Goal: Task Accomplishment & Management: Complete application form

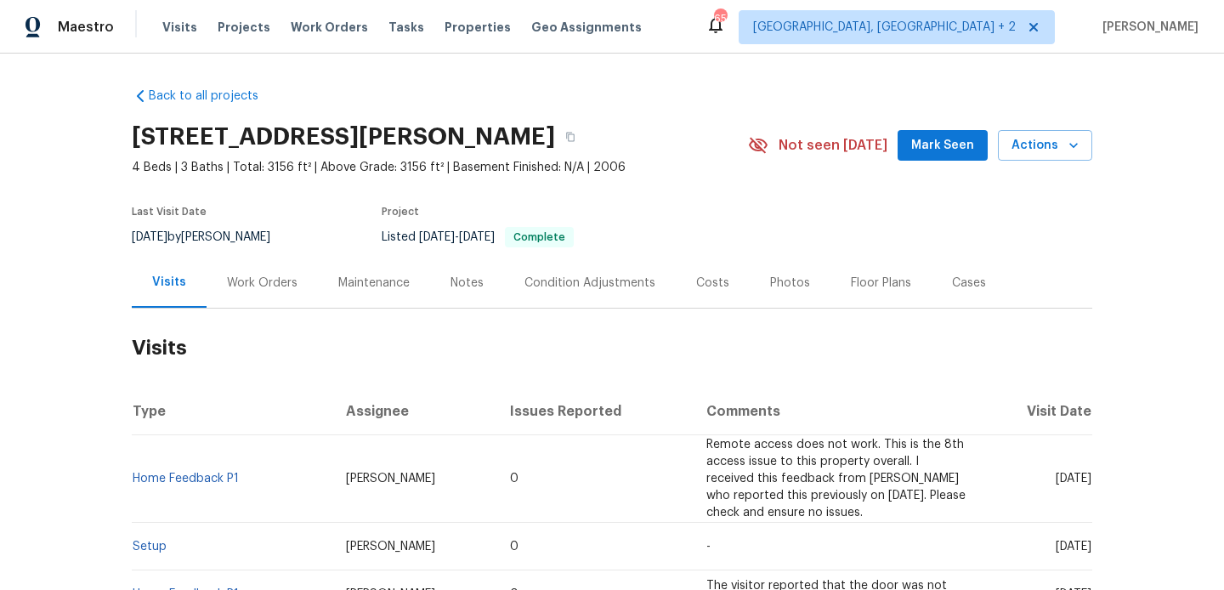
click at [253, 302] on div "Work Orders" at bounding box center [261, 282] width 111 height 50
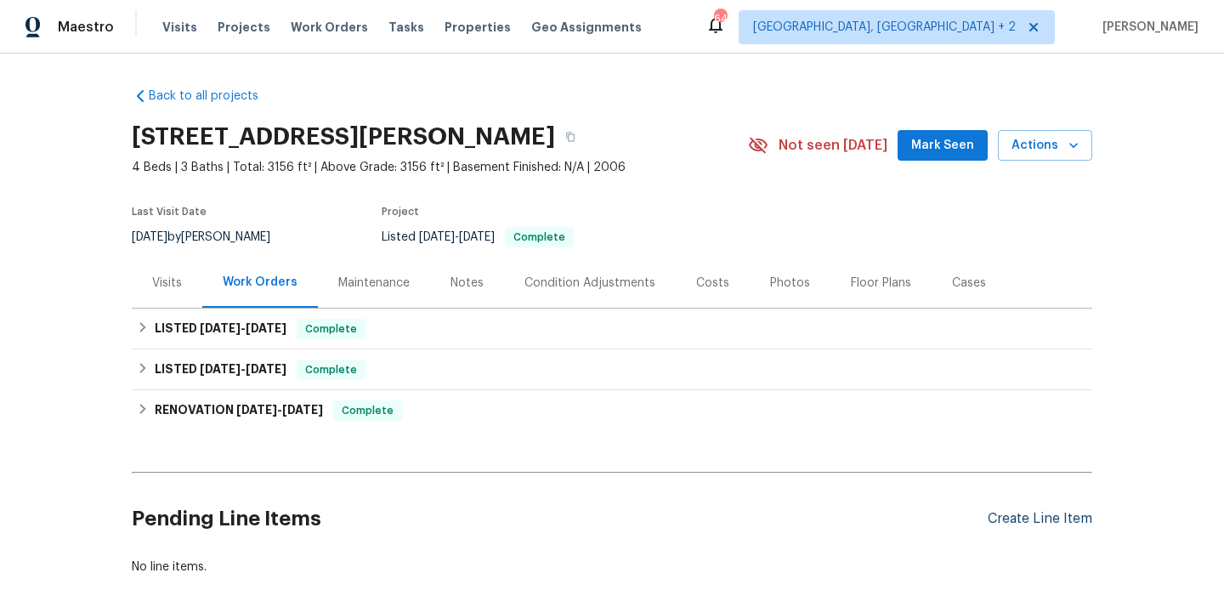
click at [1041, 524] on div "Create Line Item" at bounding box center [1039, 519] width 105 height 16
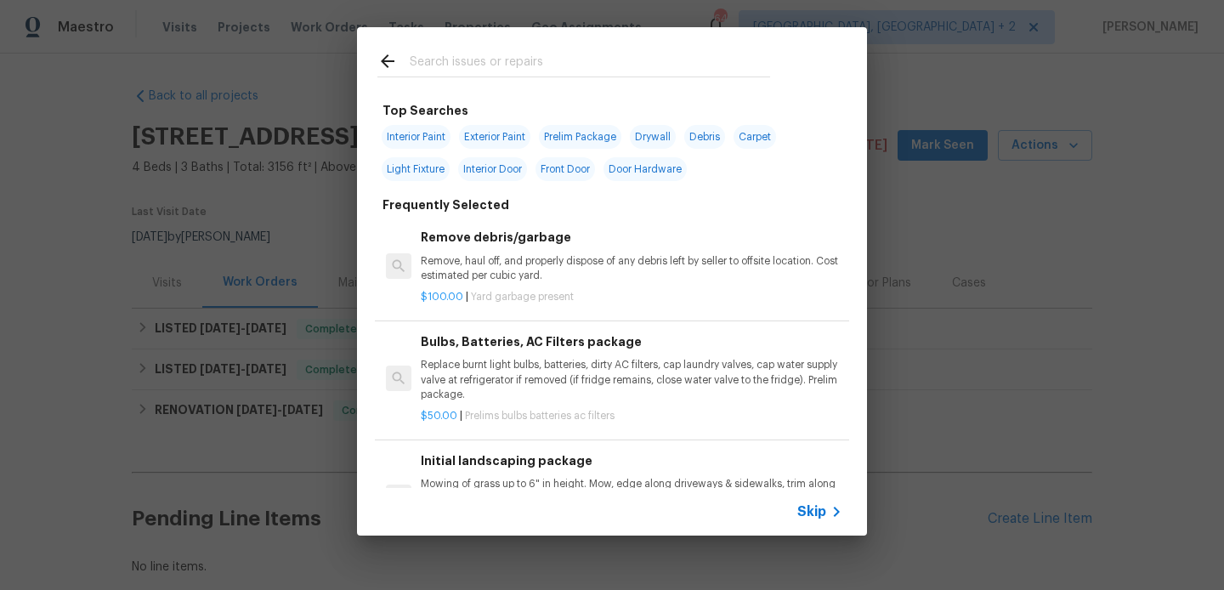
click at [508, 70] on input "text" at bounding box center [590, 63] width 360 height 25
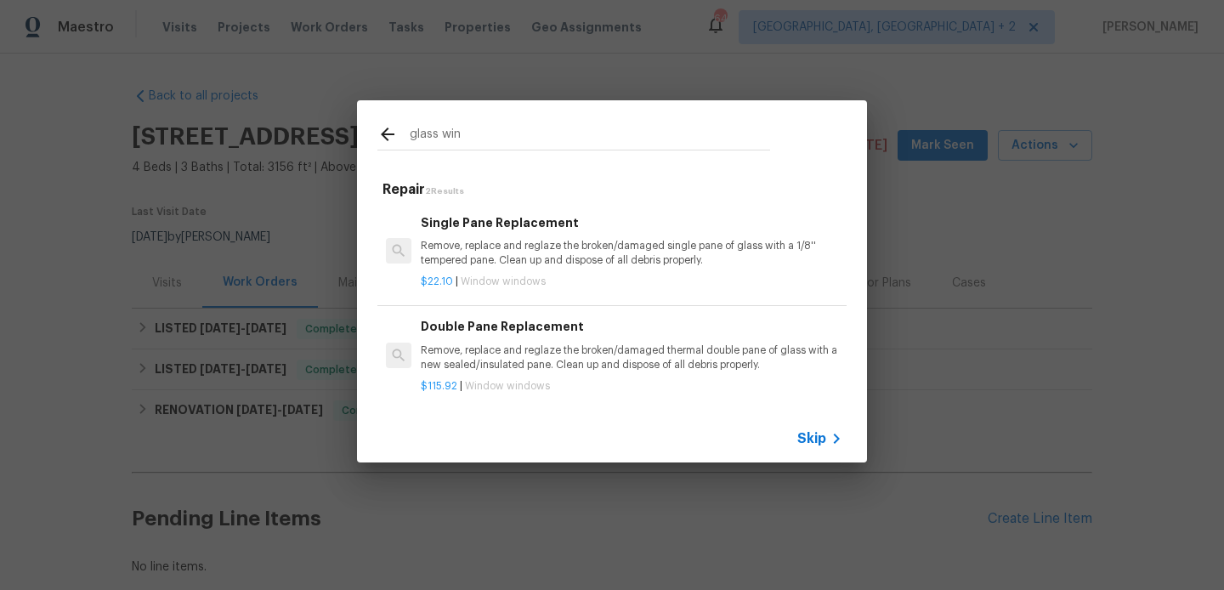
type input "glass win"
click at [537, 364] on p "Remove, replace and reglaze the broken/damaged thermal double pane of glass wit…" at bounding box center [631, 357] width 421 height 29
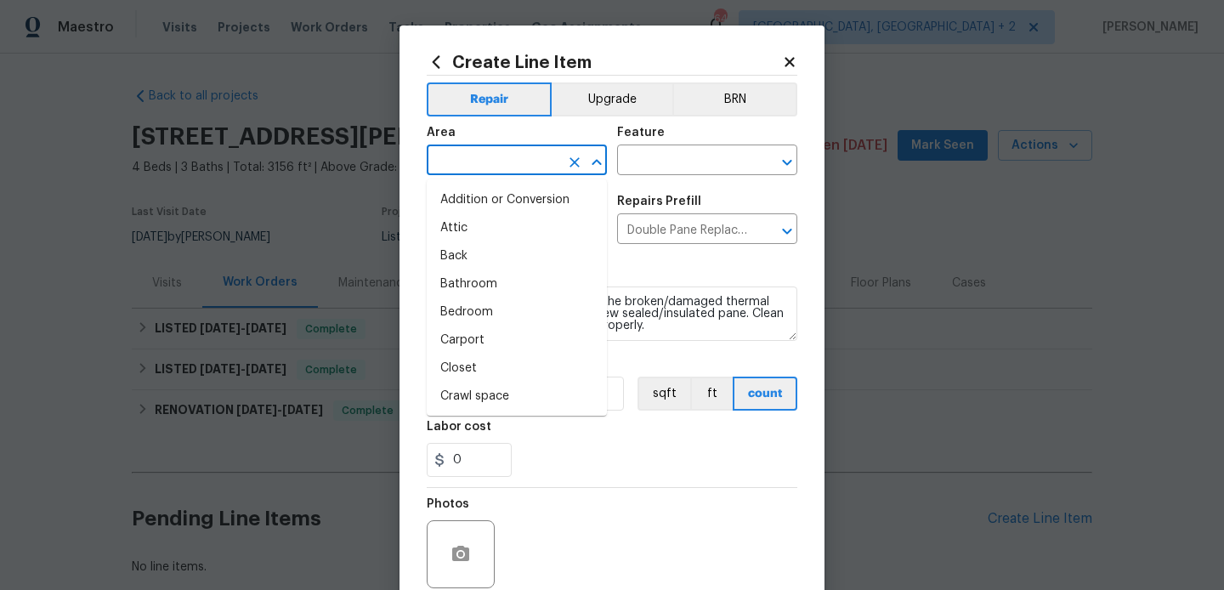
click at [490, 153] on input "text" at bounding box center [493, 162] width 133 height 26
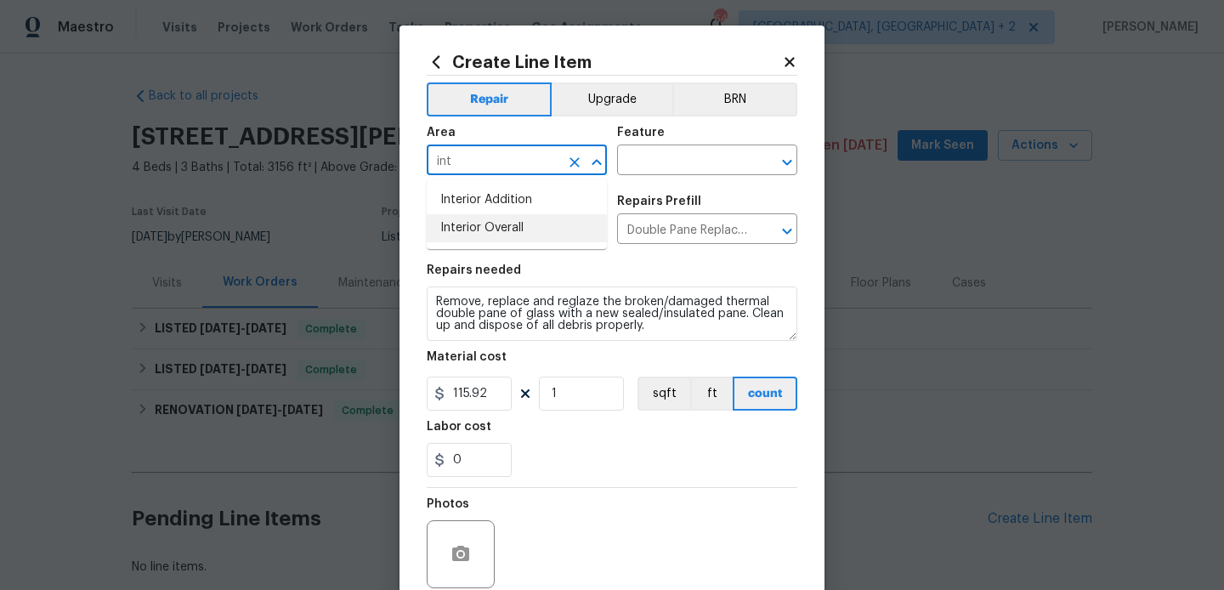
click at [497, 233] on li "Interior Overall" at bounding box center [517, 228] width 180 height 28
type input "Interior Overall"
click at [682, 156] on input "text" at bounding box center [683, 162] width 133 height 26
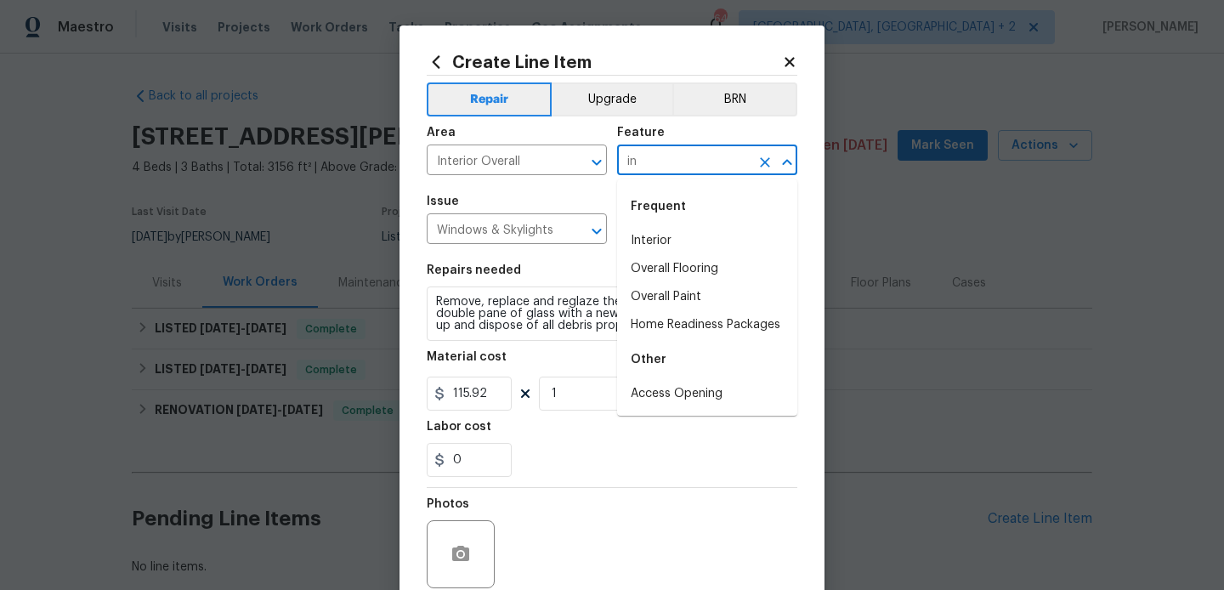
type input "i"
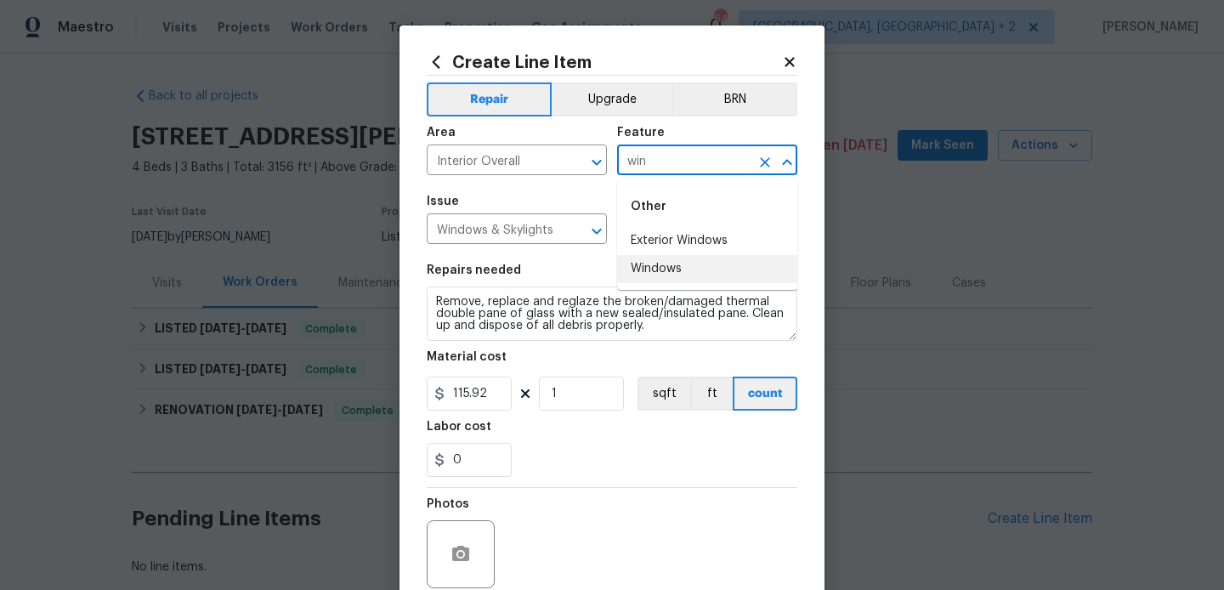
click at [695, 263] on li "Windows" at bounding box center [707, 269] width 180 height 28
type input "Windows"
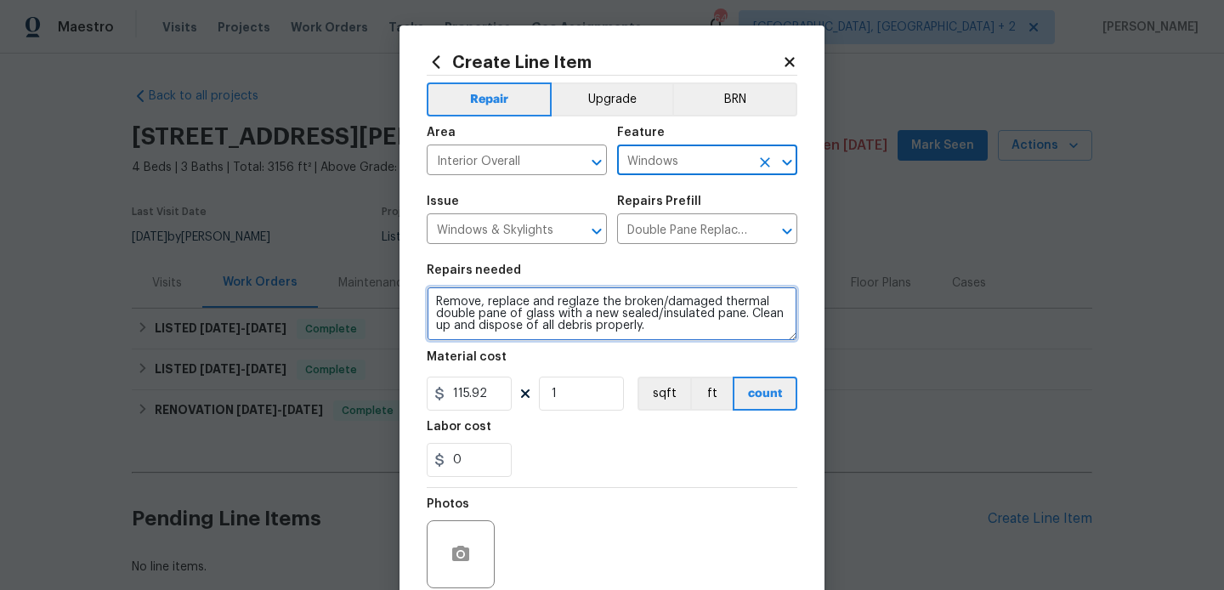
click at [578, 324] on textarea "Remove, replace and reglaze the broken/damaged thermal double pane of glass wit…" at bounding box center [612, 313] width 371 height 54
paste textarea "Some of the glass brick blocks are cracked. Please inspect and upload photos of…"
type textarea "Some of the glass brick blocks are cracked. Please inspect and upload photos of…"
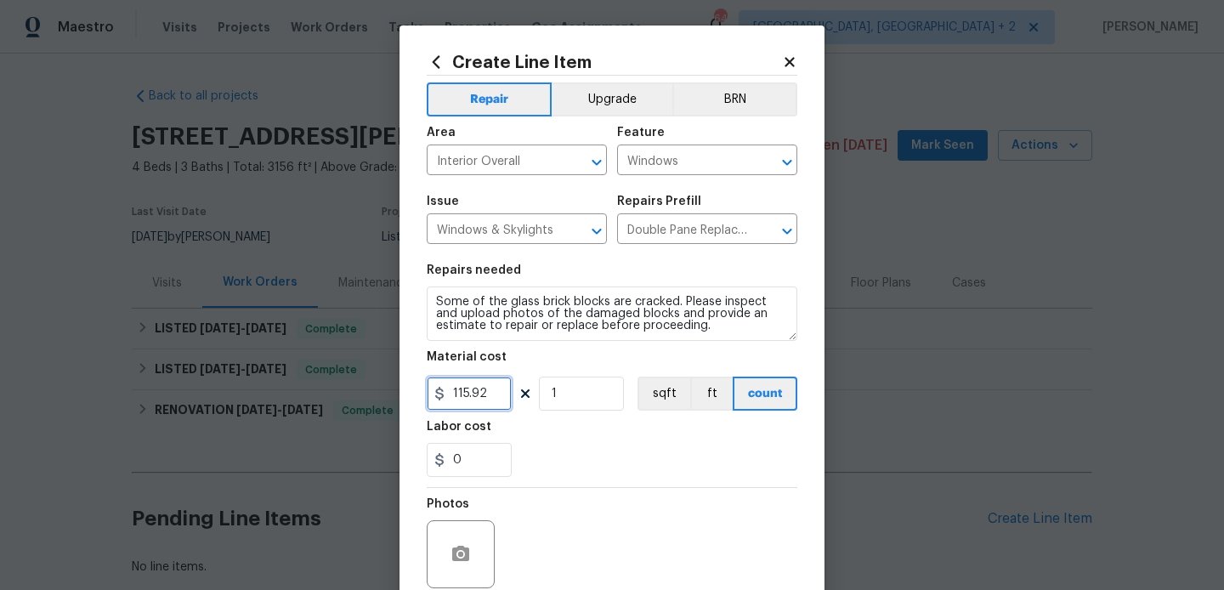
click at [480, 391] on input "115.92" at bounding box center [469, 393] width 85 height 34
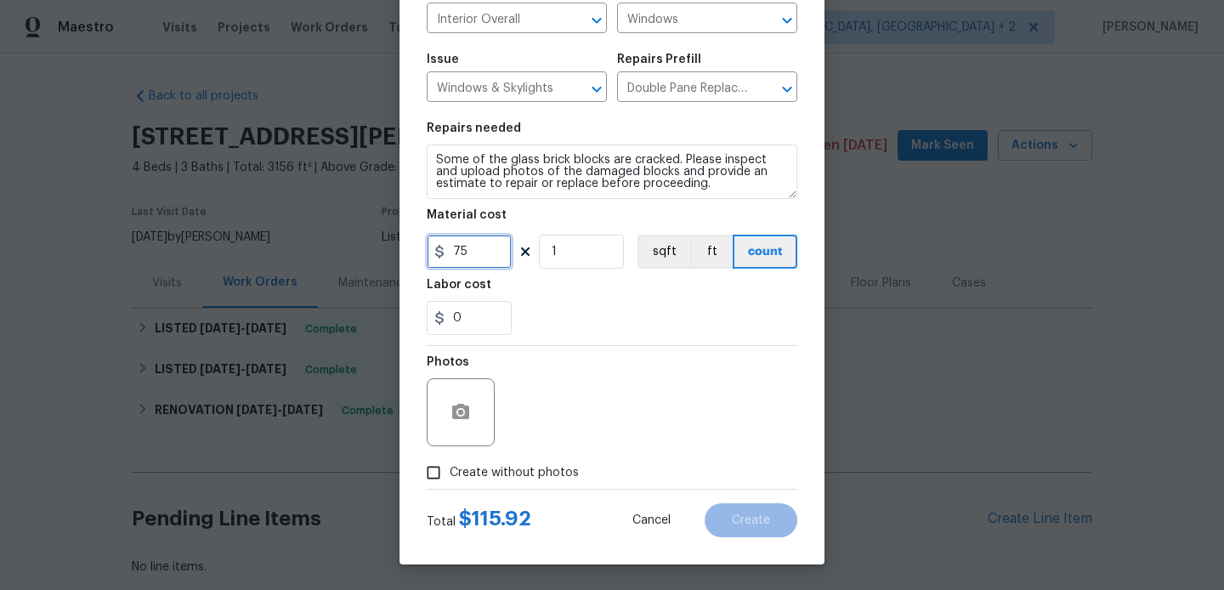
type input "75"
click at [508, 460] on label "Create without photos" at bounding box center [497, 472] width 161 height 32
click at [450, 460] on input "Create without photos" at bounding box center [433, 472] width 32 height 32
checkbox input "true"
click at [628, 453] on div "Reason*" at bounding box center [652, 401] width 289 height 110
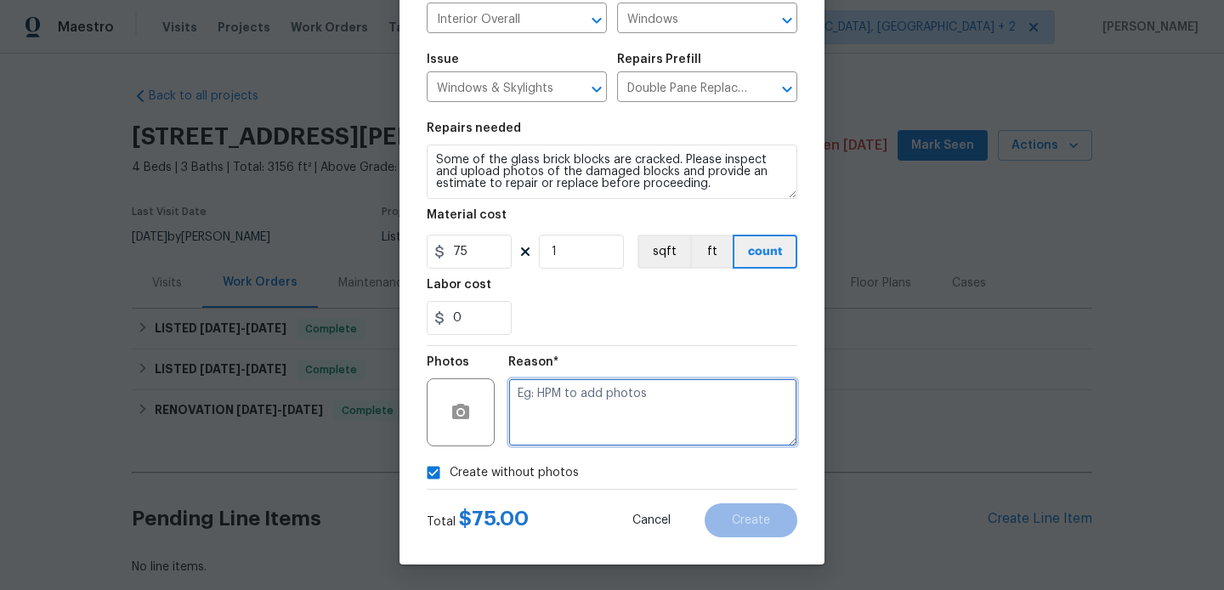
click at [620, 425] on textarea at bounding box center [652, 412] width 289 height 68
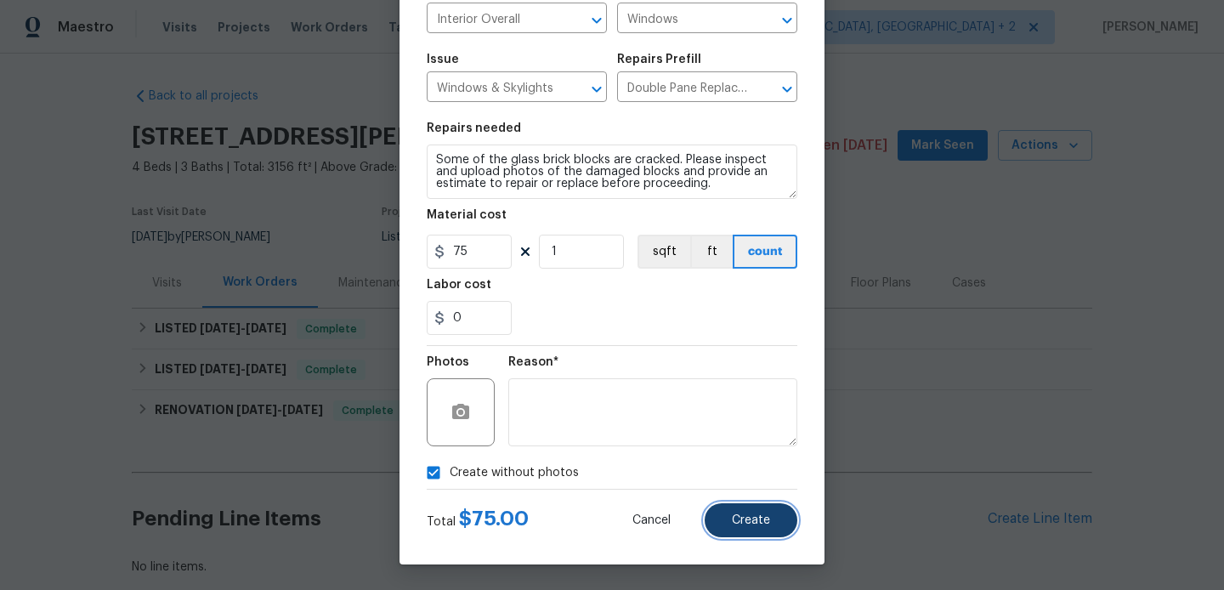
click at [764, 516] on span "Create" at bounding box center [751, 520] width 38 height 13
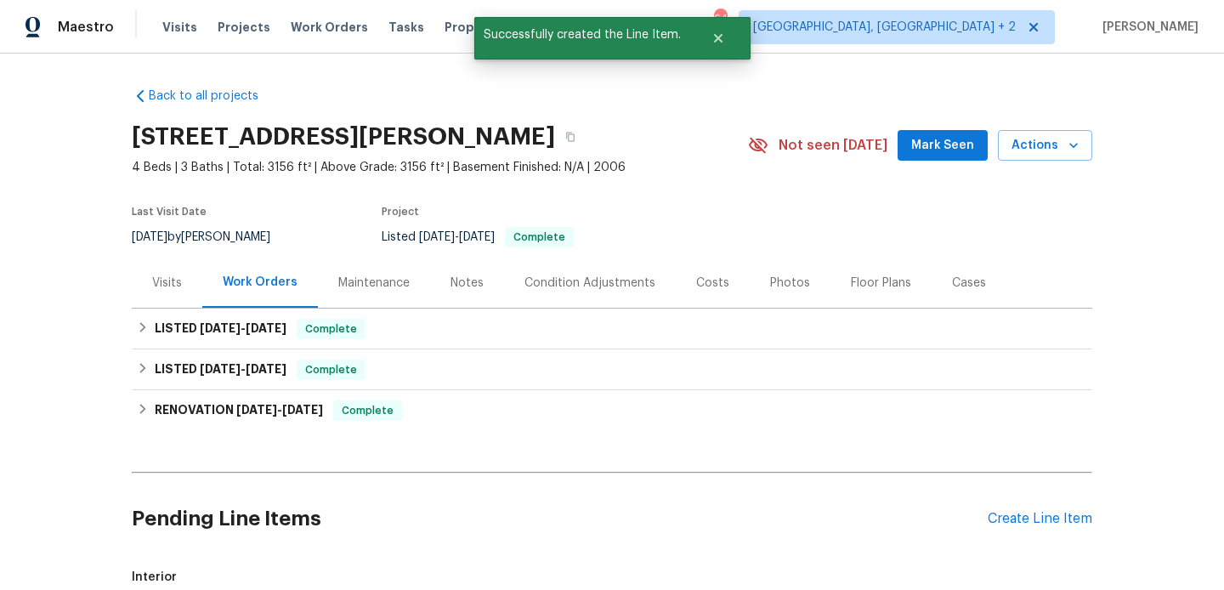
scroll to position [329, 0]
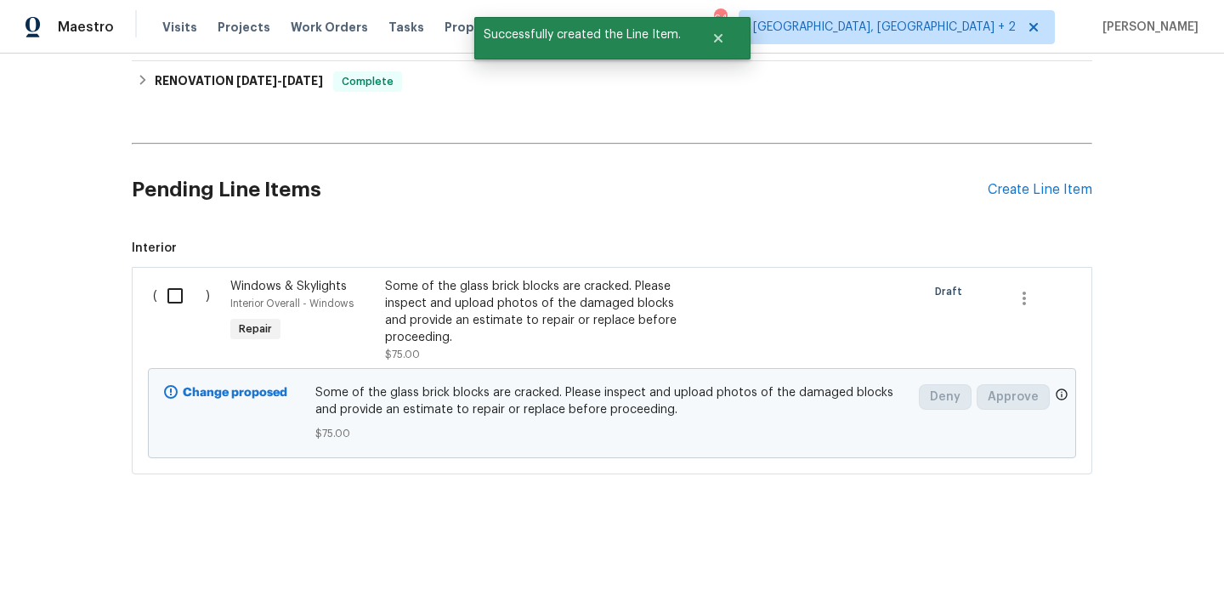
click at [171, 297] on input "checkbox" at bounding box center [181, 296] width 48 height 36
checkbox input "true"
click at [1095, 557] on button "Create Work Order" at bounding box center [1126, 547] width 140 height 31
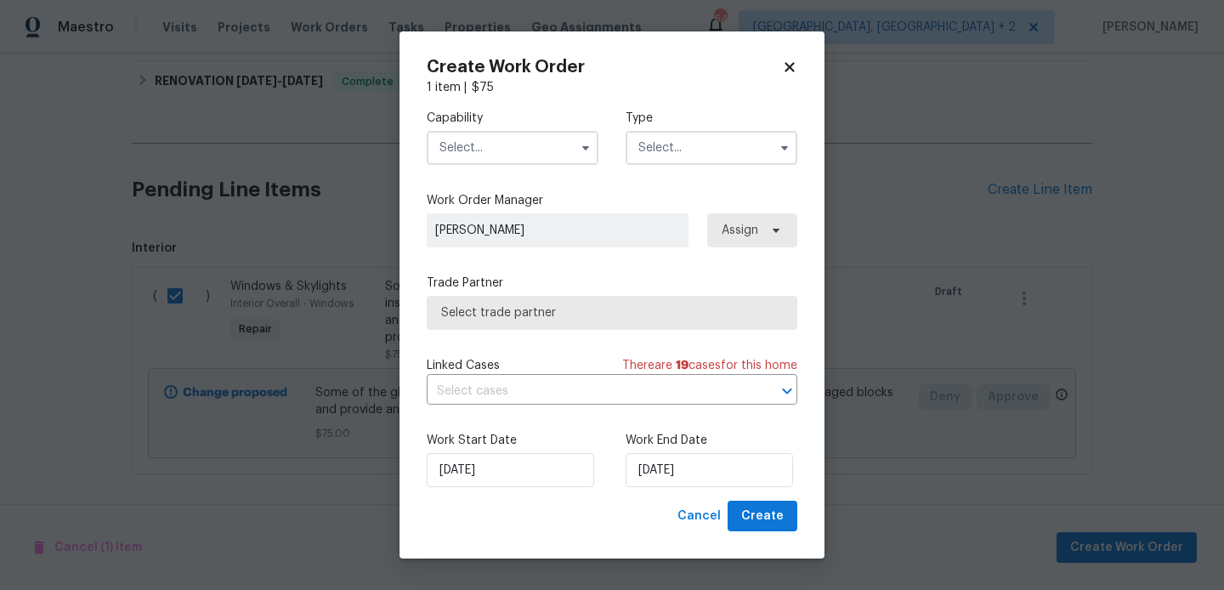
click at [472, 131] on input "text" at bounding box center [513, 148] width 172 height 34
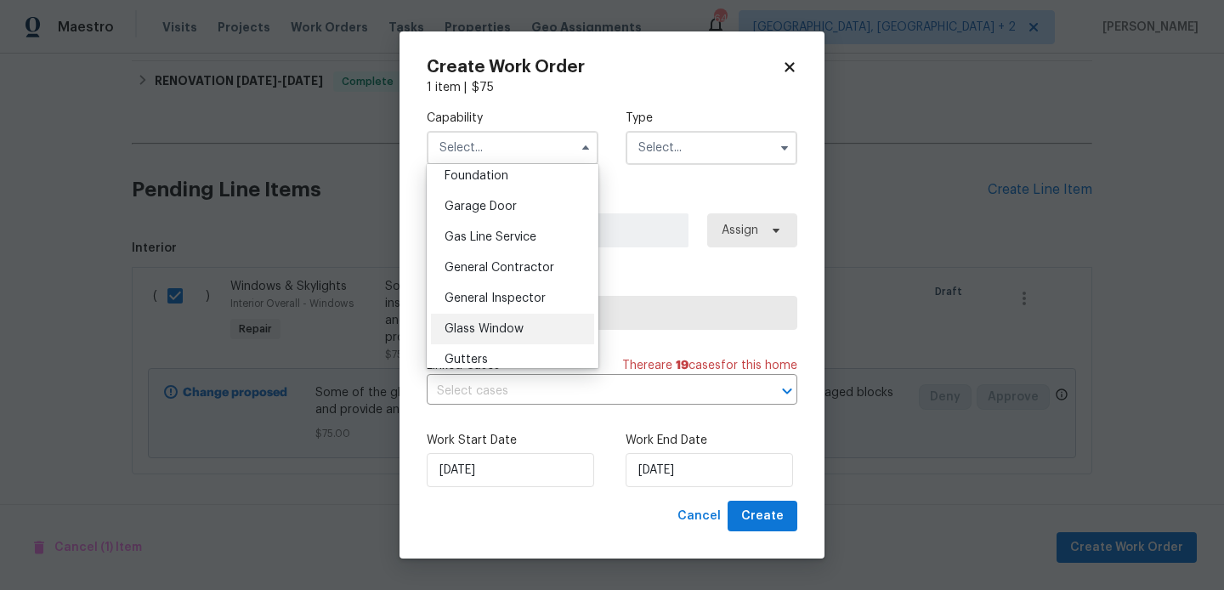
scroll to position [724, 0]
click at [521, 326] on div "Glass Window" at bounding box center [512, 333] width 163 height 31
type input "Glass Window"
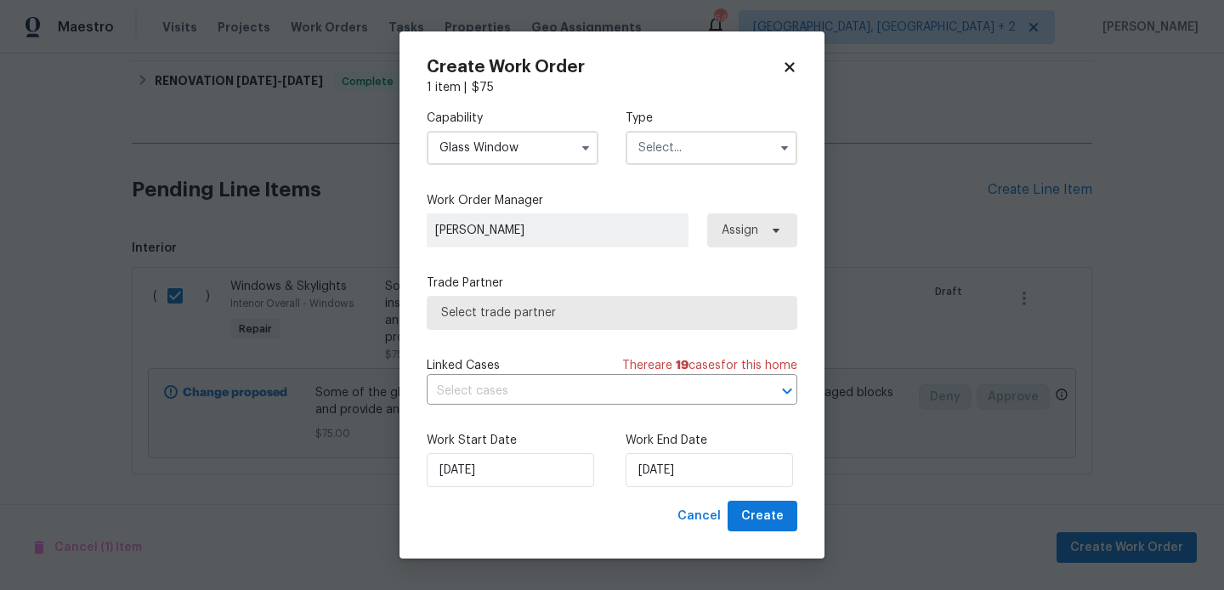
click at [683, 152] on input "text" at bounding box center [711, 148] width 172 height 34
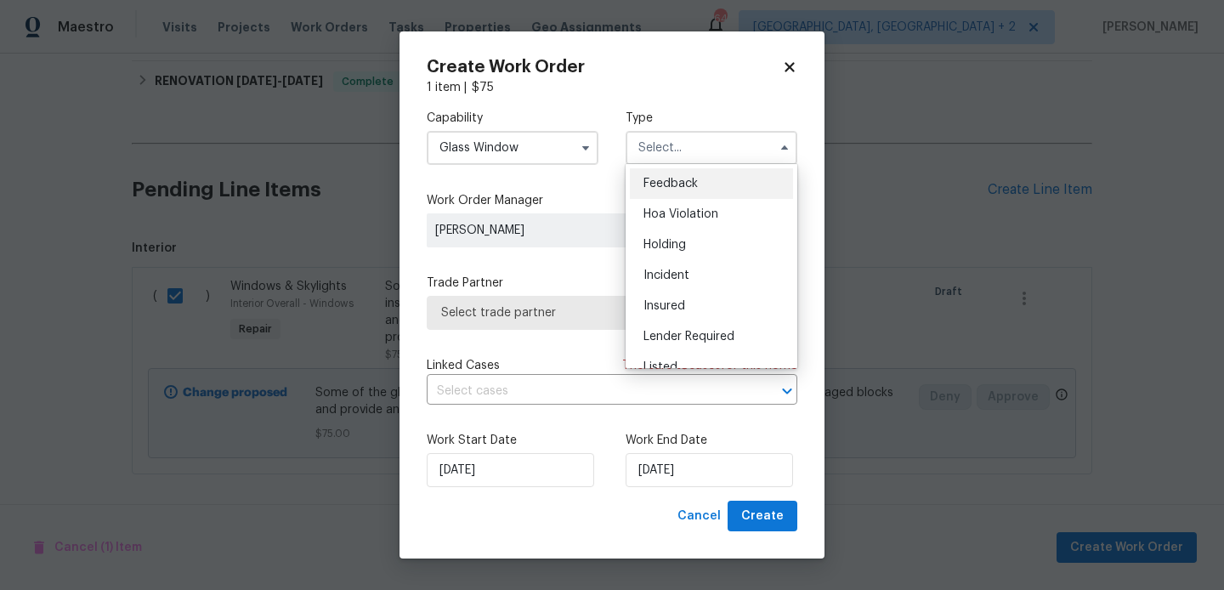
click at [689, 174] on div "Feedback" at bounding box center [711, 183] width 163 height 31
type input "Feedback"
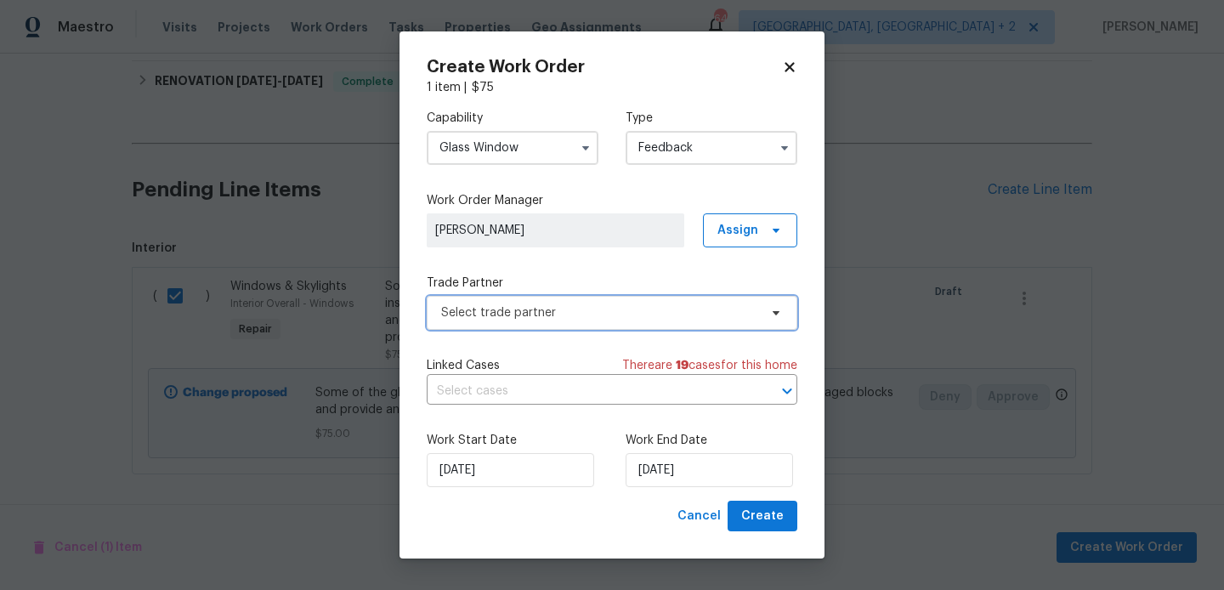
click at [514, 301] on span "Select trade partner" at bounding box center [612, 313] width 371 height 34
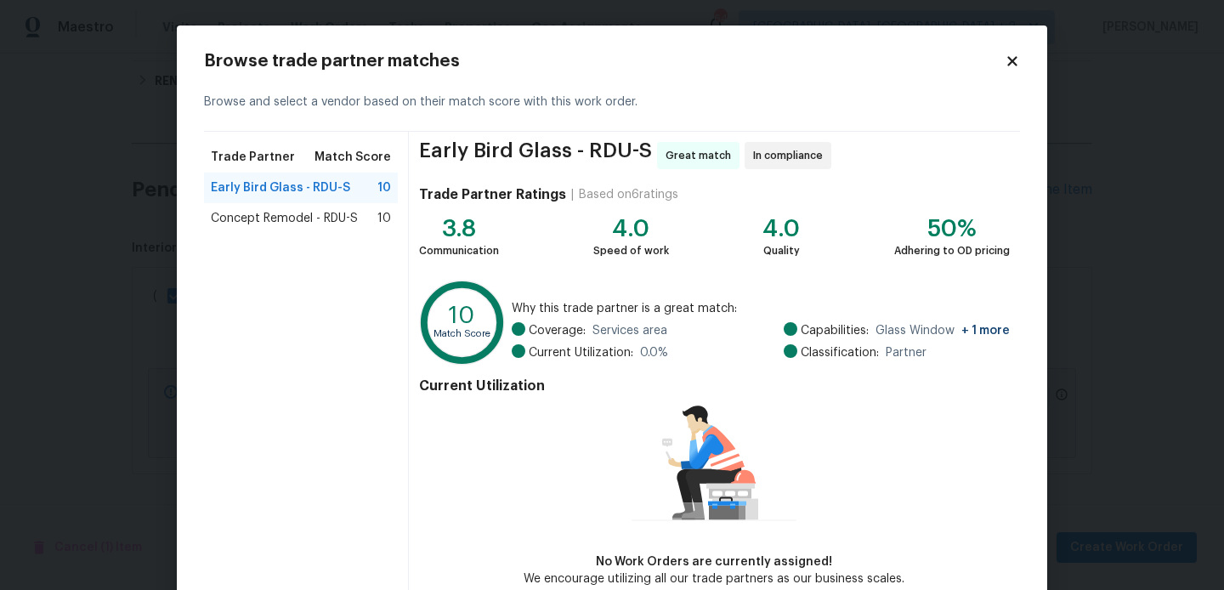
click at [323, 223] on span "Concept Remodel - RDU-S" at bounding box center [284, 218] width 147 height 17
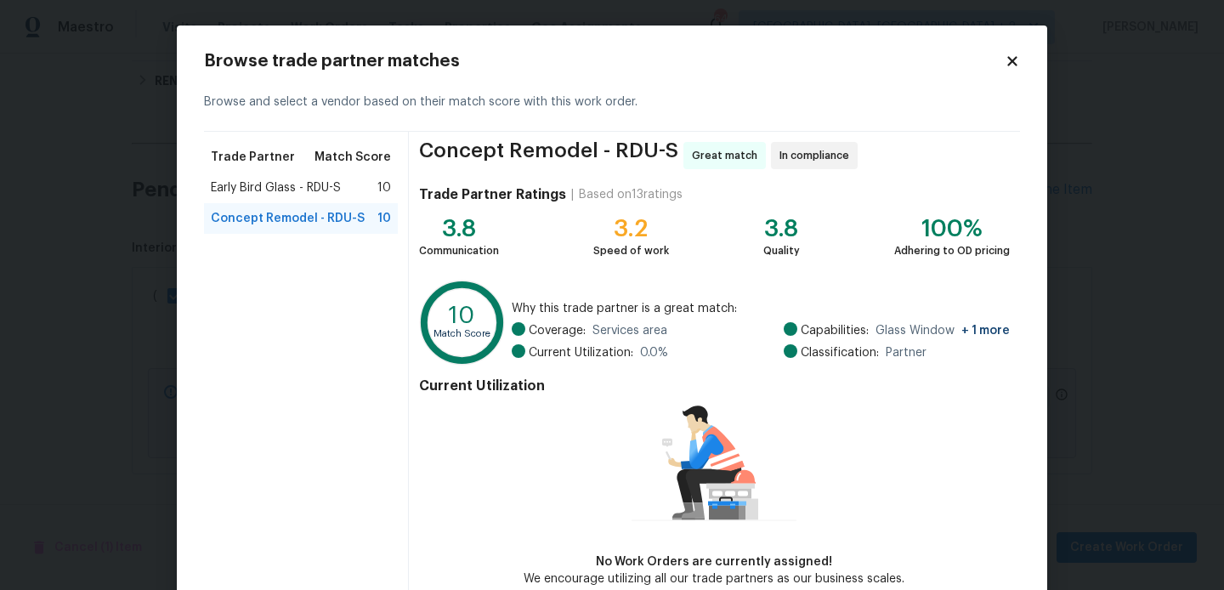
click at [294, 186] on span "Early Bird Glass - RDU-S" at bounding box center [276, 187] width 130 height 17
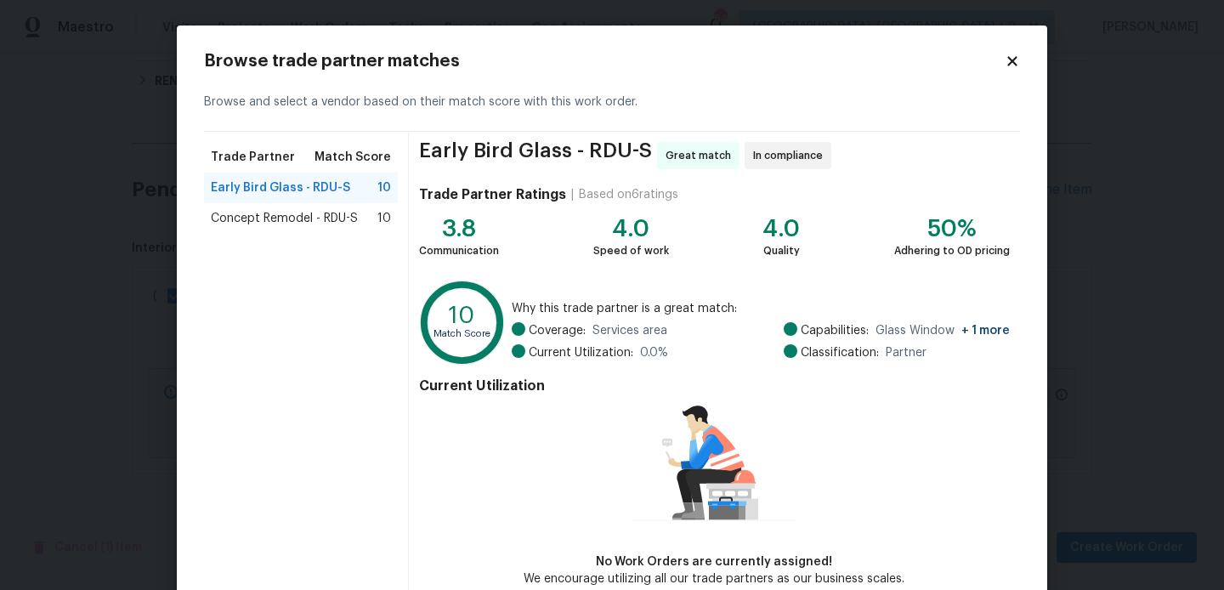
scroll to position [90, 0]
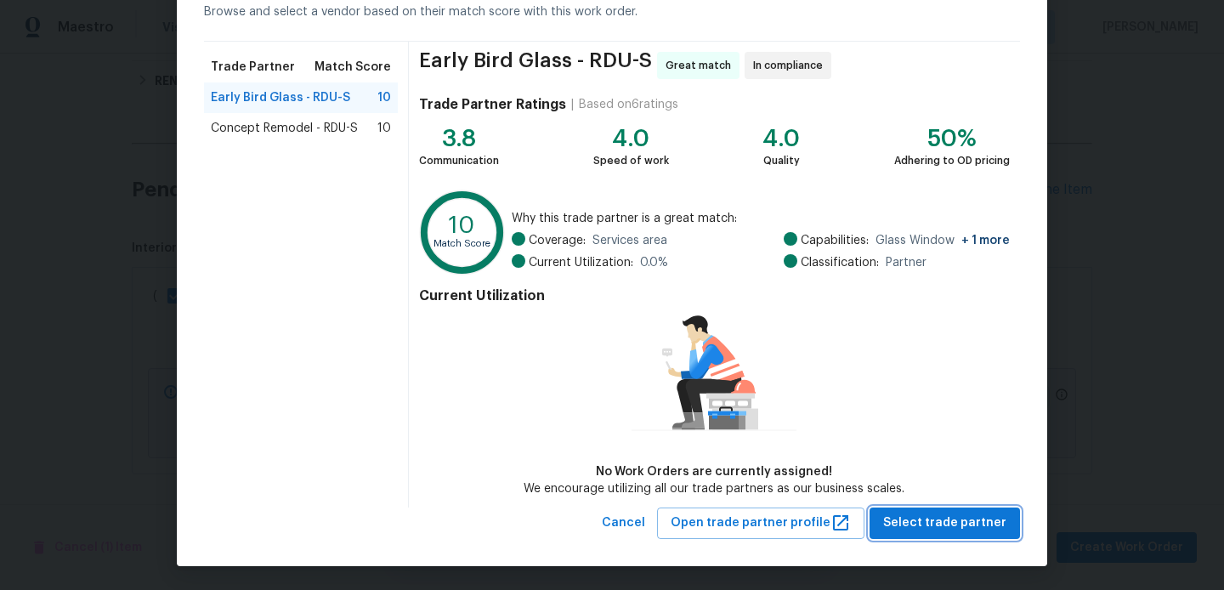
click at [913, 526] on span "Select trade partner" at bounding box center [944, 522] width 123 height 21
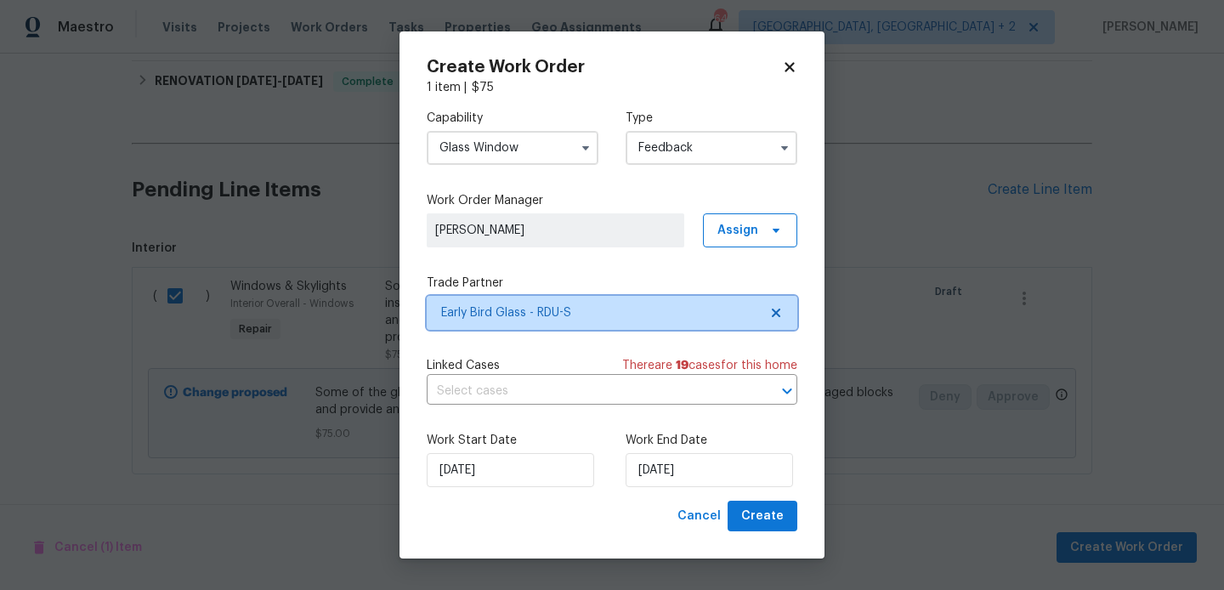
scroll to position [0, 0]
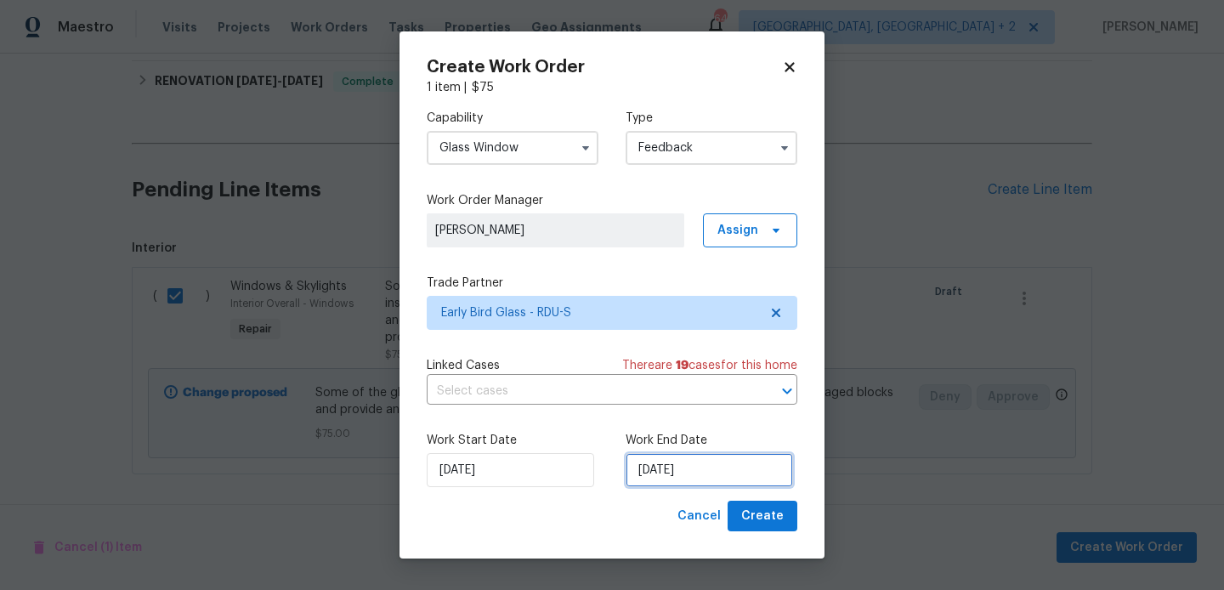
click at [718, 480] on input "[DATE]" at bounding box center [708, 470] width 167 height 34
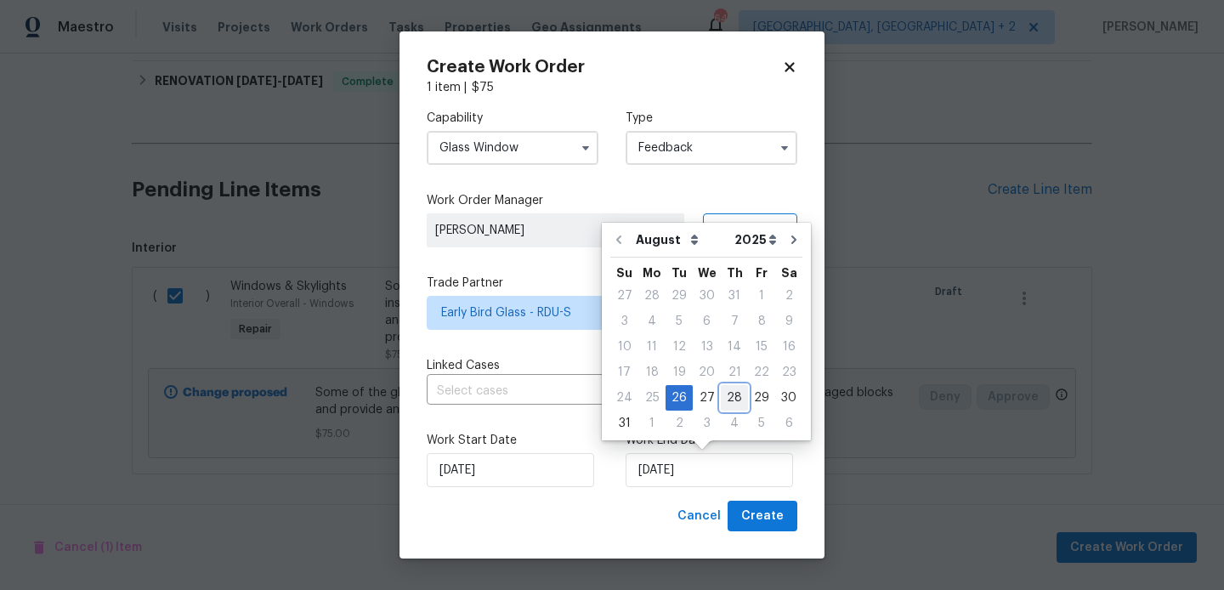
click at [729, 395] on div "28" at bounding box center [734, 398] width 27 height 24
type input "[DATE]"
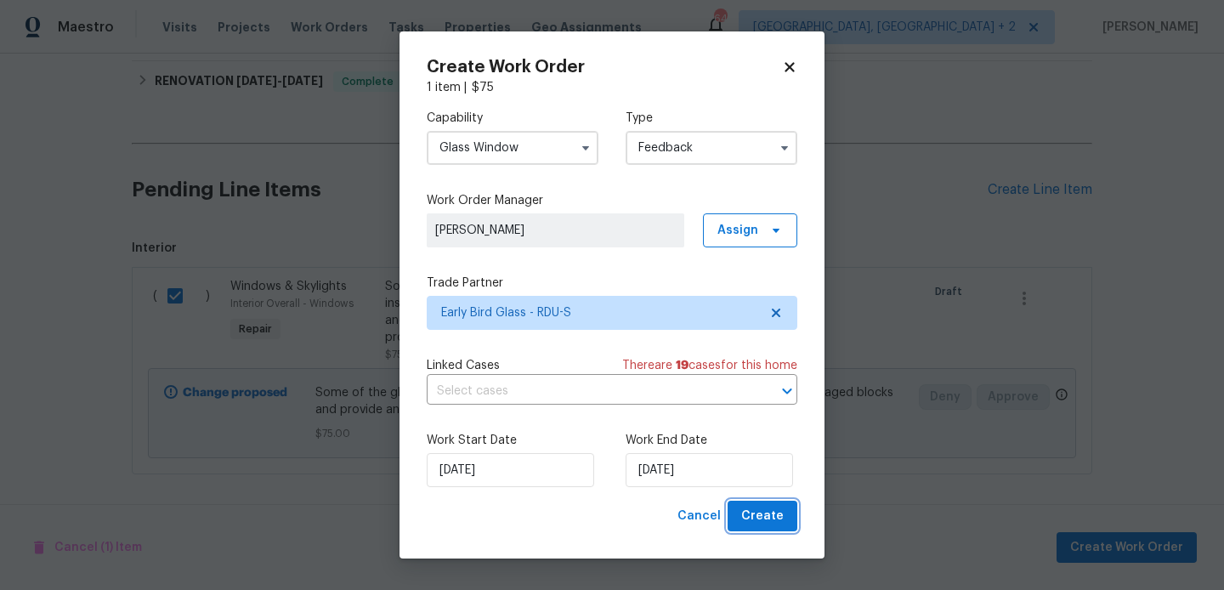
click at [762, 521] on span "Create" at bounding box center [762, 516] width 42 height 21
checkbox input "false"
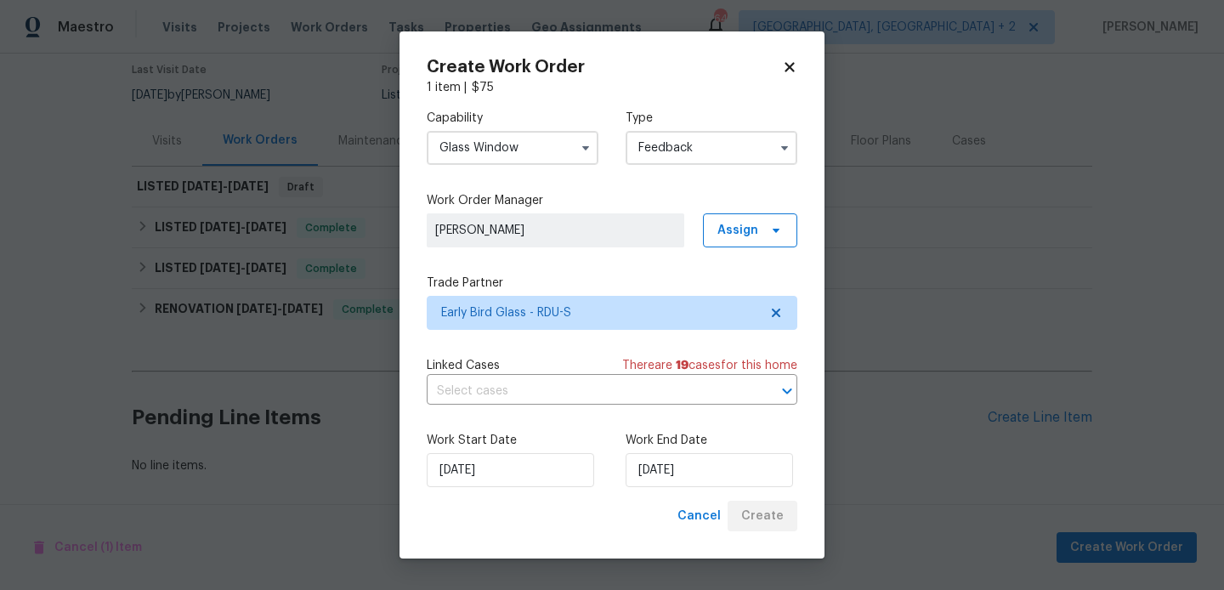
scroll to position [142, 0]
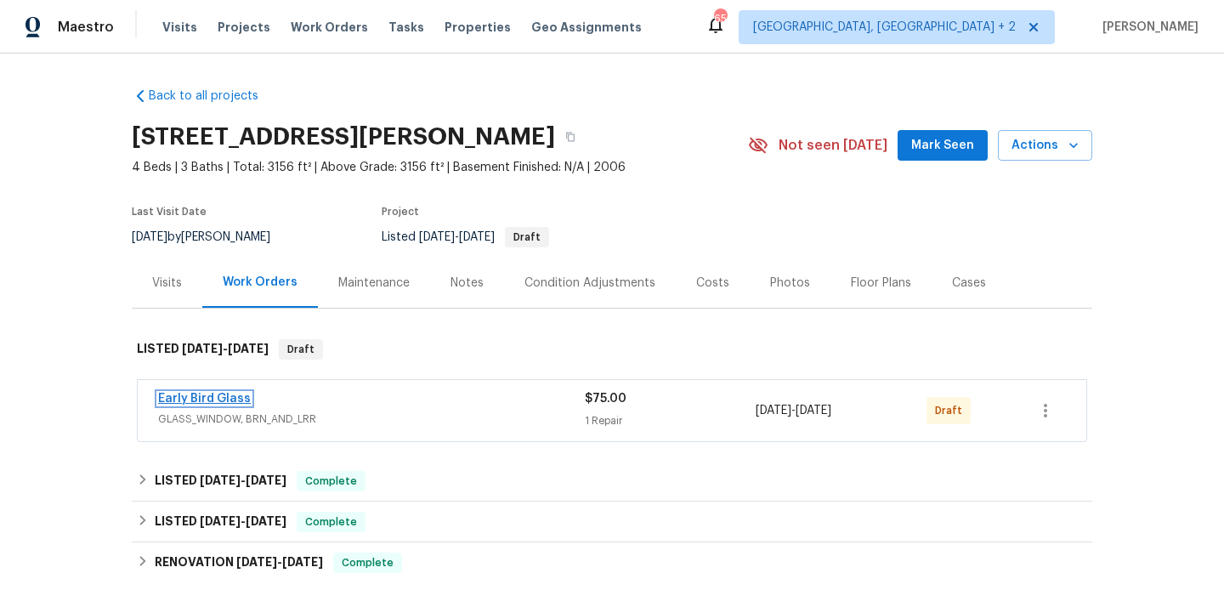
click at [229, 397] on link "Early Bird Glass" at bounding box center [204, 399] width 93 height 12
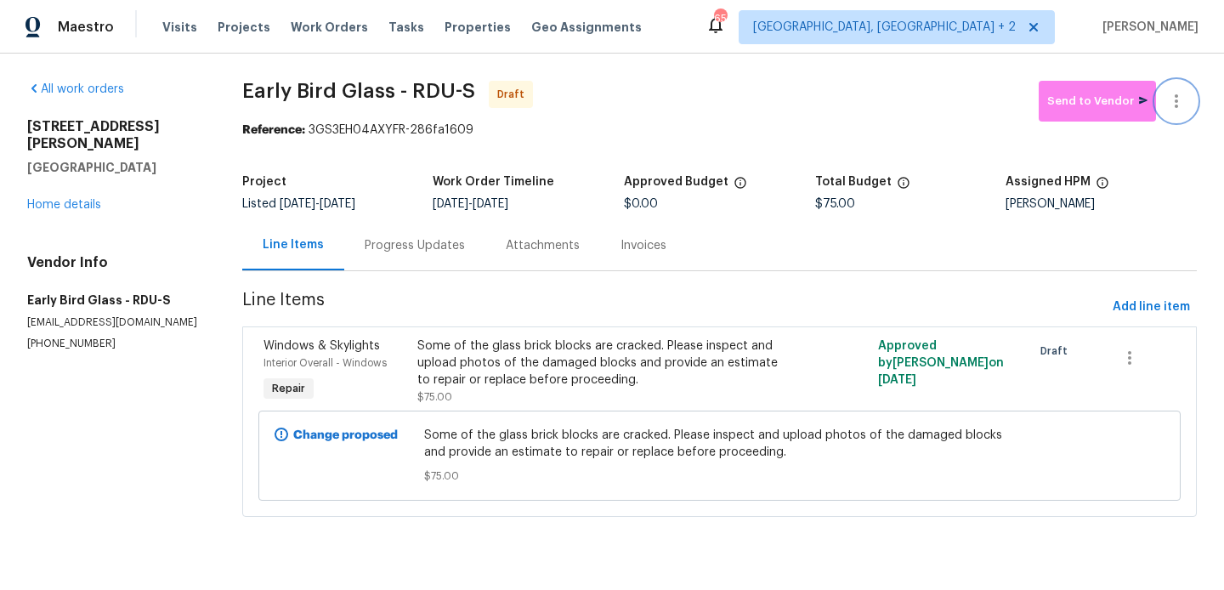
click at [1182, 82] on button "button" at bounding box center [1176, 101] width 41 height 41
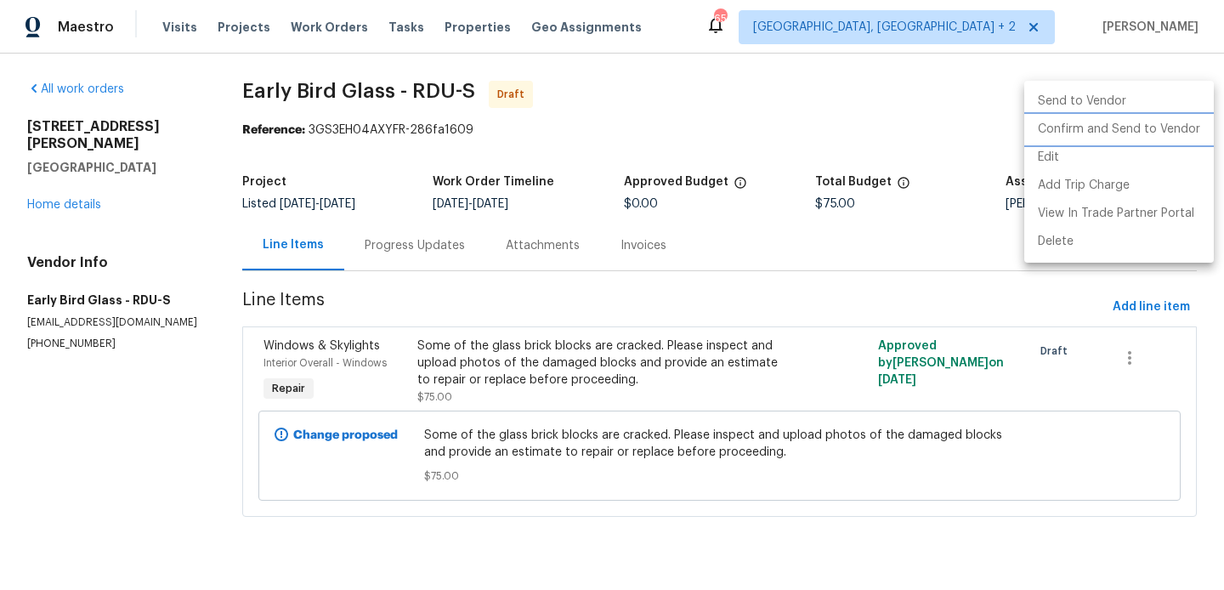
click at [1201, 136] on li "Confirm and Send to Vendor" at bounding box center [1119, 130] width 190 height 28
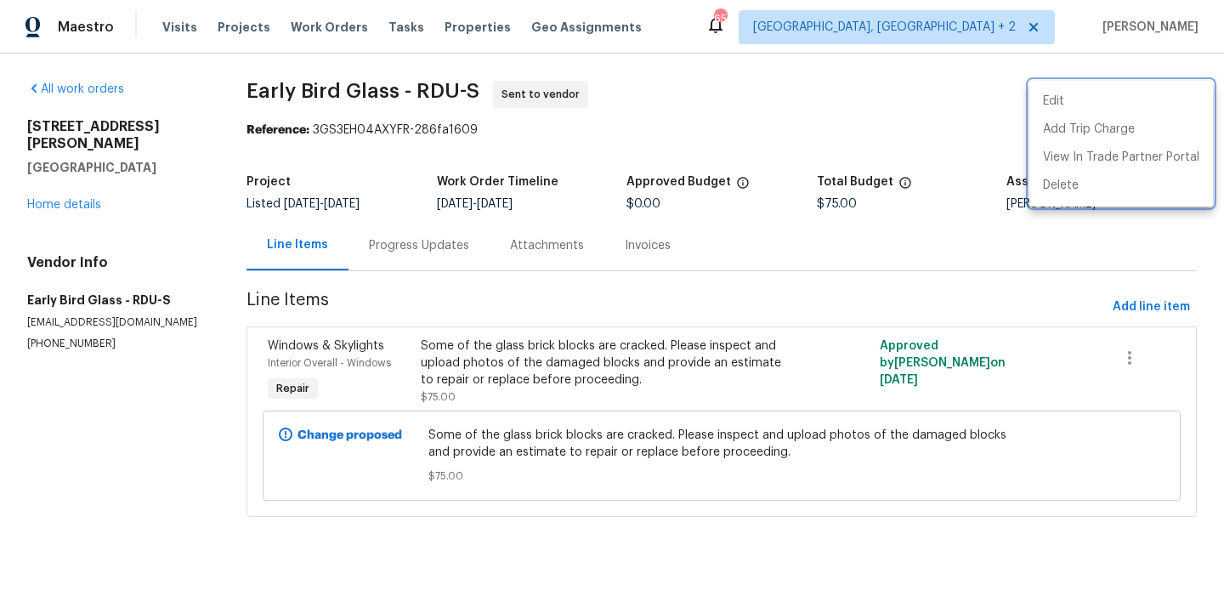
click at [396, 260] on div at bounding box center [612, 295] width 1224 height 590
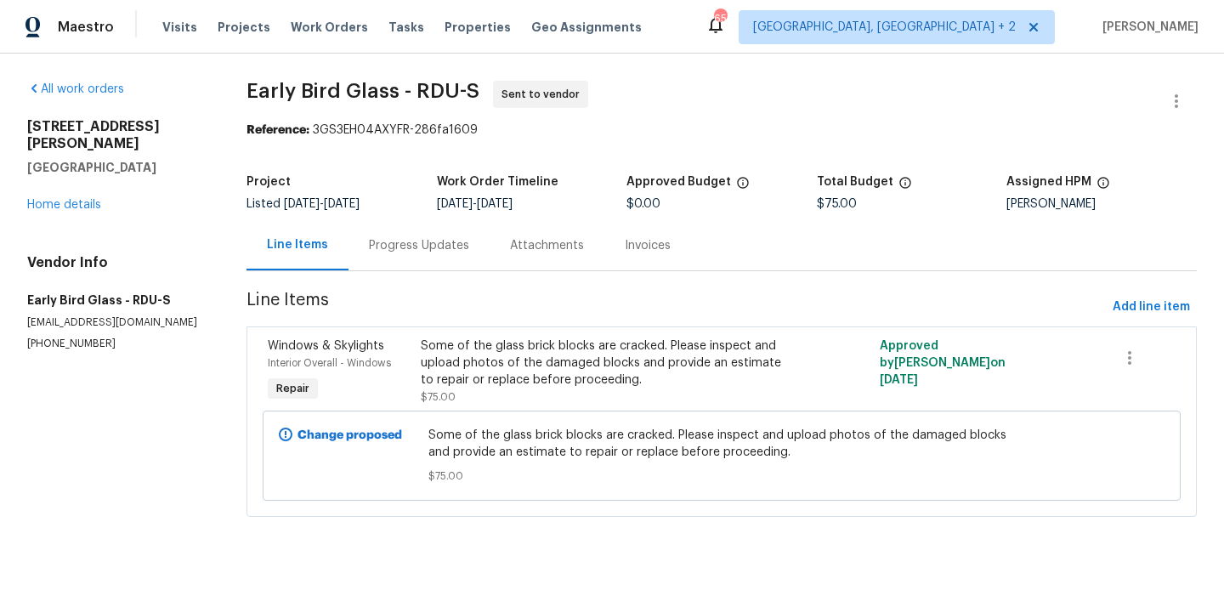
click at [396, 260] on div "Progress Updates" at bounding box center [418, 245] width 141 height 50
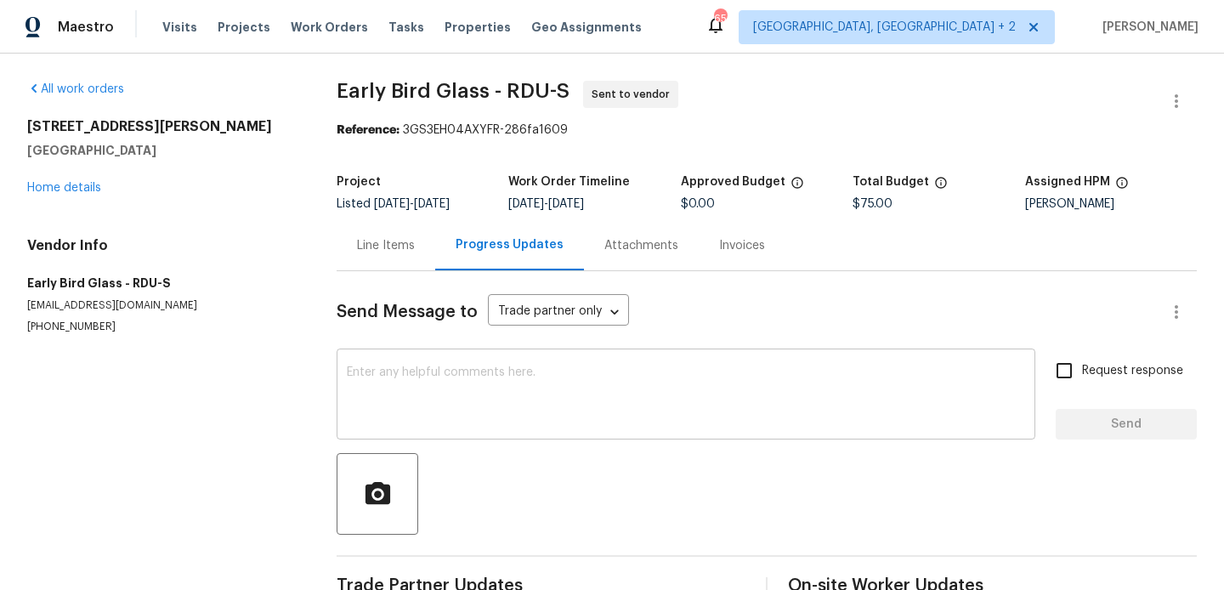
click at [450, 412] on textarea at bounding box center [686, 395] width 678 height 59
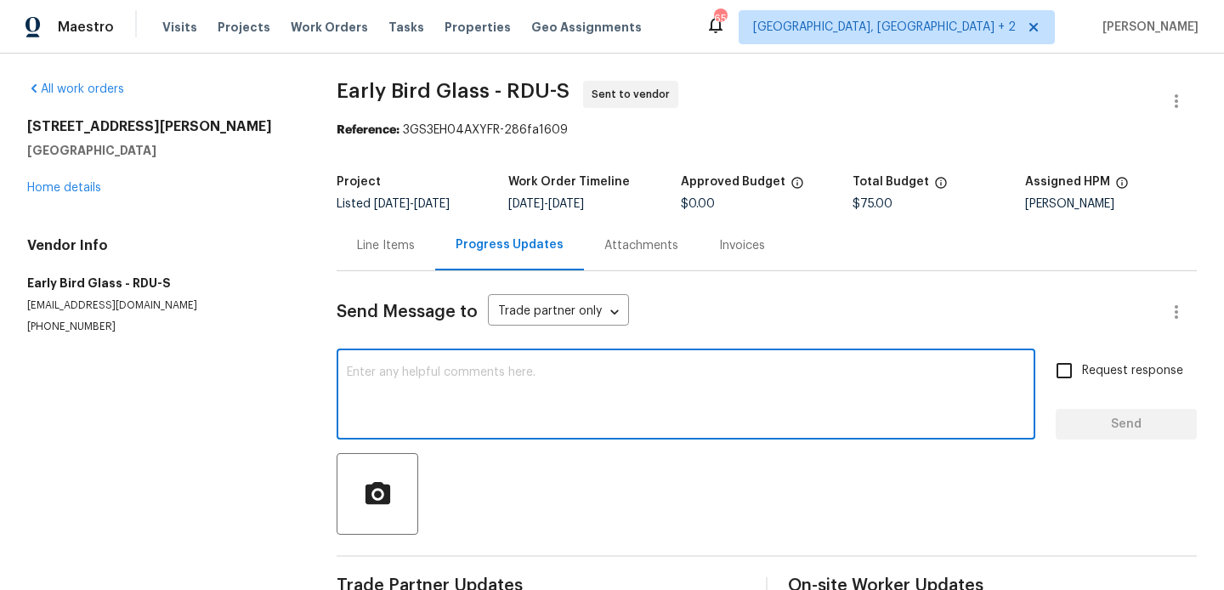
paste textarea "Hi, this is Blessida with Opendoor. I’m confirming you received the WO for the …"
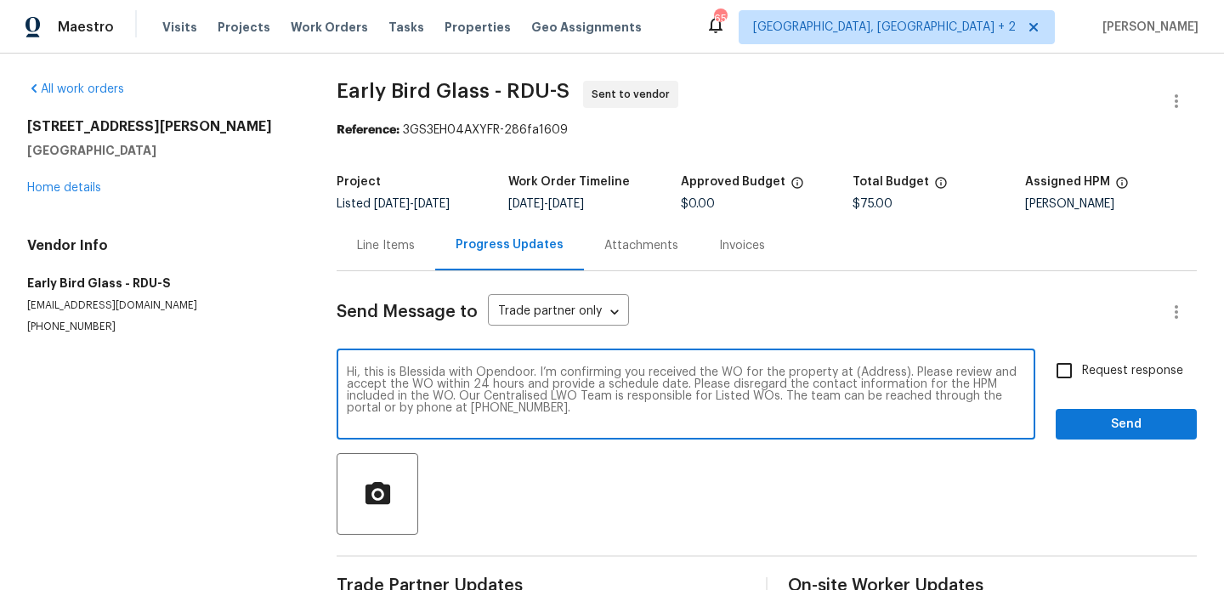
click at [865, 374] on textarea "Hi, this is Blessida with Opendoor. I’m confirming you received the WO for the …" at bounding box center [686, 395] width 678 height 59
paste textarea "3116 Kirby St, Durham, NC 27713"
type textarea "Hi, this is Blessida with Opendoor. I’m confirming you received the WO for the …"
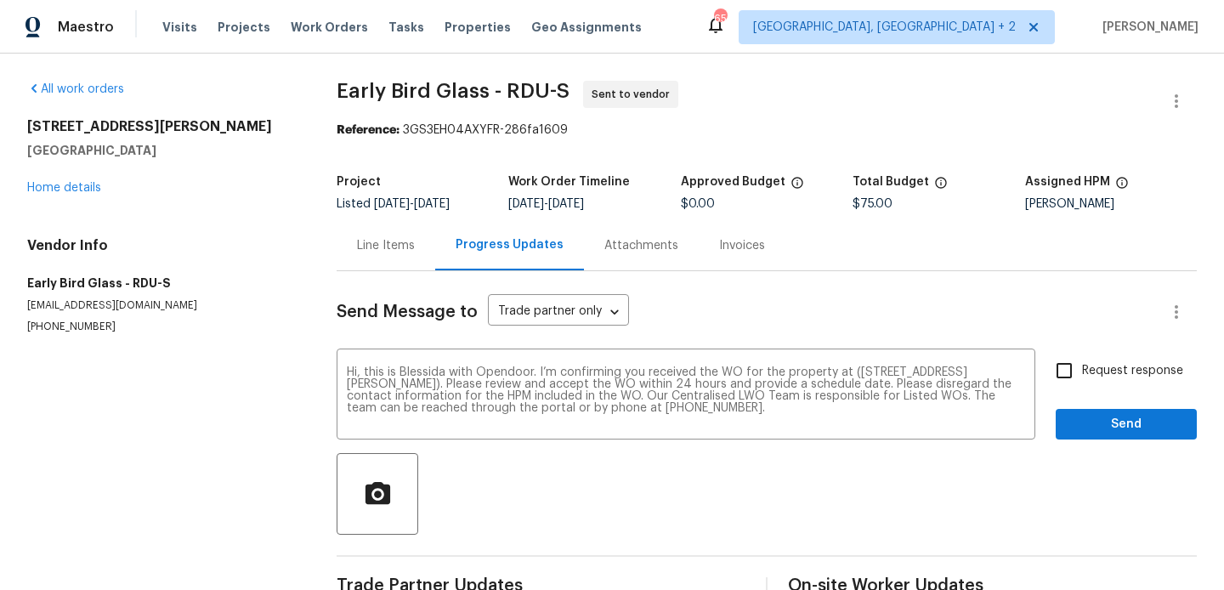
click at [1095, 372] on span "Request response" at bounding box center [1132, 371] width 101 height 18
click at [1082, 372] on input "Request response" at bounding box center [1064, 371] width 36 height 36
checkbox input "true"
click at [1091, 418] on span "Send" at bounding box center [1126, 424] width 114 height 21
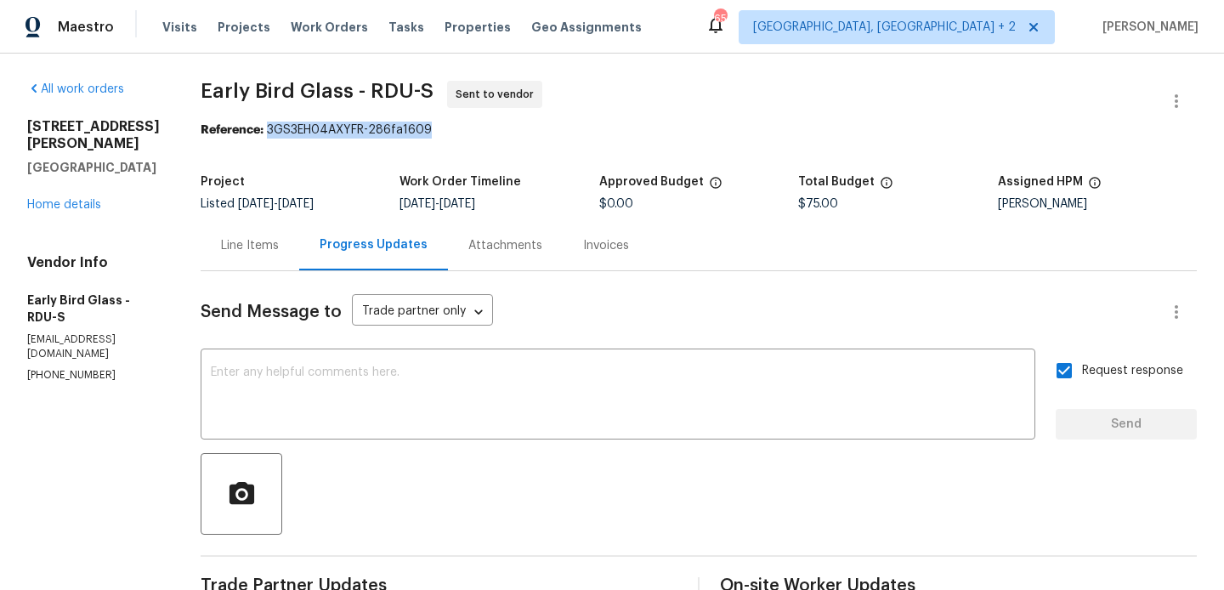
drag, startPoint x: 258, startPoint y: 132, endPoint x: 457, endPoint y: 132, distance: 198.8
click at [457, 132] on div "Reference: 3GS3EH04AXYFR-286fa1609" at bounding box center [699, 130] width 996 height 17
copy div "3GS3EH04AXYFR-286fa1609"
drag, startPoint x: 185, startPoint y: 97, endPoint x: 338, endPoint y: 98, distance: 153.0
click at [338, 98] on div "All work orders 3116 Kirby St Durham, NC 27713 Home details Vendor Info Early B…" at bounding box center [612, 418] width 1224 height 729
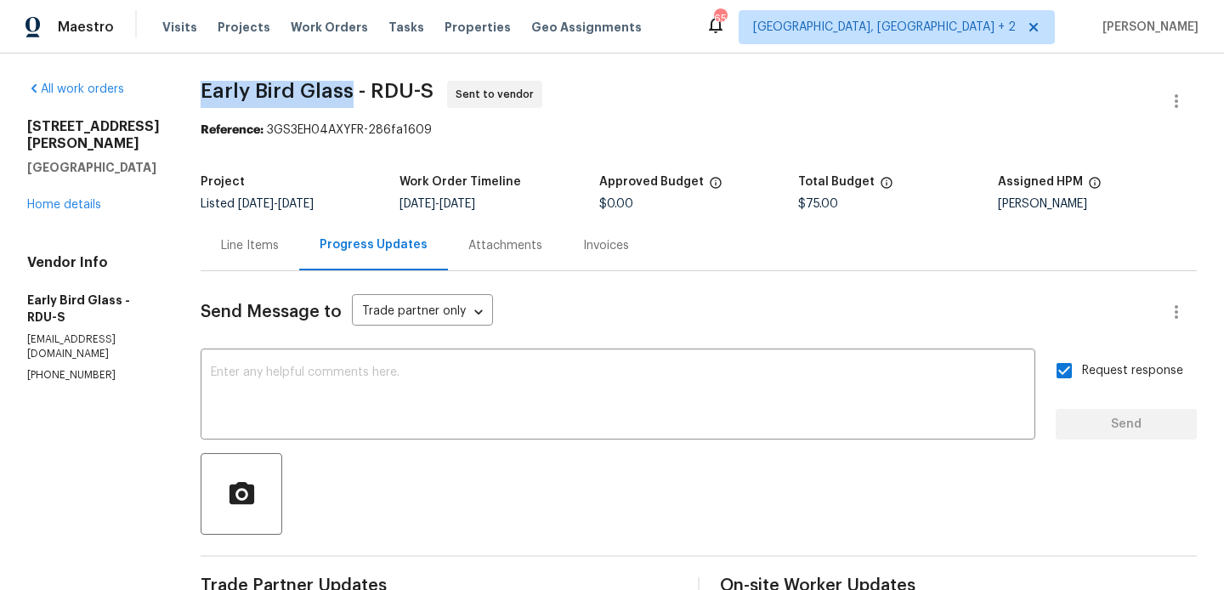
copy span "Early Bird Glass"
click at [50, 199] on link "Home details" at bounding box center [64, 205] width 74 height 12
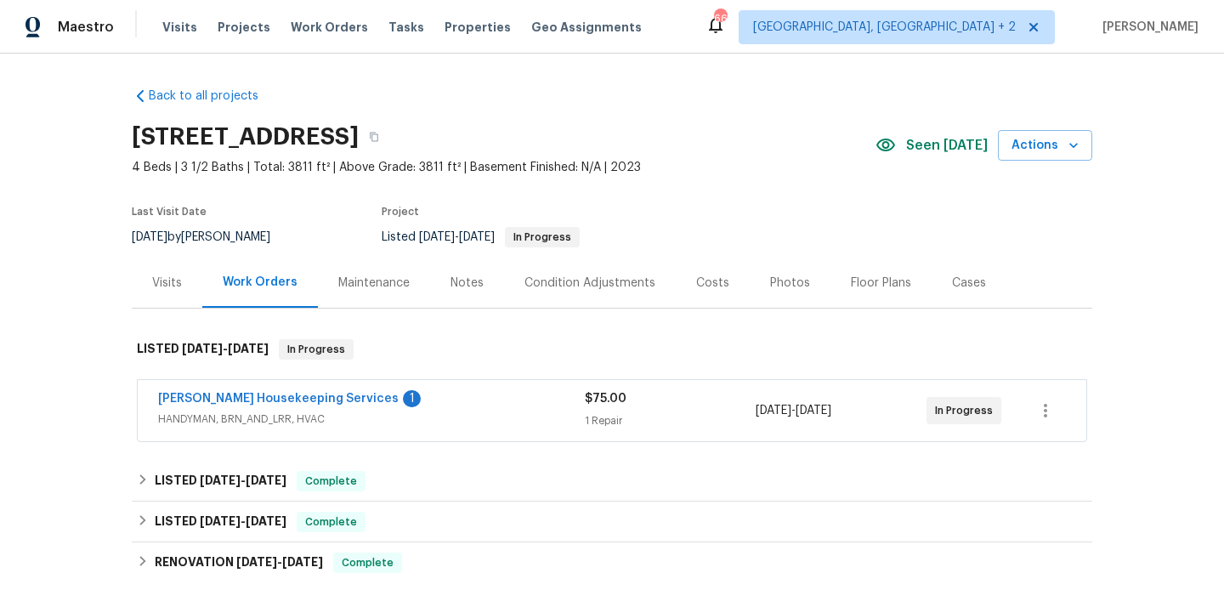
click at [462, 410] on div "[PERSON_NAME] Housekeeping Services 1" at bounding box center [371, 400] width 427 height 20
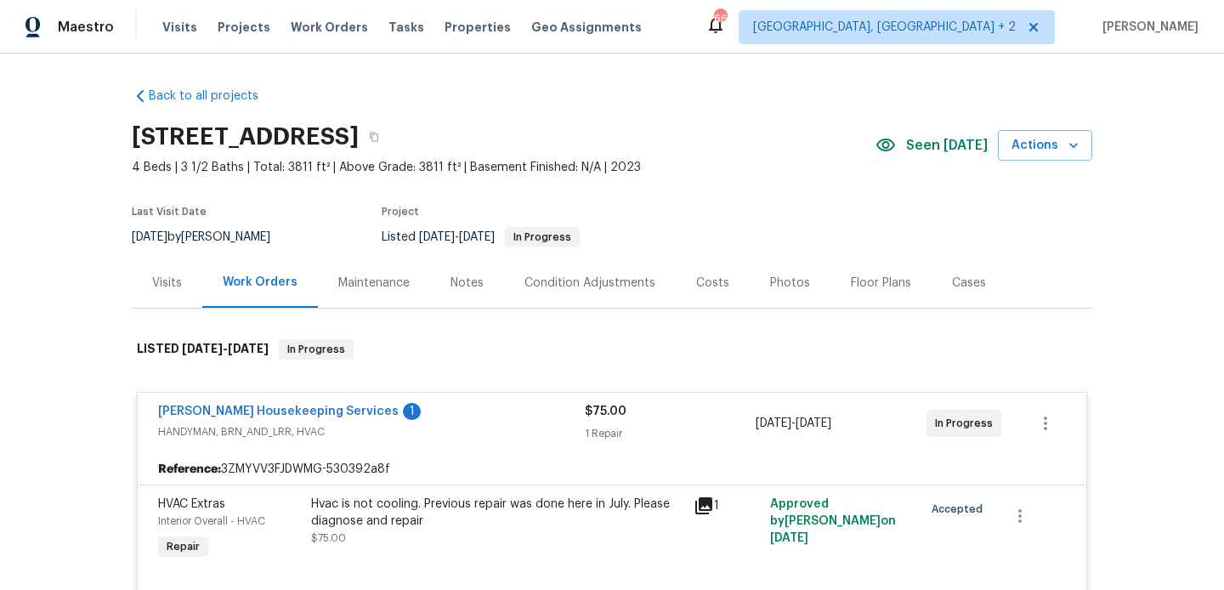
click at [452, 418] on div "[PERSON_NAME] Housekeeping Services 1" at bounding box center [371, 413] width 427 height 20
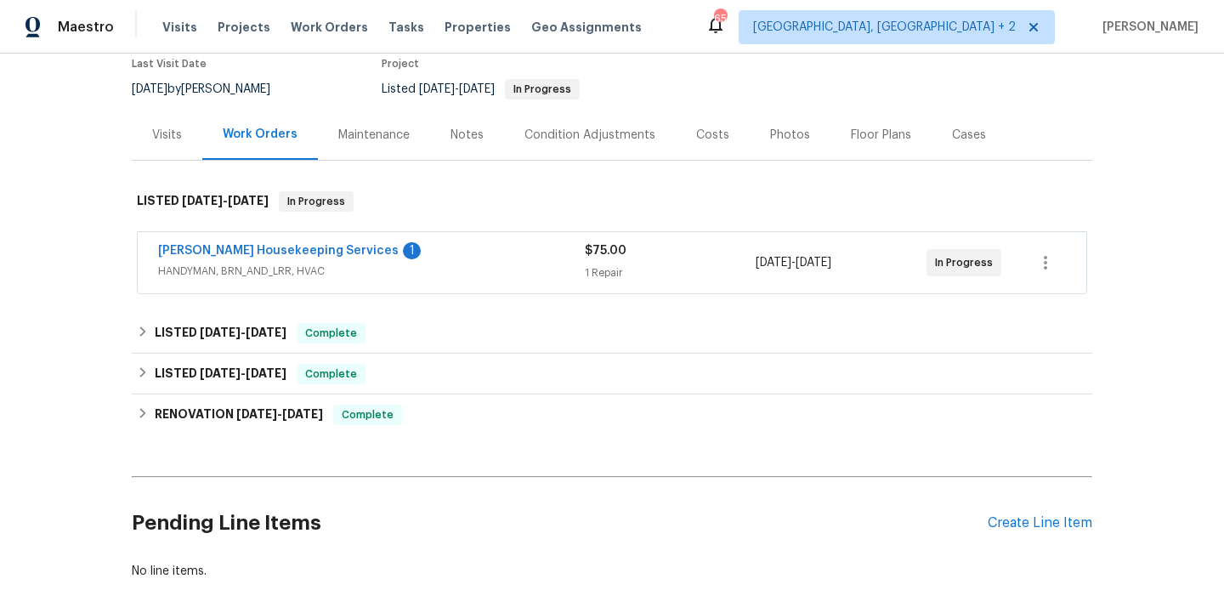
scroll to position [253, 0]
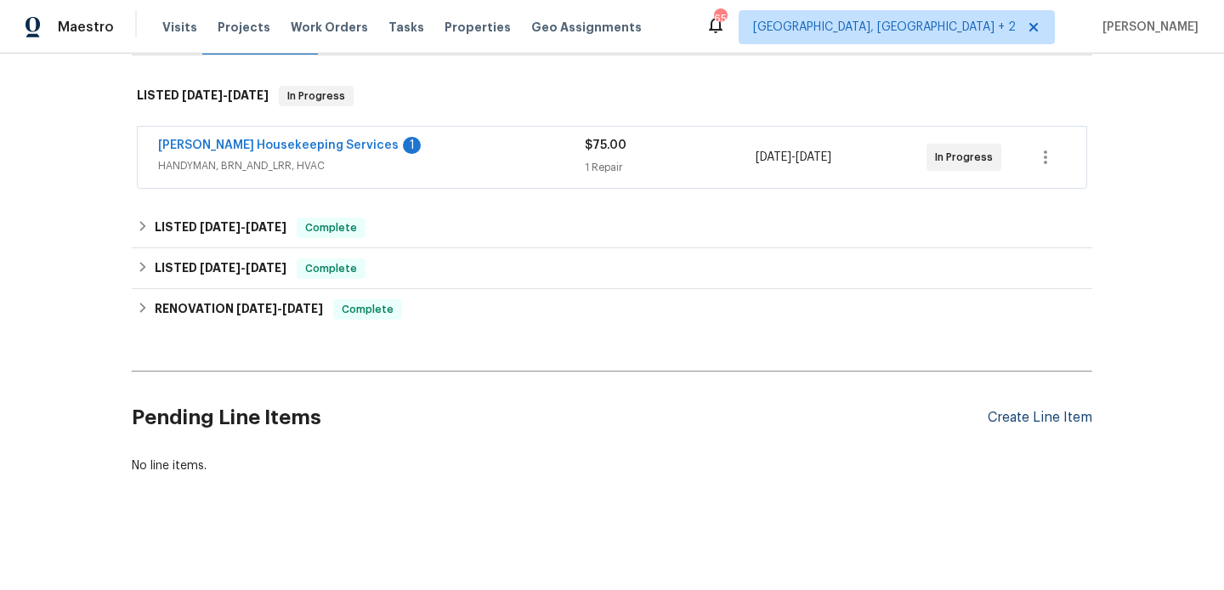
click at [1003, 421] on div "Create Line Item" at bounding box center [1039, 418] width 105 height 16
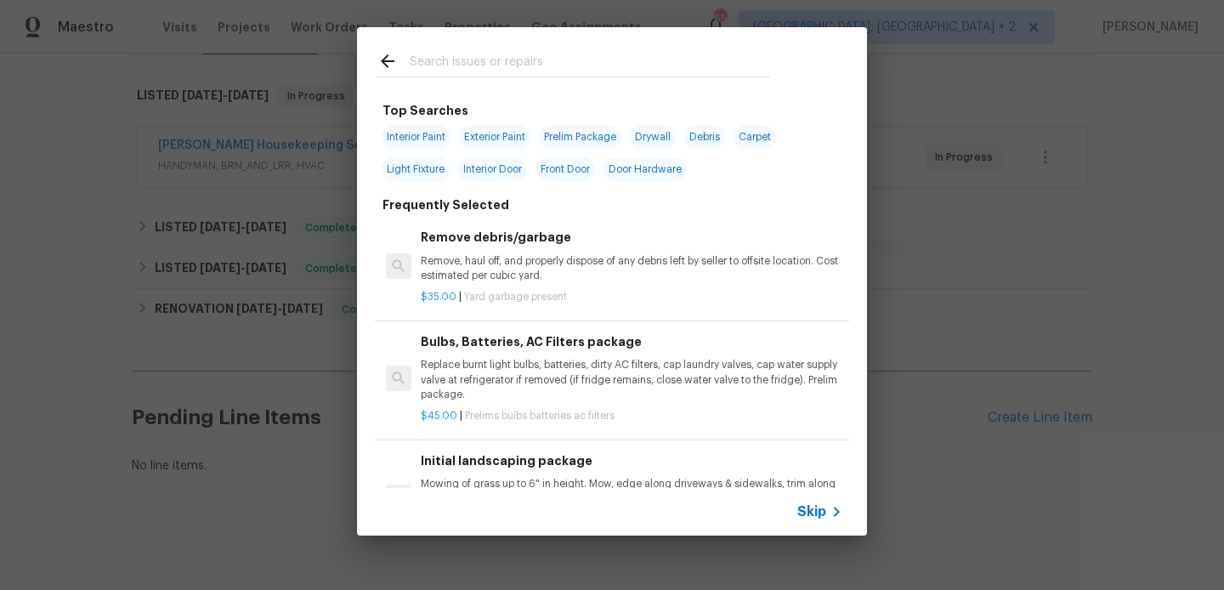
click at [494, 62] on input "text" at bounding box center [590, 63] width 360 height 25
type input "A"
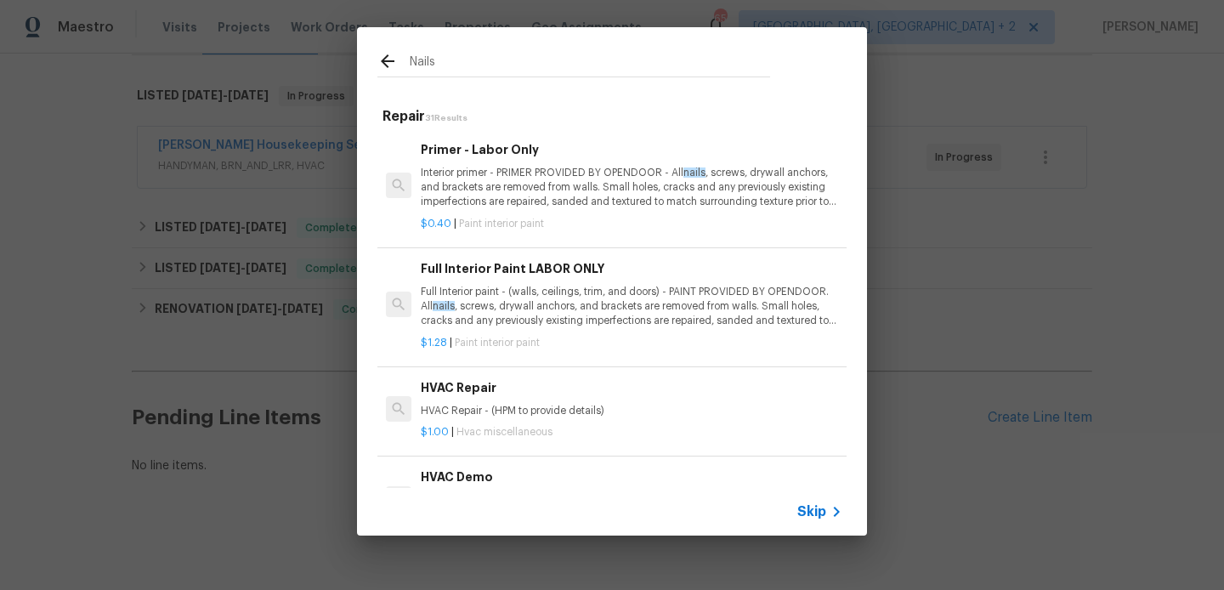
type input "Nails"
click at [553, 178] on p "Interior primer - PRIMER PROVIDED BY OPENDOOR - All nails , screws, drywall anc…" at bounding box center [631, 187] width 421 height 43
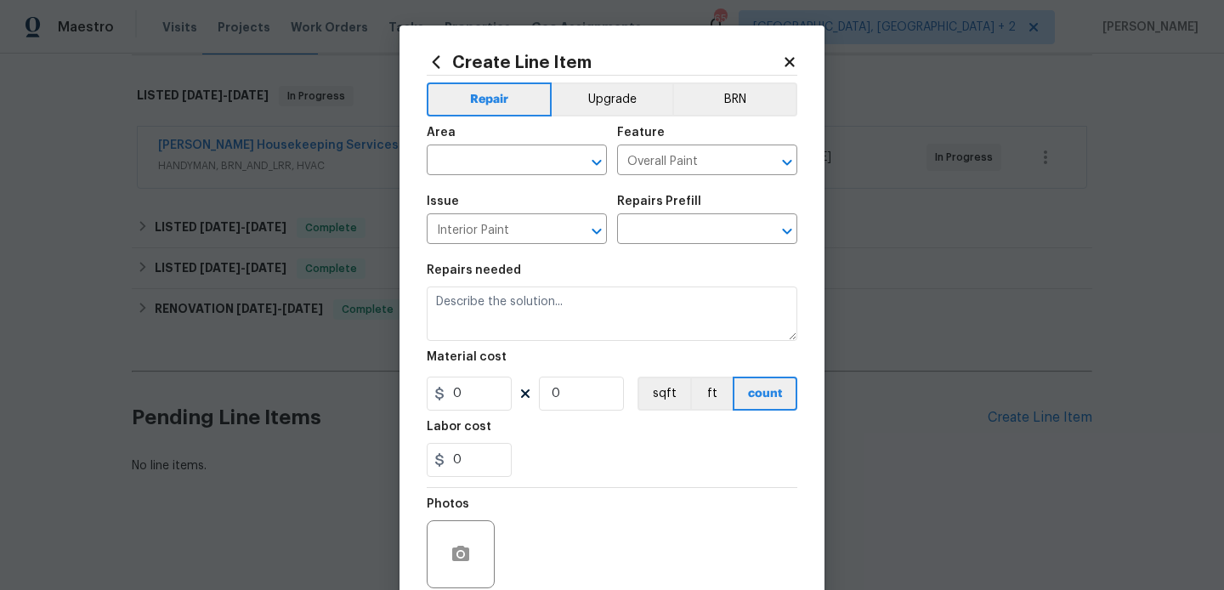
type textarea "Interior primer - PRIMER PROVIDED BY OPENDOOR - All nails, screws, drywall anch…"
type input "1"
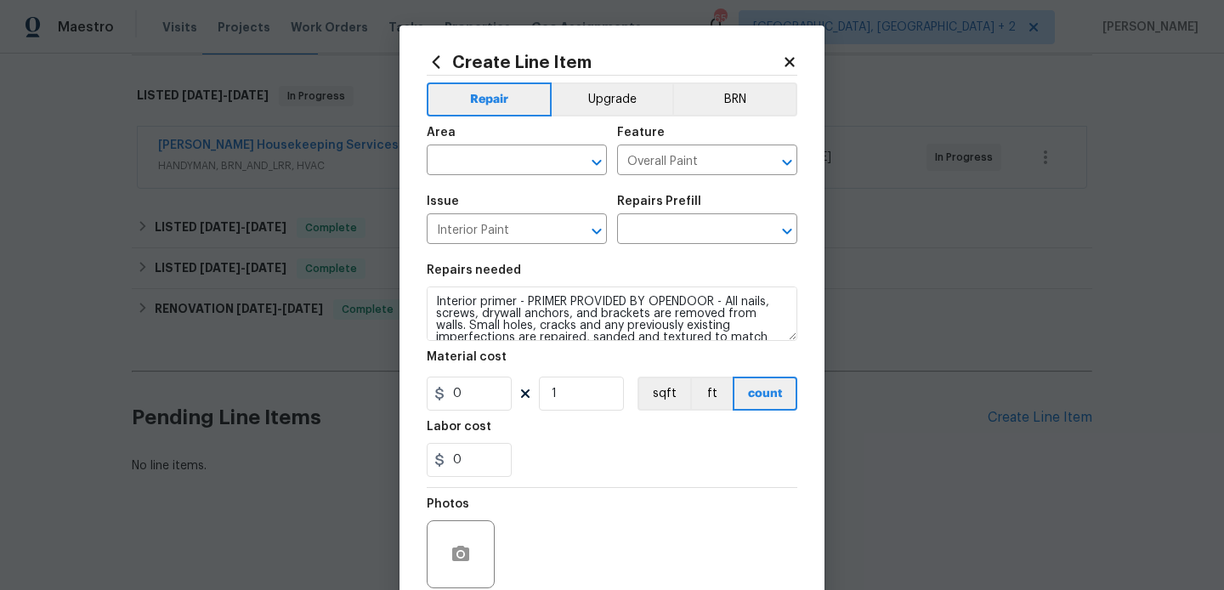
type input "Primer - Labor Only $0.40"
type input "0.4"
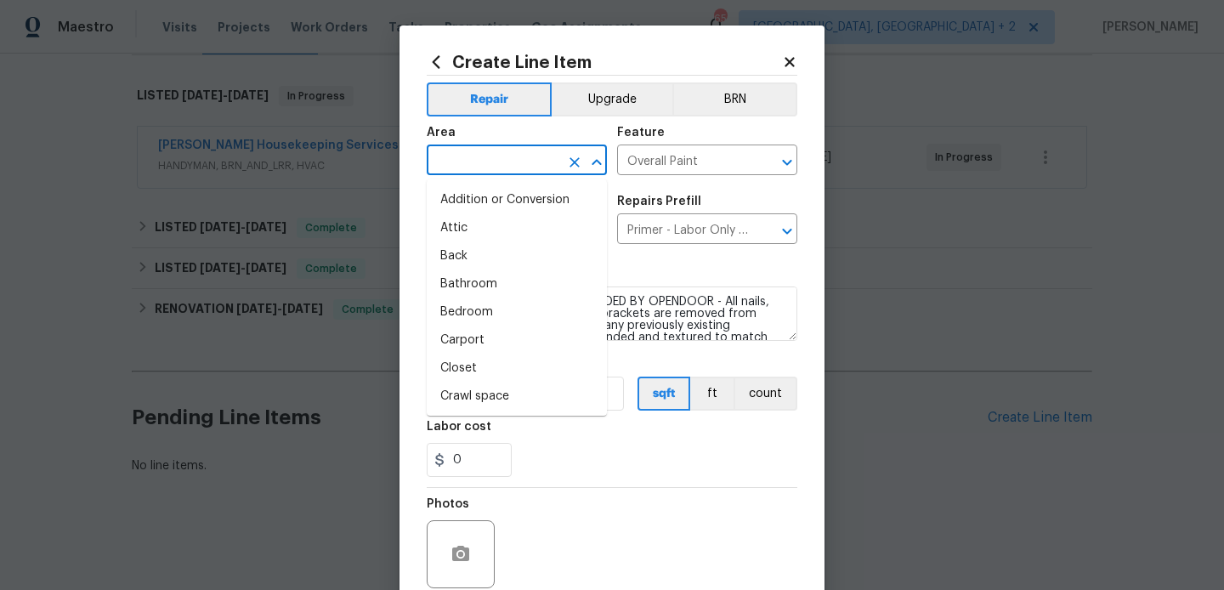
click at [496, 150] on input "text" at bounding box center [493, 162] width 133 height 26
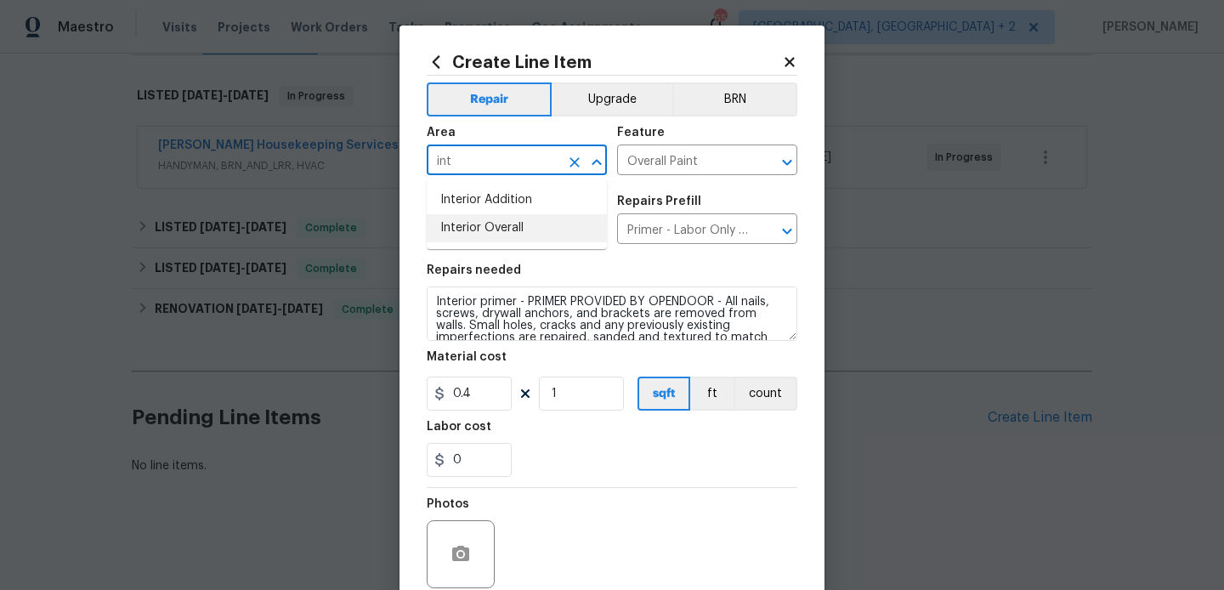
click at [513, 218] on li "Interior Overall" at bounding box center [517, 228] width 180 height 28
type input "Interior Overall"
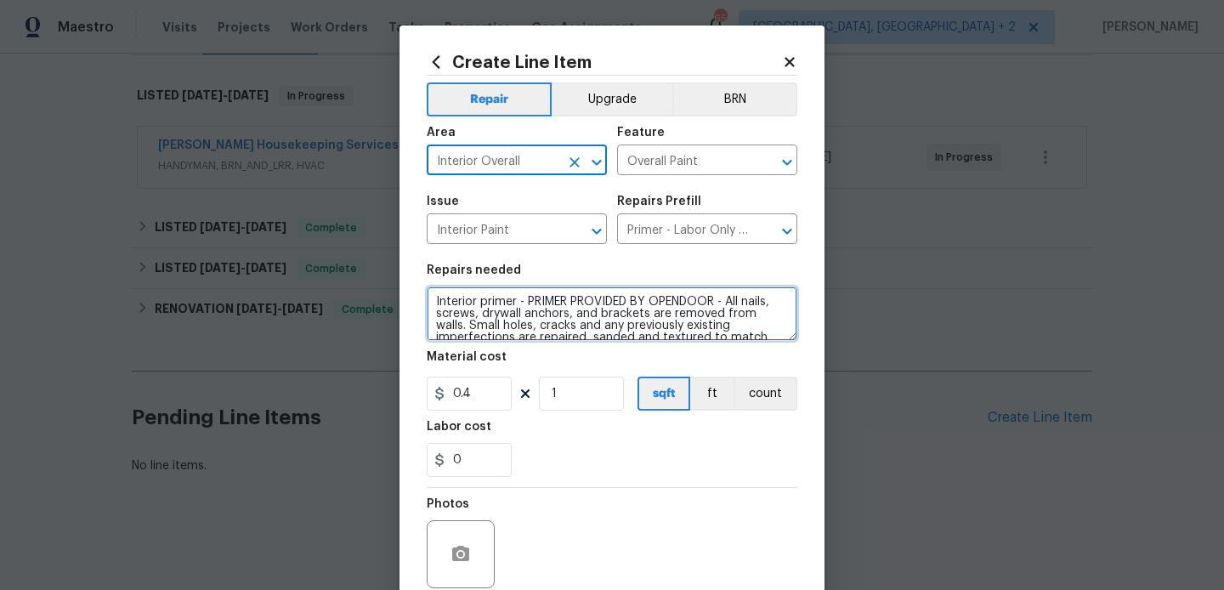
click at [513, 327] on textarea "Interior primer - PRIMER PROVIDED BY OPENDOOR - All nails, screws, drywall anch…" at bounding box center [612, 313] width 371 height 54
paste textarea "Remove all nails/wall hanging stickers on the walls and touchup paint"
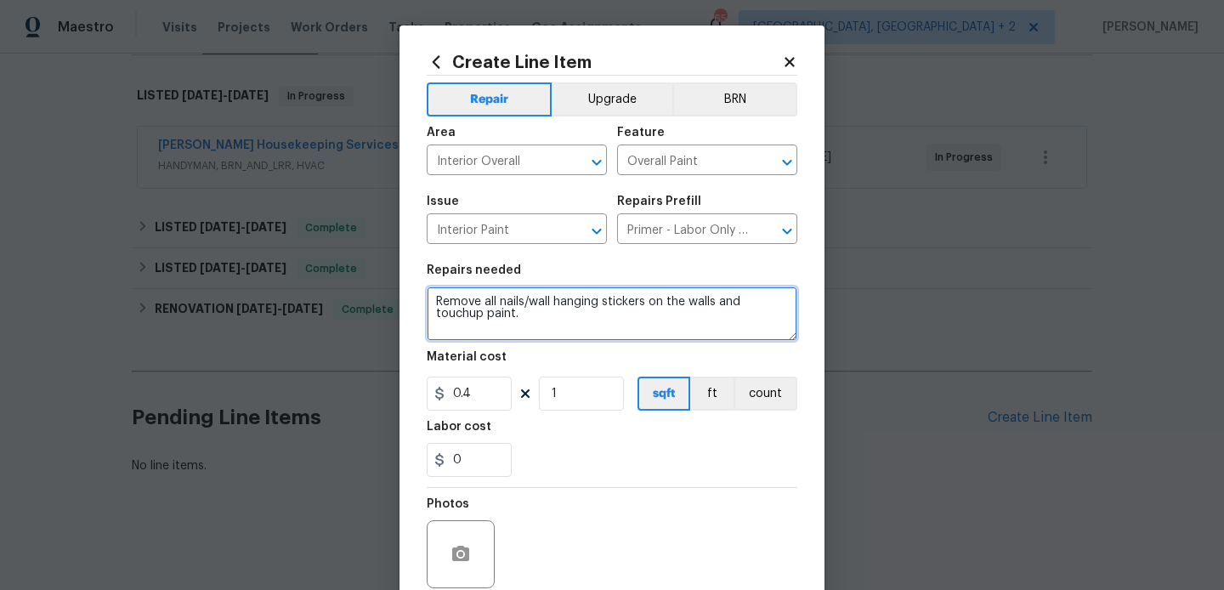
type textarea "Remove all nails/wall hanging stickers on the walls and touchup paint."
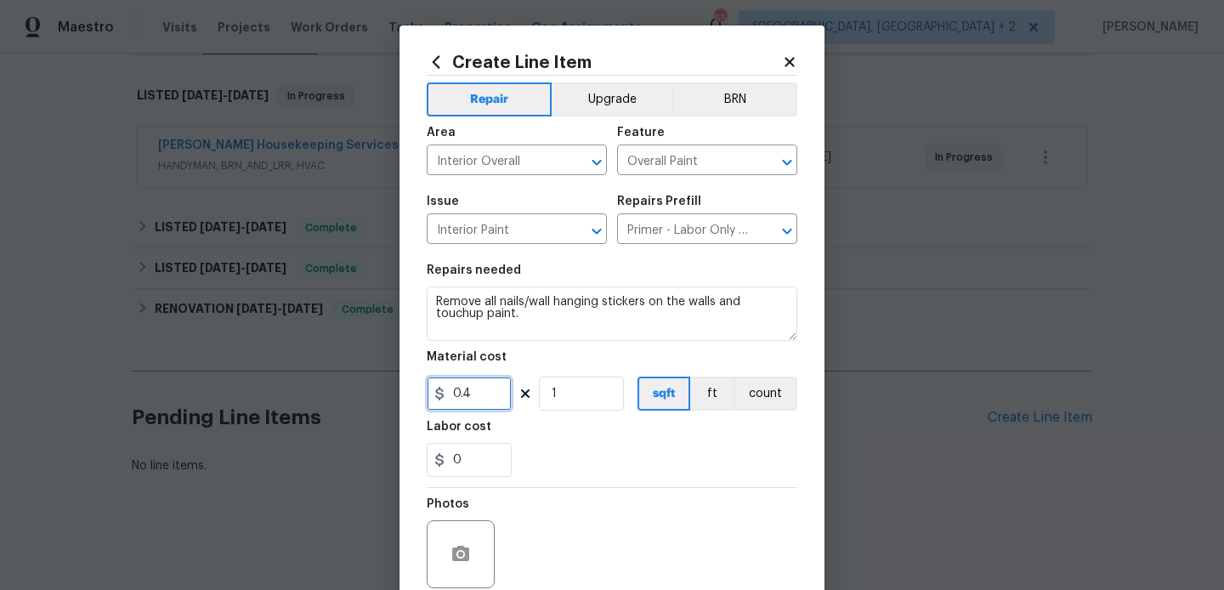
click at [464, 404] on input "0.4" at bounding box center [469, 393] width 85 height 34
type input "200"
click at [464, 548] on icon "button" at bounding box center [460, 553] width 17 height 15
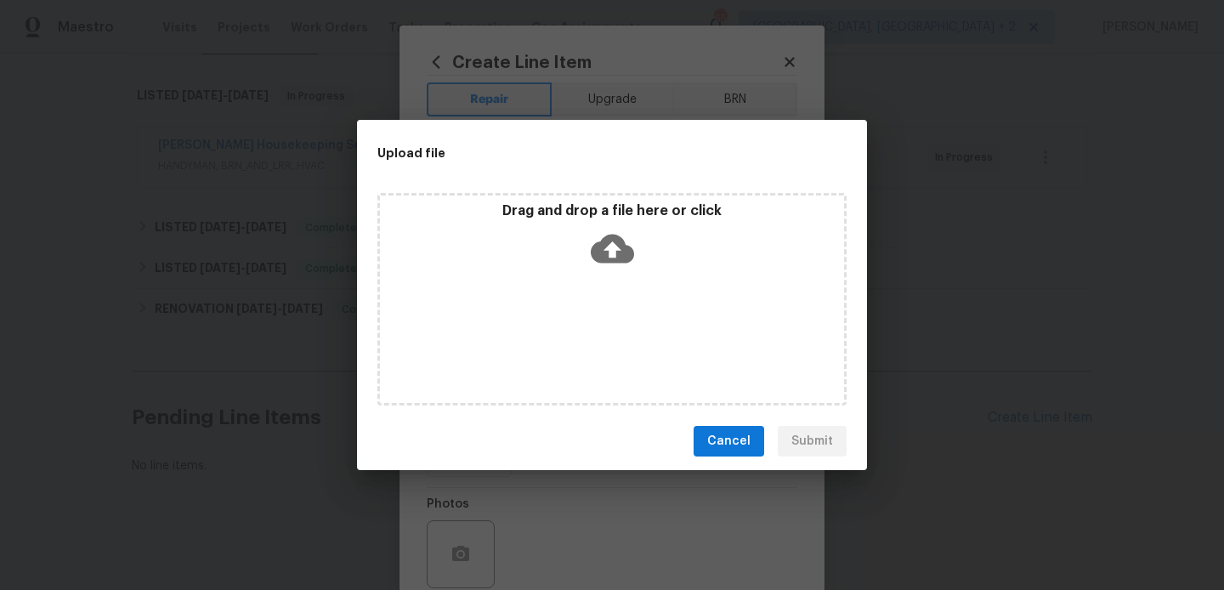
click at [615, 227] on icon at bounding box center [612, 248] width 43 height 43
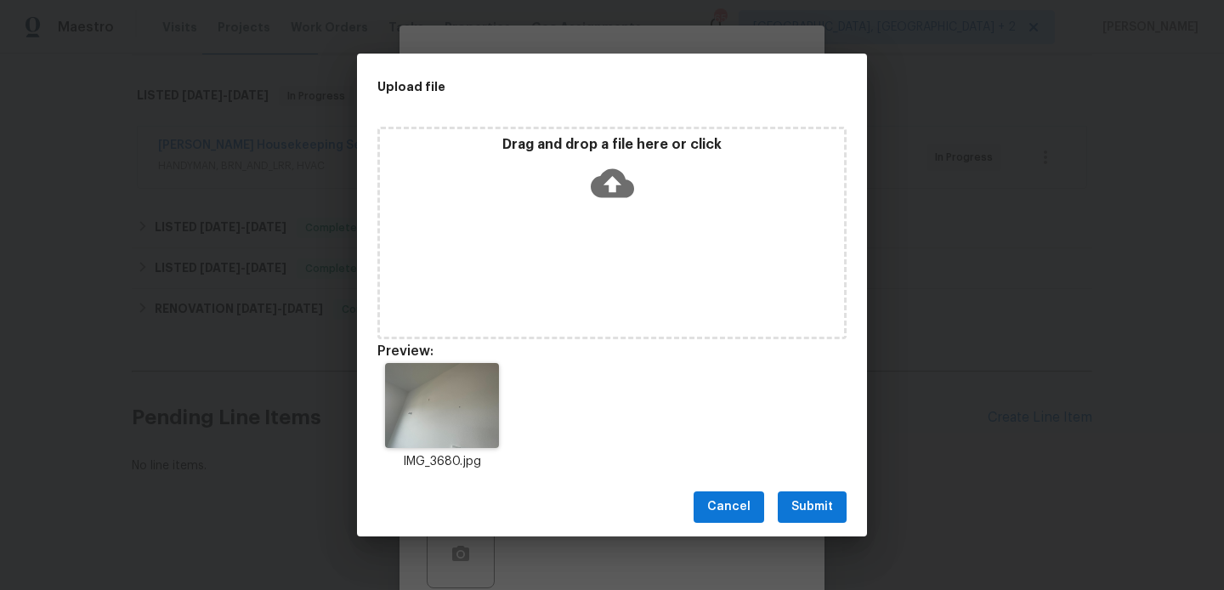
click at [812, 503] on span "Submit" at bounding box center [812, 506] width 42 height 21
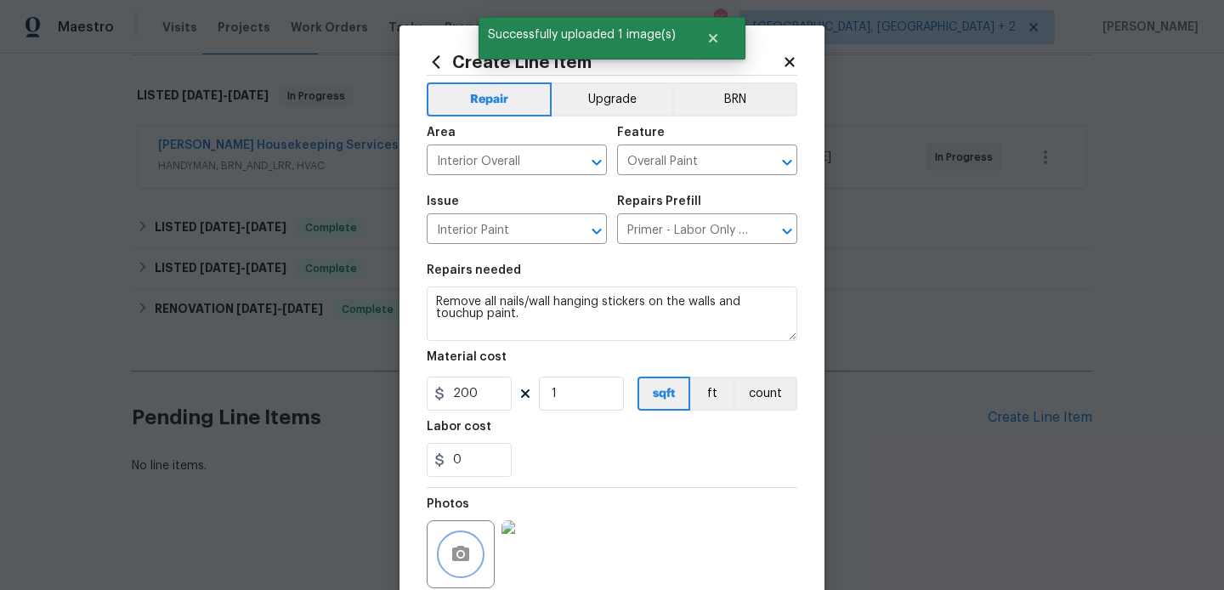
scroll to position [143, 0]
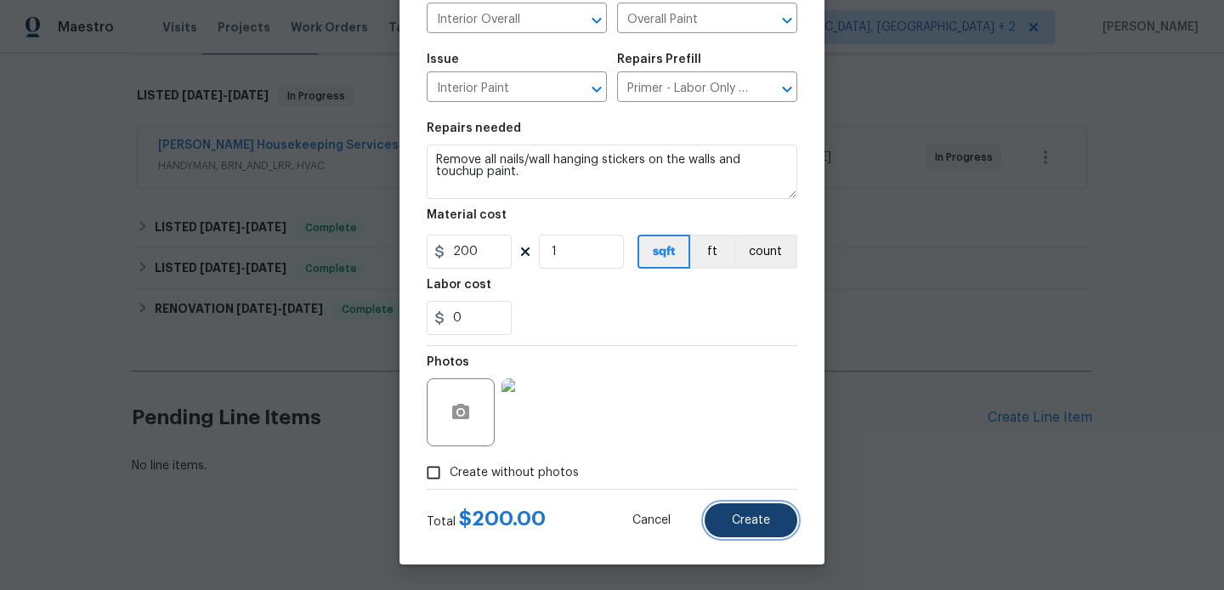
click at [766, 529] on button "Create" at bounding box center [750, 520] width 93 height 34
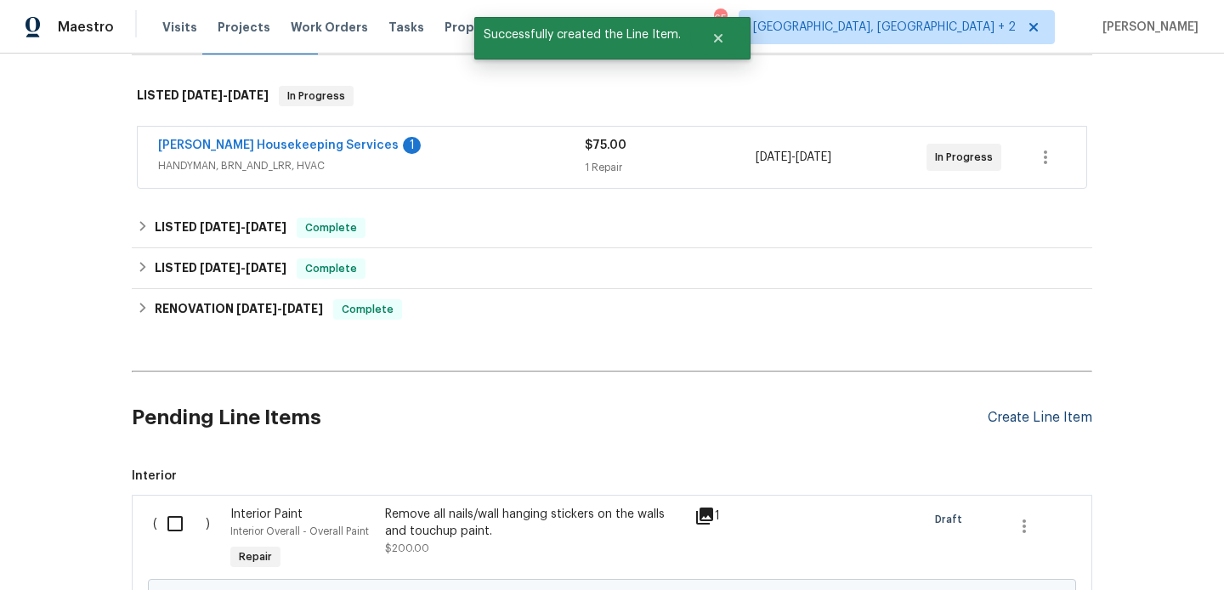
click at [1038, 418] on div "Create Line Item" at bounding box center [1039, 418] width 105 height 16
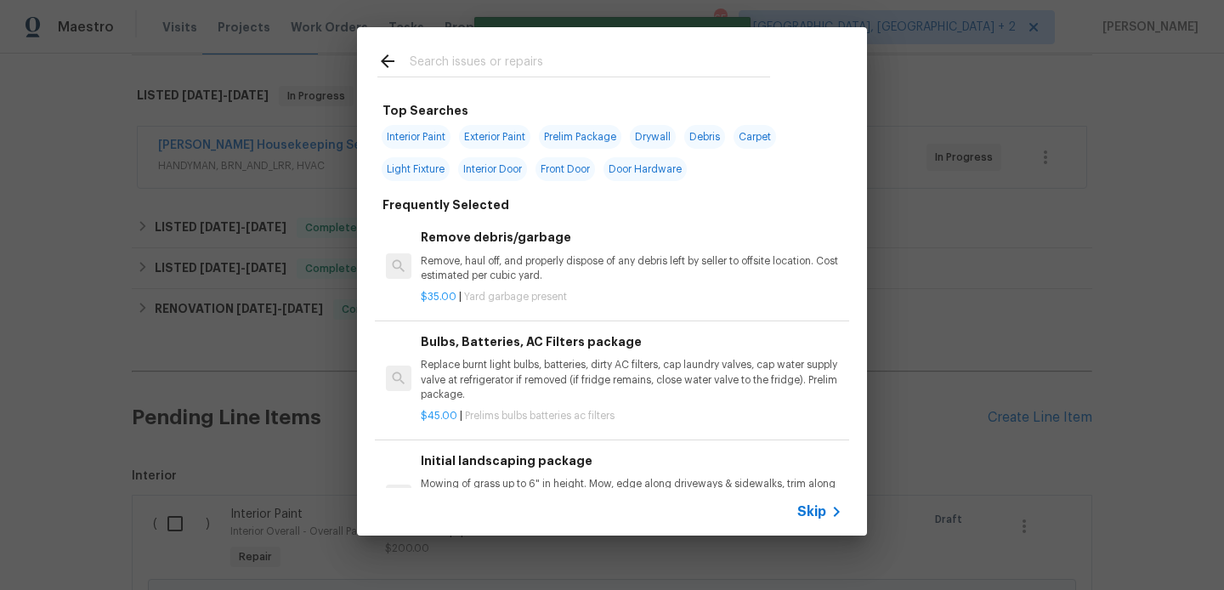
click at [467, 53] on input "text" at bounding box center [590, 63] width 360 height 25
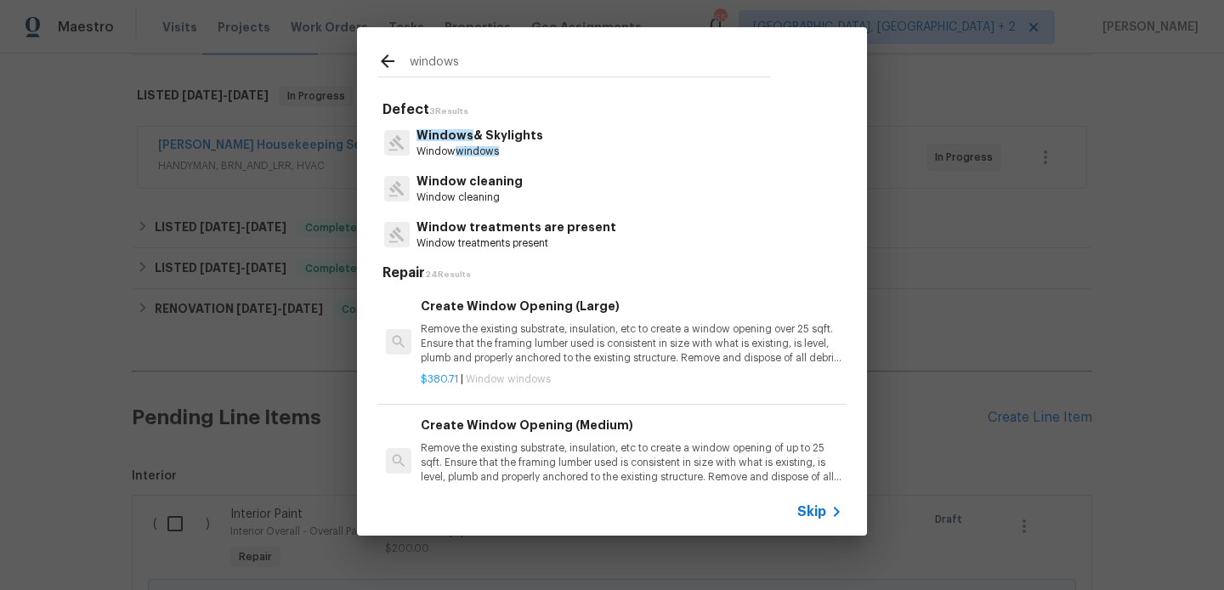
type input "windows"
click at [508, 231] on p "Window treatments are present" at bounding box center [516, 227] width 200 height 18
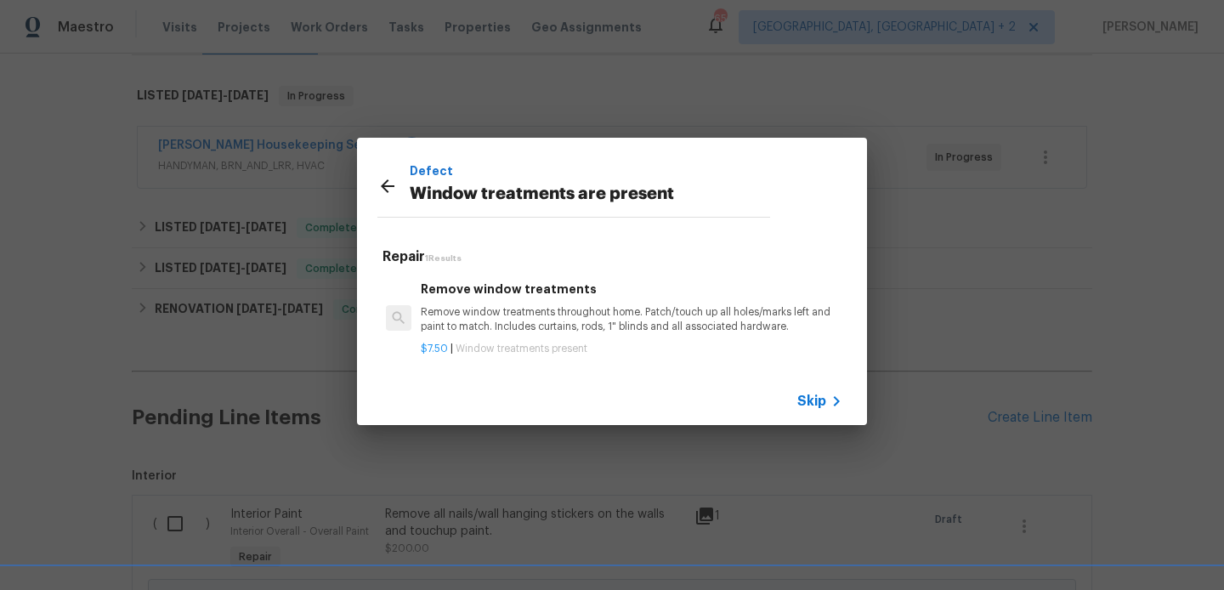
click at [523, 286] on h6 "Remove window treatments" at bounding box center [631, 289] width 421 height 19
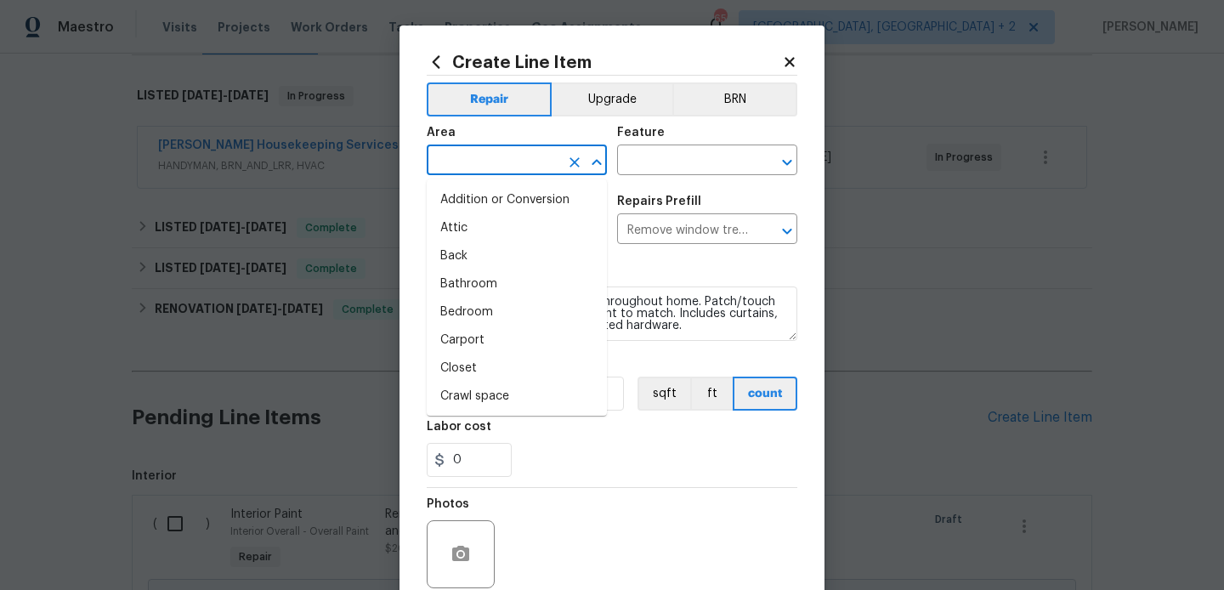
click at [477, 158] on input "text" at bounding box center [493, 162] width 133 height 26
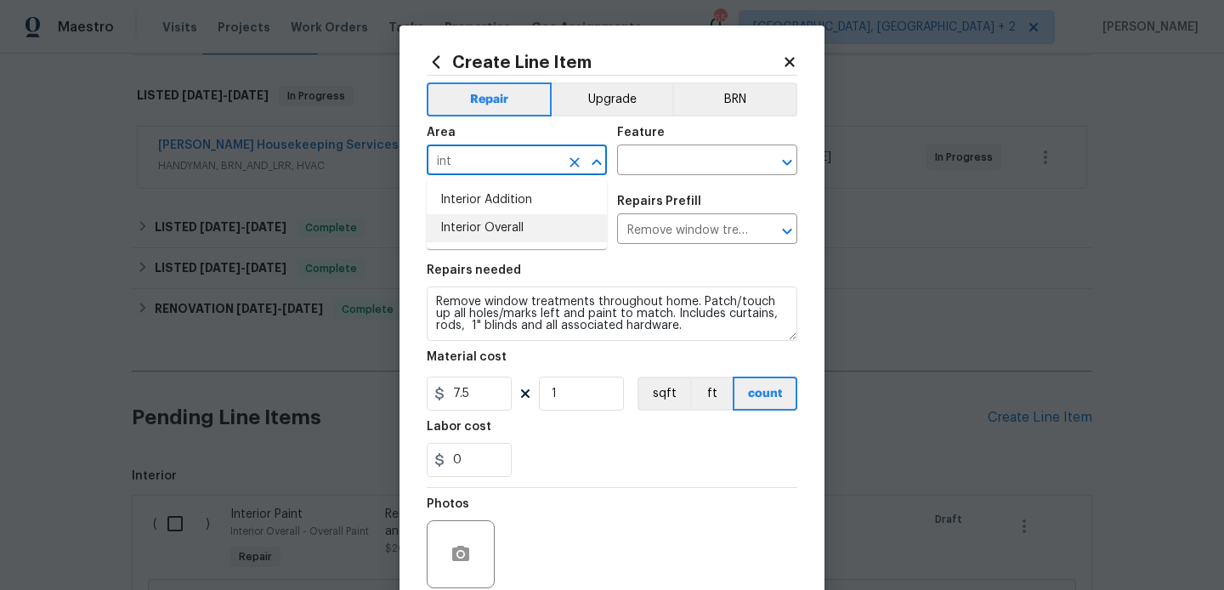
click at [510, 227] on li "Interior Overall" at bounding box center [517, 228] width 180 height 28
type input "Interior Overall"
click at [627, 184] on div "Area Interior Overall ​ Feature ​" at bounding box center [612, 150] width 371 height 69
click at [633, 165] on input "text" at bounding box center [683, 162] width 133 height 26
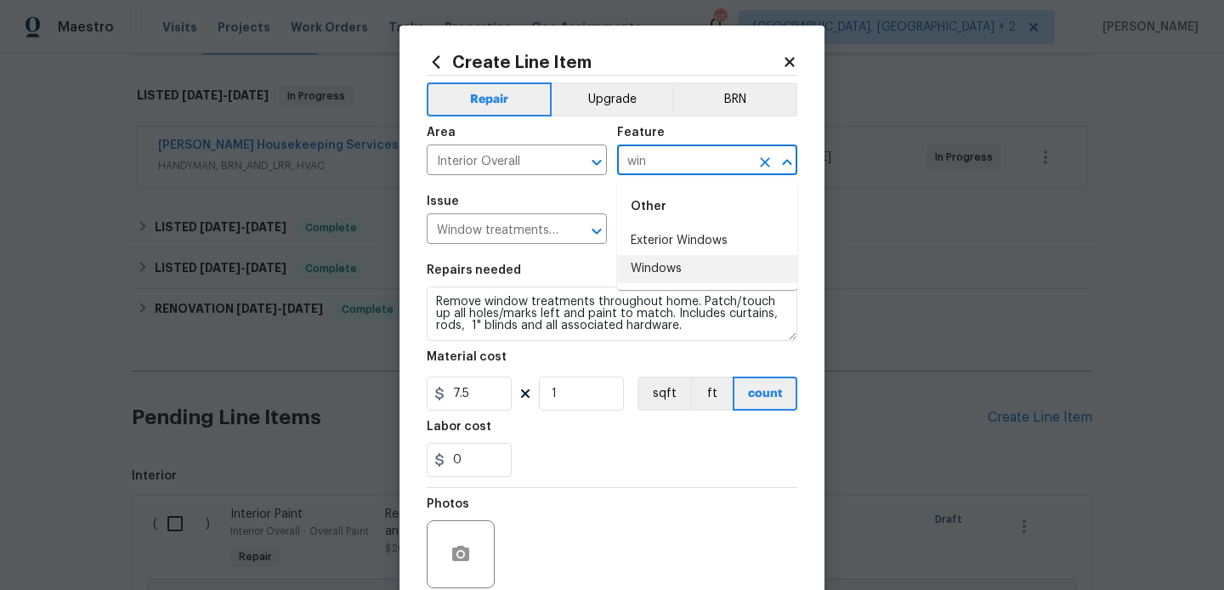
click at [668, 260] on li "Windows" at bounding box center [707, 269] width 180 height 28
type input "Windows"
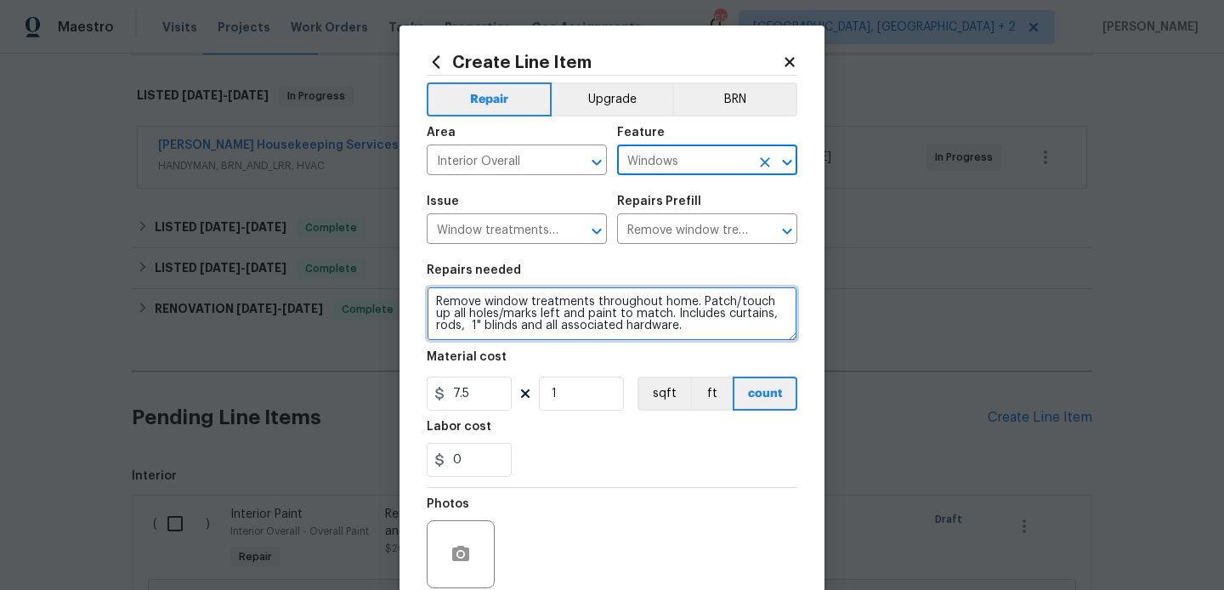
click at [569, 323] on textarea "Remove window treatments throughout home. Patch/touch up all holes/marks left a…" at bounding box center [612, 313] width 371 height 54
paste textarea "all window screens downstairs and deep the clean windows"
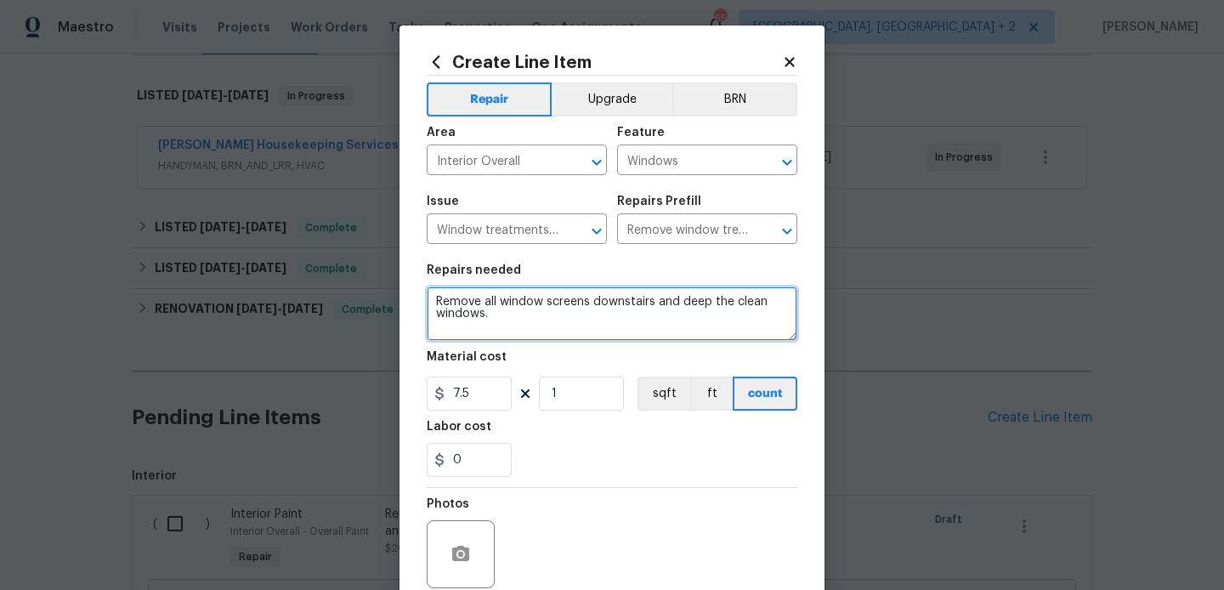
paste textarea "Stack window screens neatly in the garage."
type textarea "Remove all window screens downstairs and deep the clean windows.Stack window sc…"
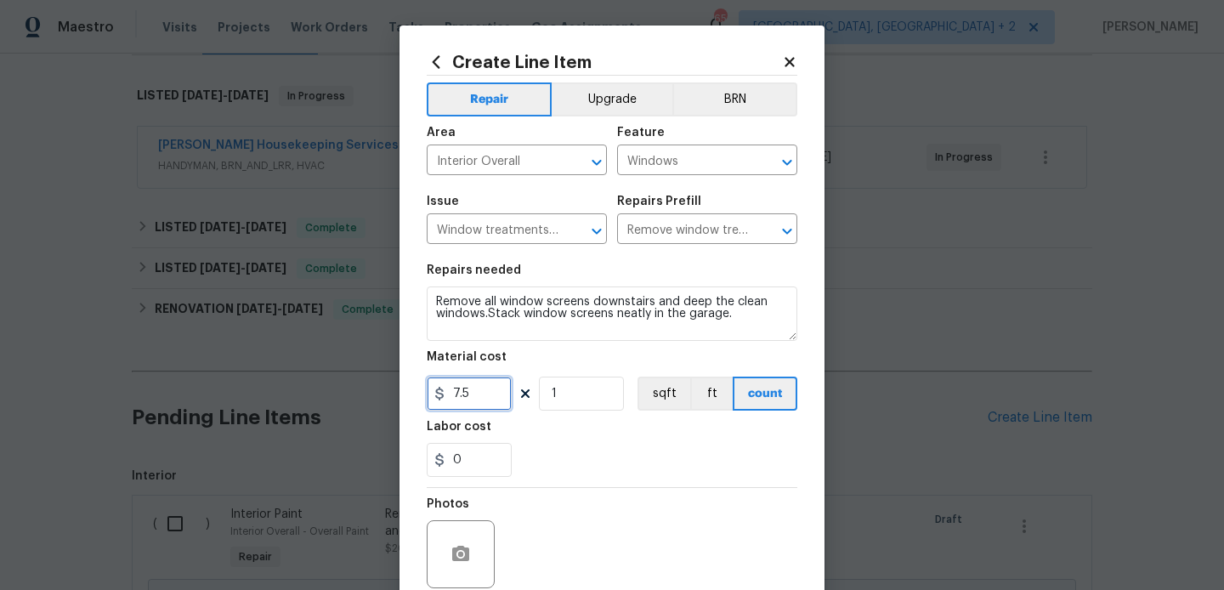
click at [451, 401] on input "7.5" at bounding box center [469, 393] width 85 height 34
type input "100"
click at [476, 543] on button "button" at bounding box center [460, 554] width 41 height 41
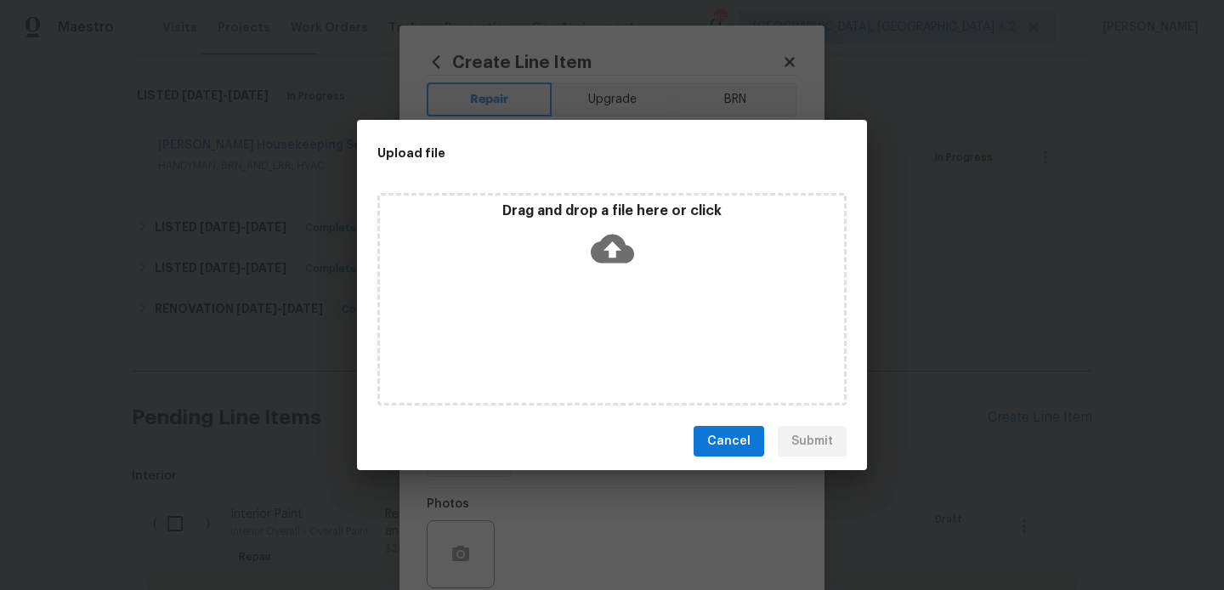
click at [616, 237] on icon at bounding box center [612, 249] width 43 height 29
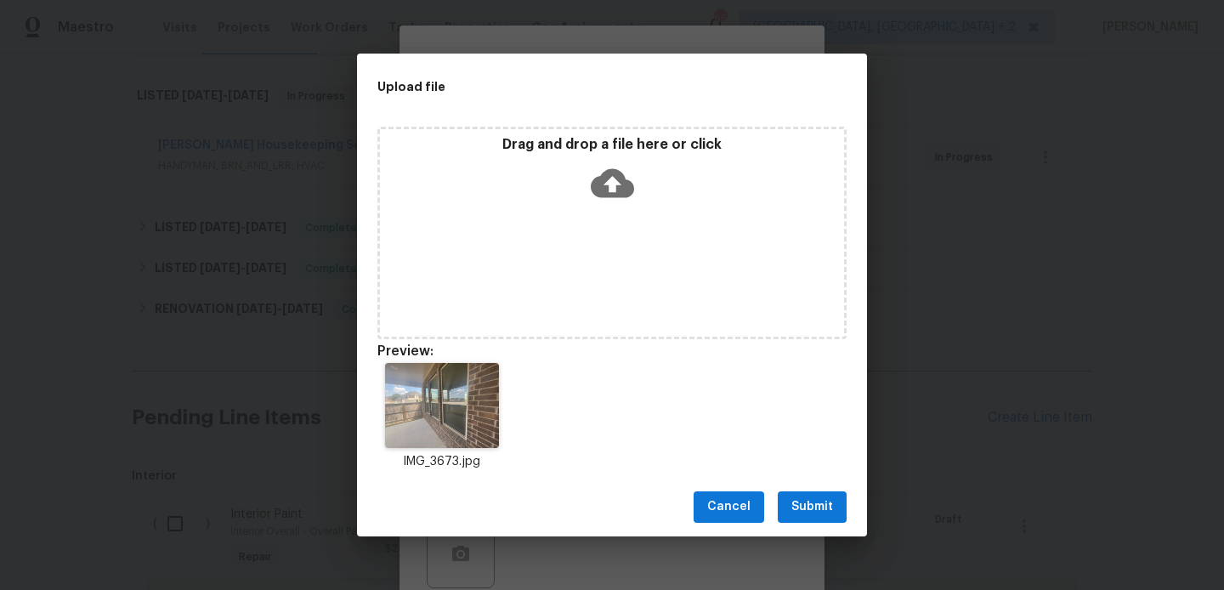
click at [814, 511] on span "Submit" at bounding box center [812, 506] width 42 height 21
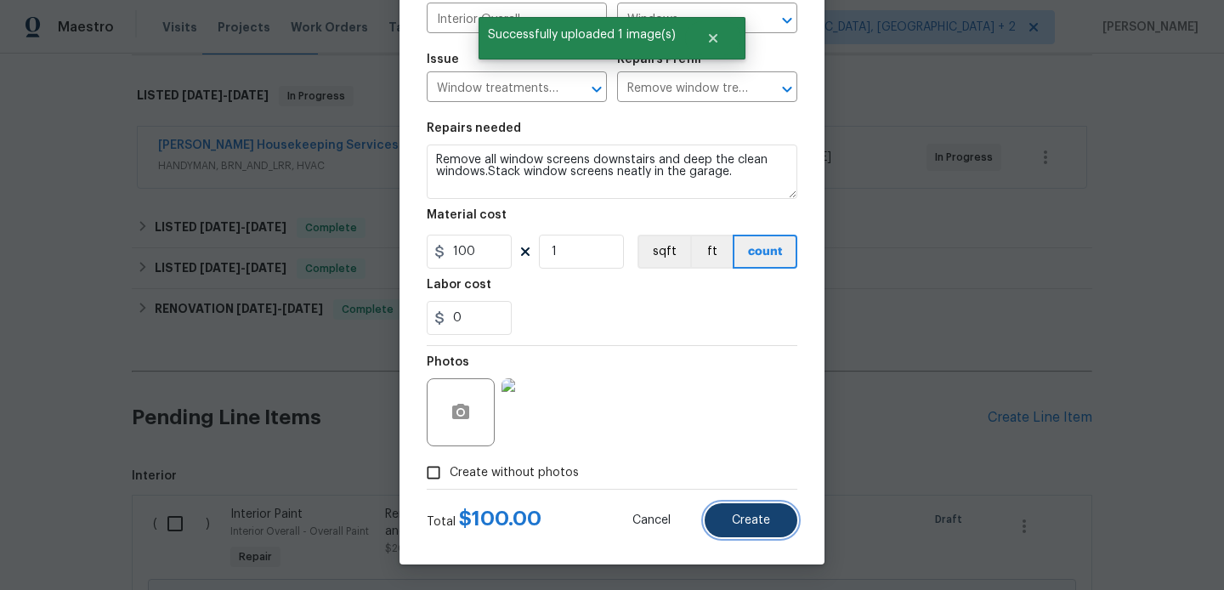
click at [745, 517] on span "Create" at bounding box center [751, 520] width 38 height 13
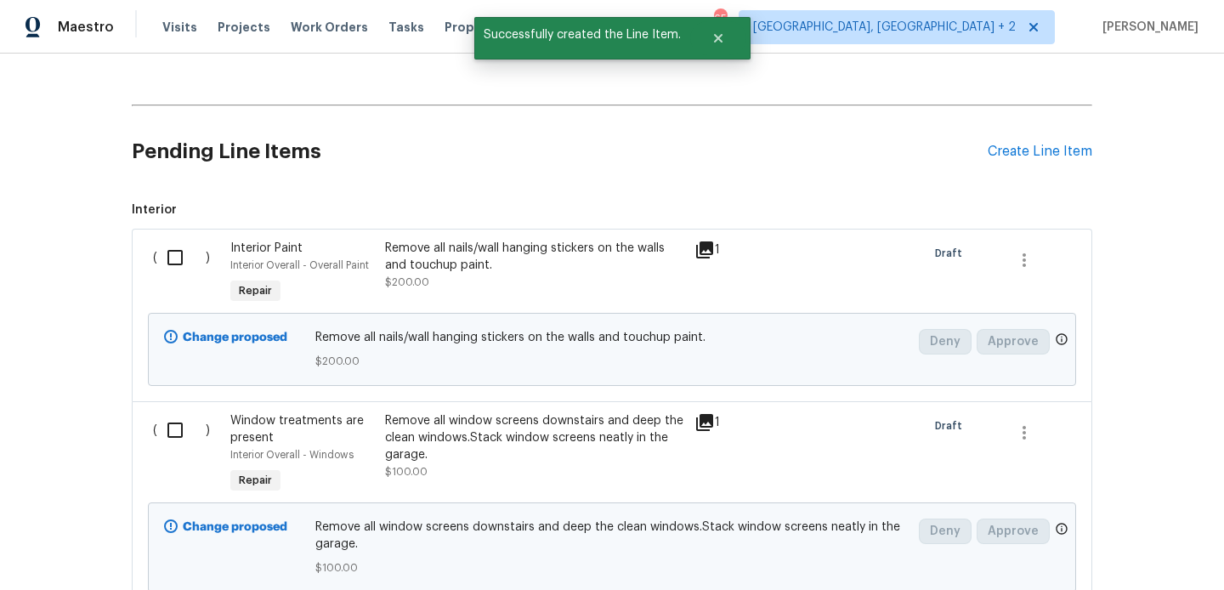
scroll to position [518, 0]
click at [1017, 151] on div "Create Line Item" at bounding box center [1039, 152] width 105 height 16
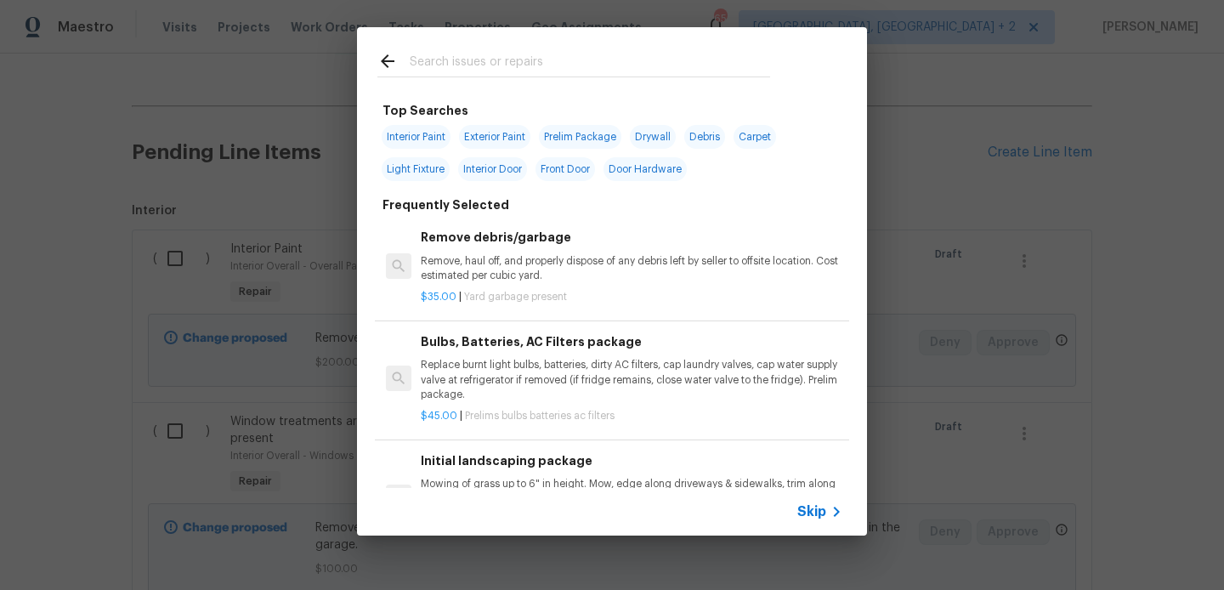
click at [494, 72] on input "text" at bounding box center [590, 63] width 360 height 25
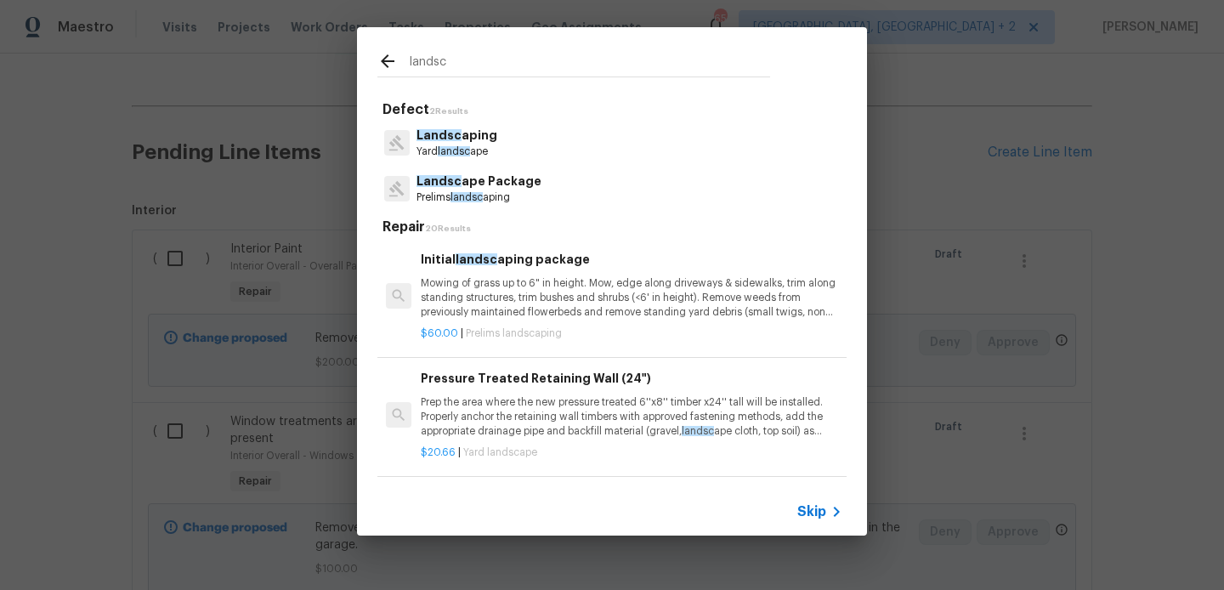
type input "landsc"
click at [491, 187] on p "Landsc ape Package" at bounding box center [478, 182] width 125 height 18
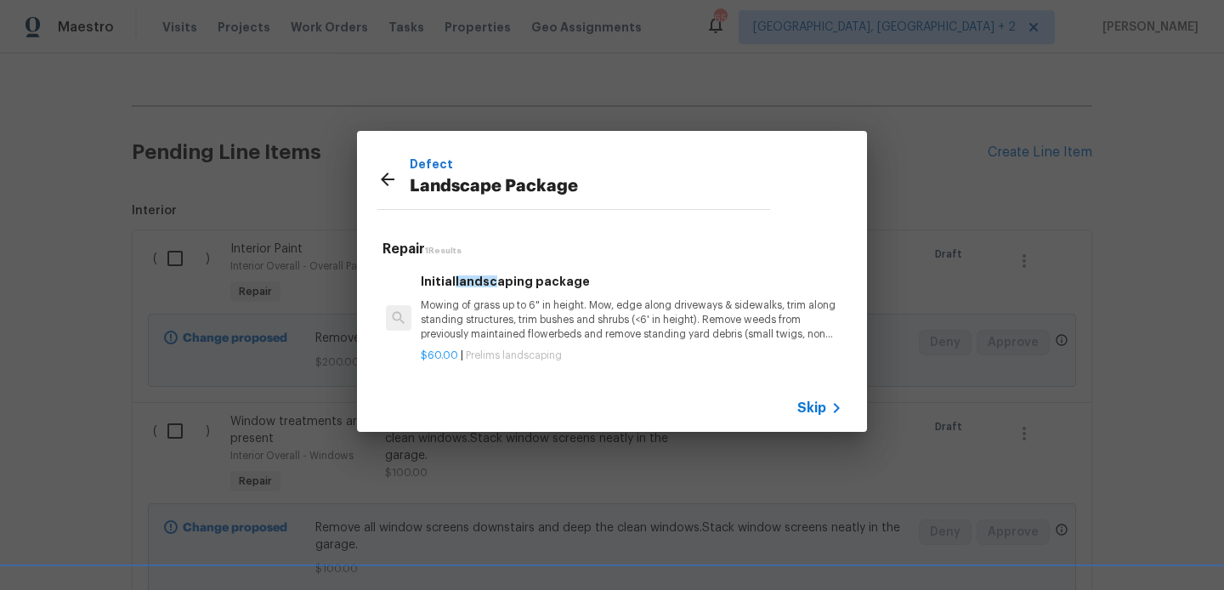
click at [502, 284] on h6 "Initial landsc aping package" at bounding box center [631, 281] width 421 height 19
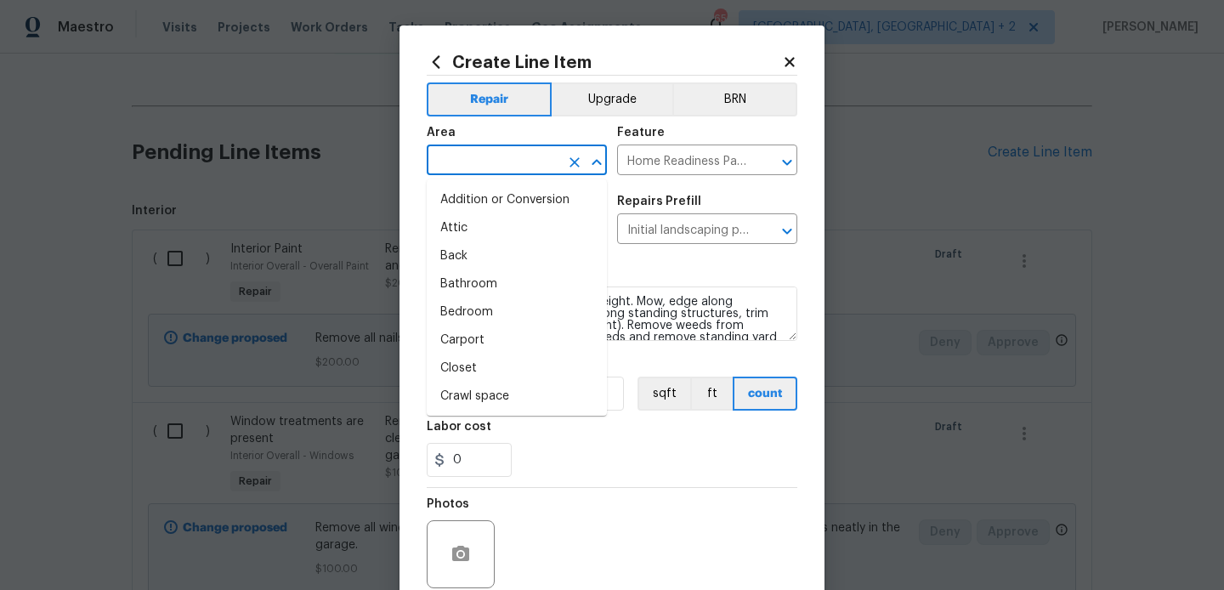
click at [485, 161] on input "text" at bounding box center [493, 162] width 133 height 26
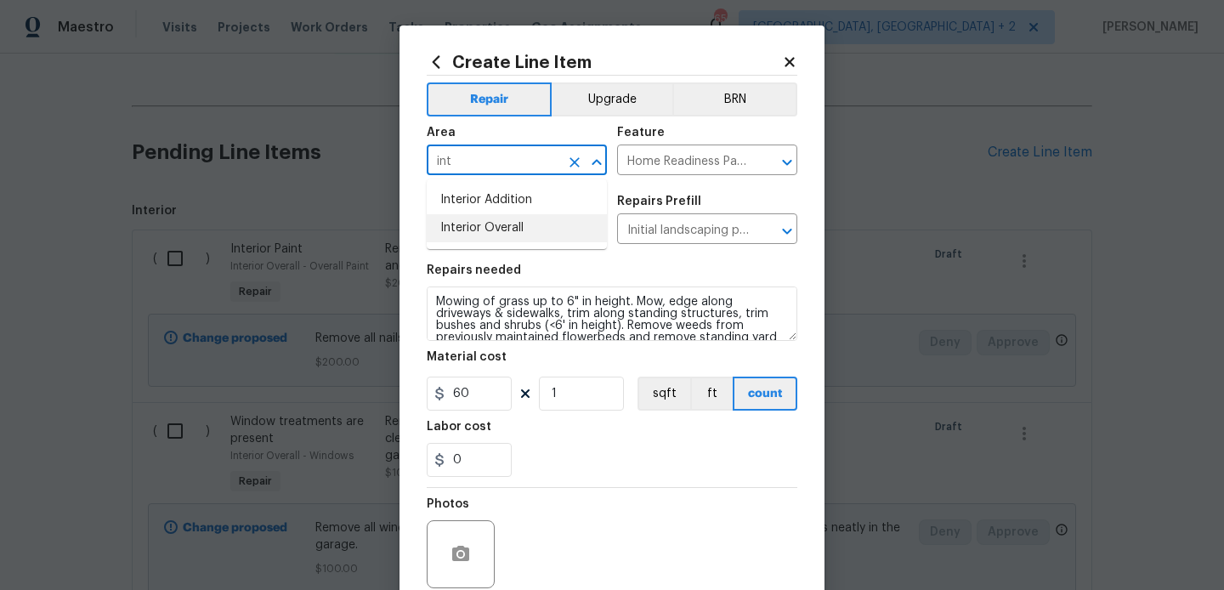
click at [502, 239] on li "Interior Overall" at bounding box center [517, 228] width 180 height 28
type input "Interior Overall"
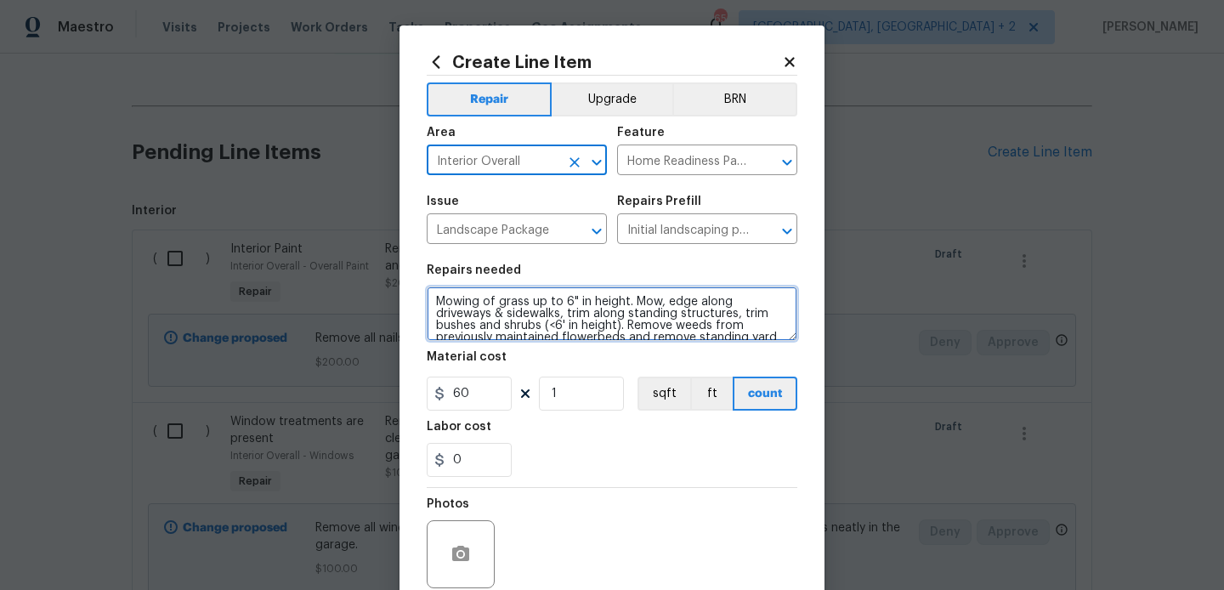
click at [496, 336] on textarea "Mowing of grass up to 6" in height. Mow, edge along driveways & sidewalks, trim…" at bounding box center [612, 313] width 371 height 54
paste textarea "Refresh the mulch in the front yard and clean up bushes"
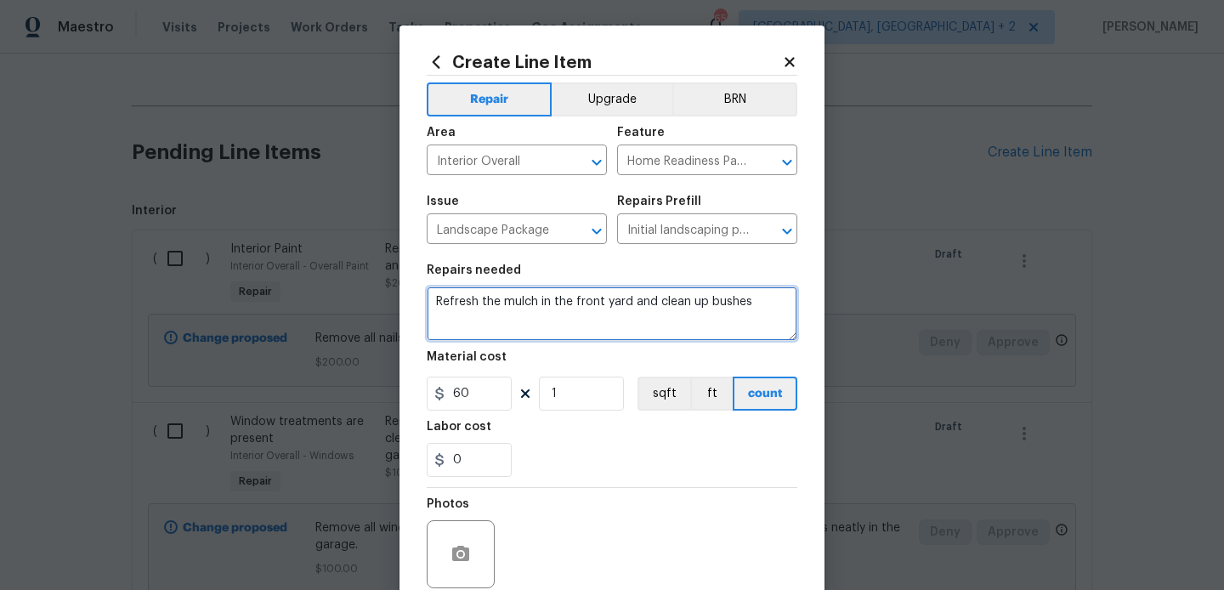
type textarea "Refresh the mulch in the front yard and clean up bushes"
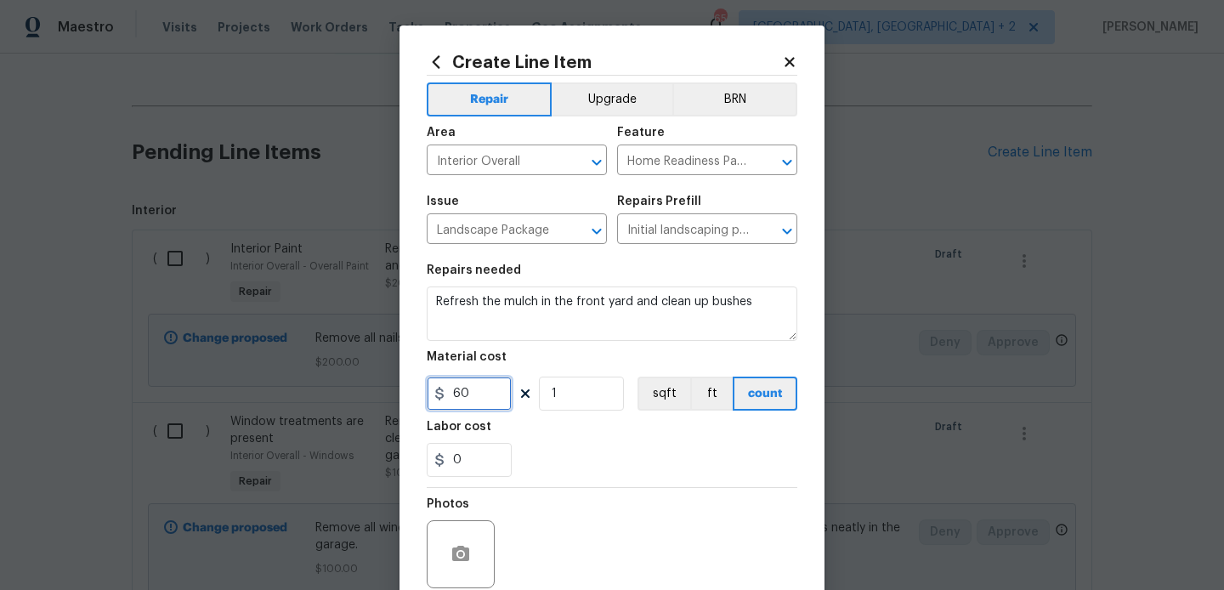
click at [464, 397] on input "60" at bounding box center [469, 393] width 85 height 34
type input "50"
click at [462, 553] on circle "button" at bounding box center [460, 554] width 5 height 5
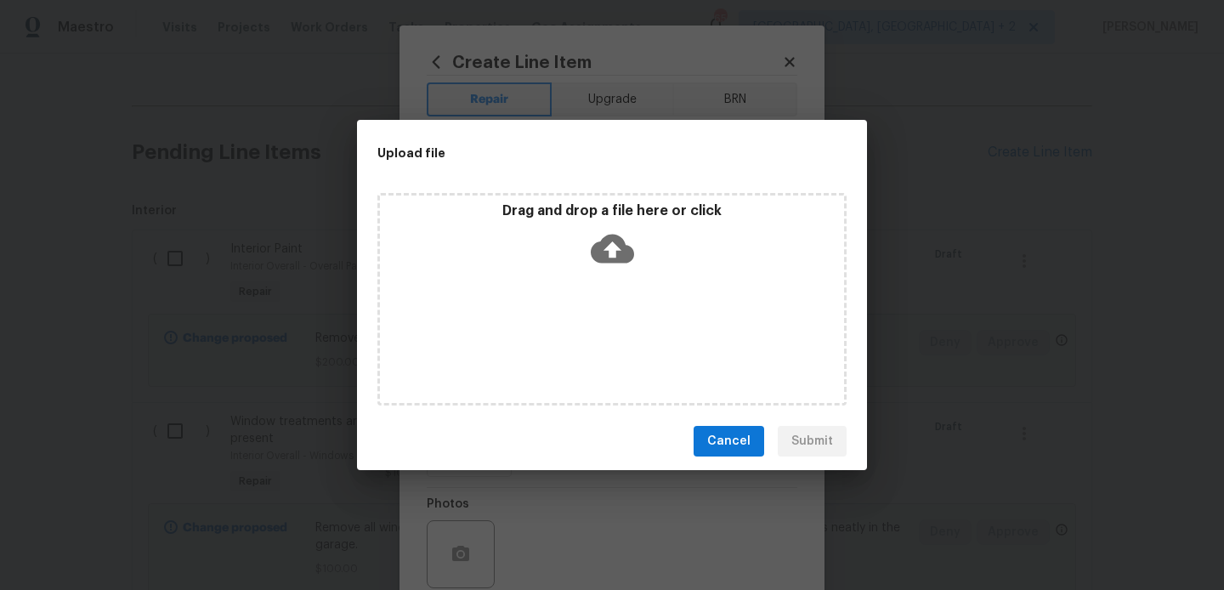
click at [604, 246] on icon at bounding box center [612, 249] width 43 height 29
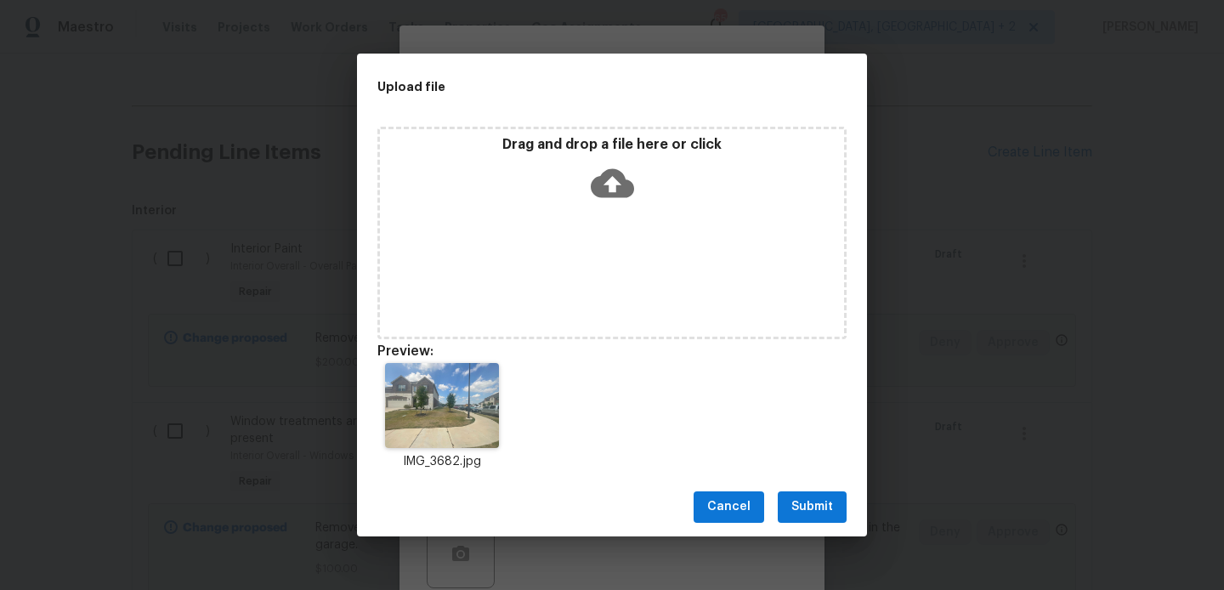
click at [809, 515] on span "Submit" at bounding box center [812, 506] width 42 height 21
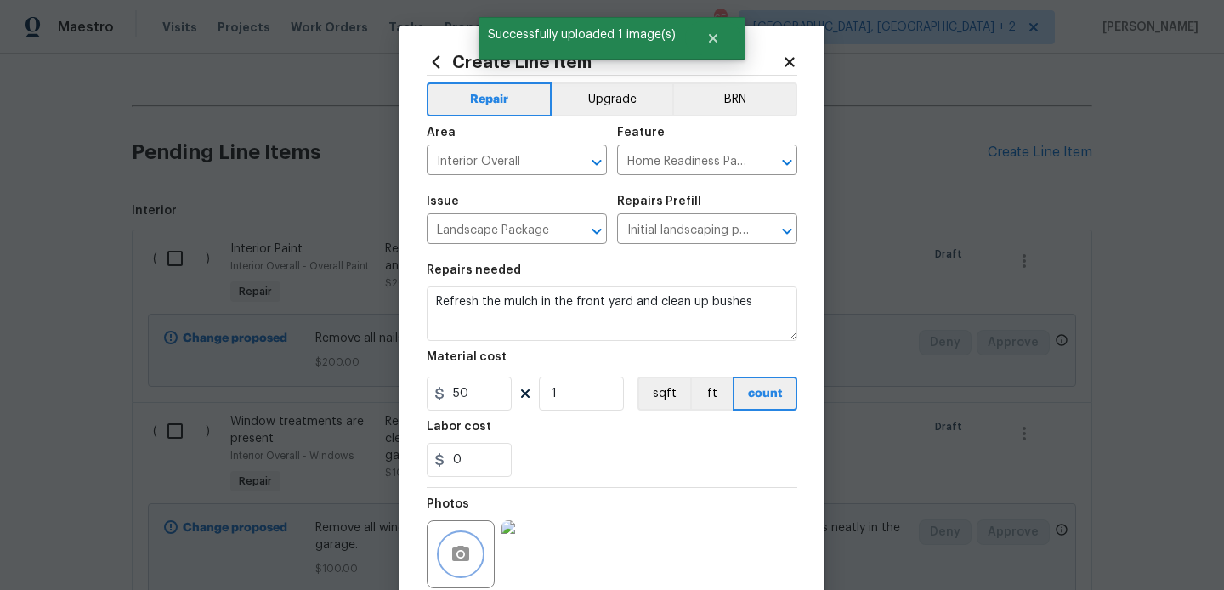
scroll to position [143, 0]
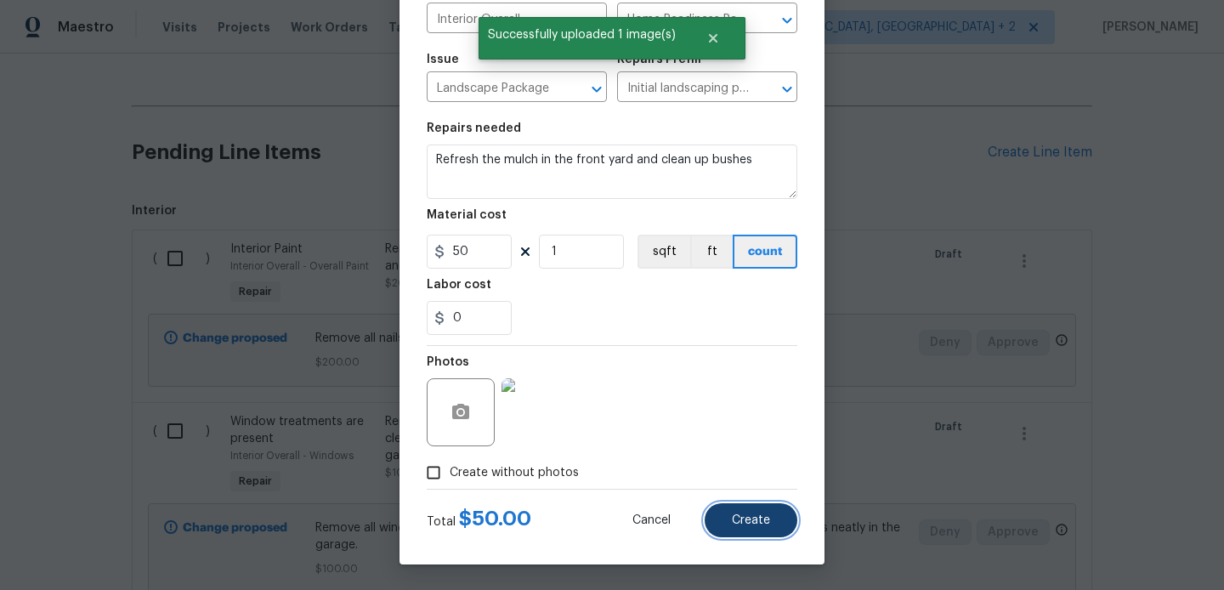
click at [761, 523] on span "Create" at bounding box center [751, 520] width 38 height 13
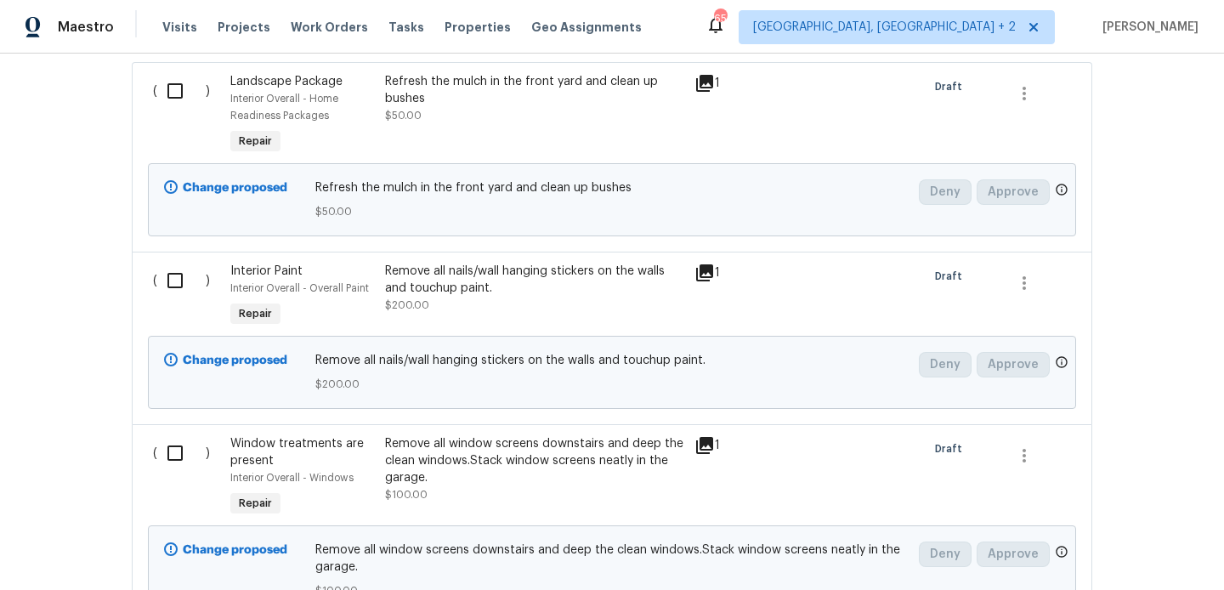
scroll to position [729, 0]
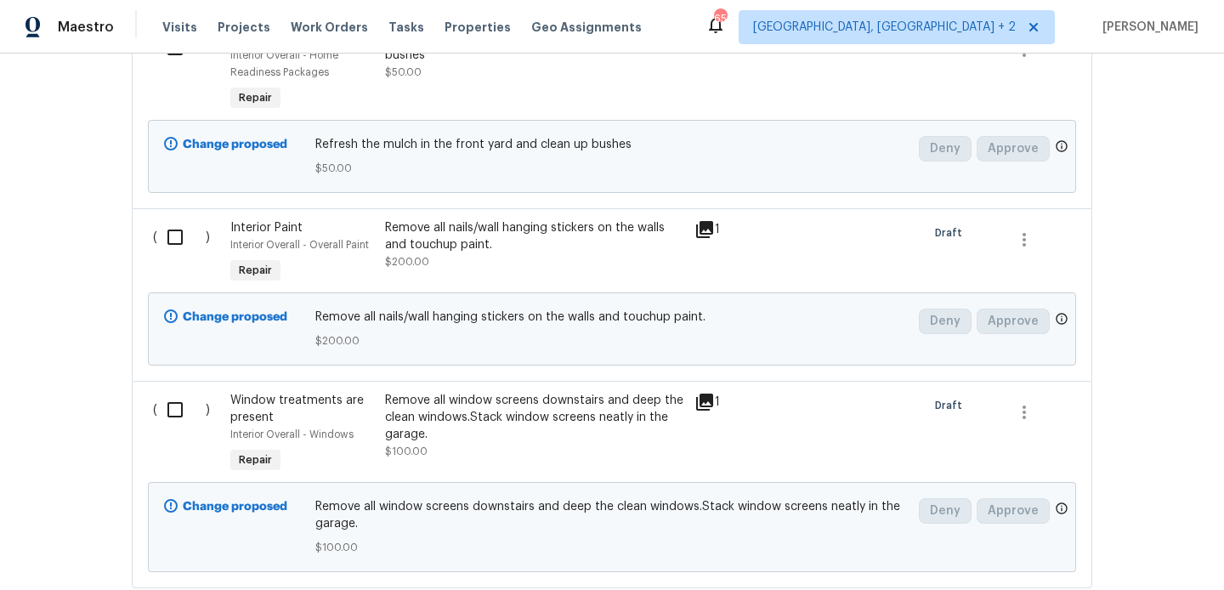
click at [518, 221] on div "Remove all nails/wall hanging stickers on the walls and touchup paint." at bounding box center [534, 236] width 299 height 34
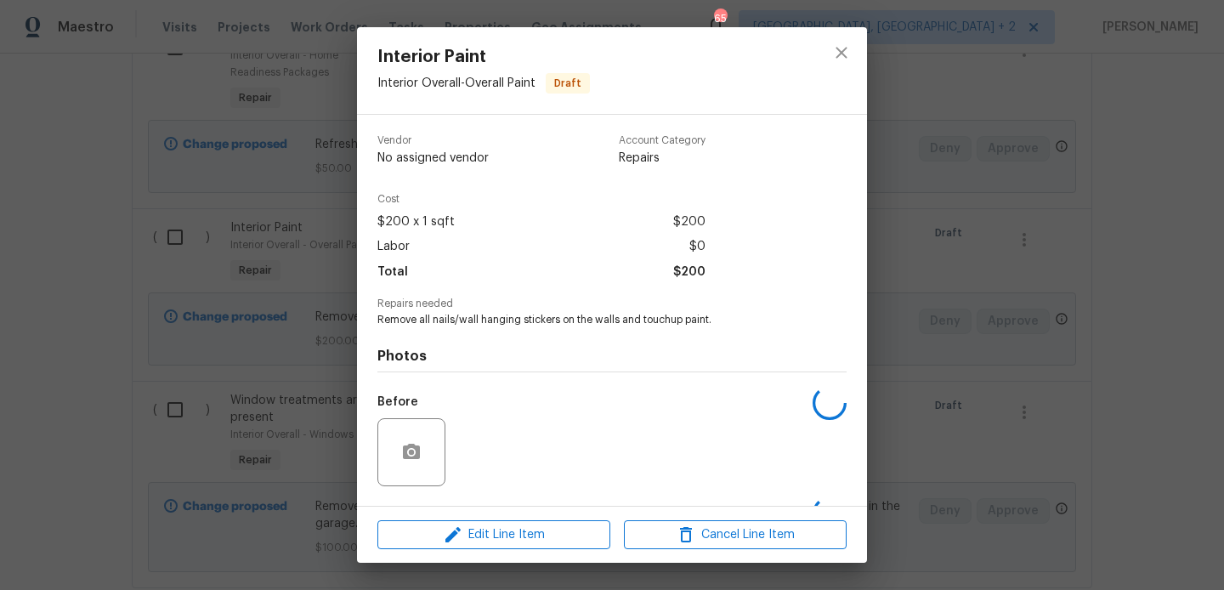
scroll to position [108, 0]
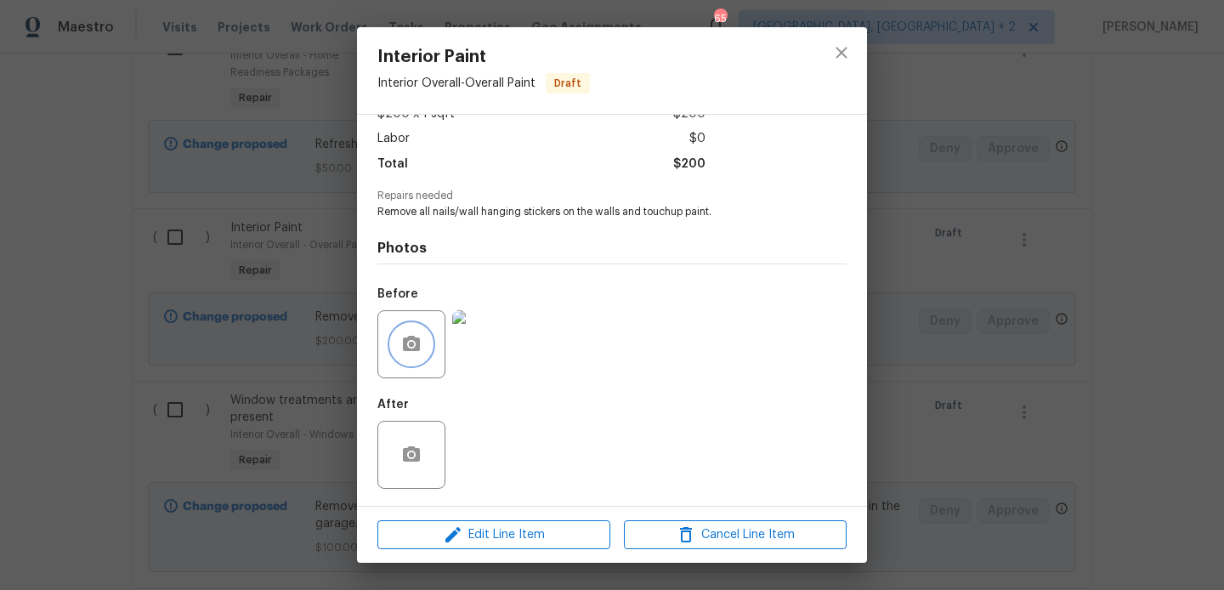
click at [410, 337] on icon "button" at bounding box center [411, 343] width 17 height 15
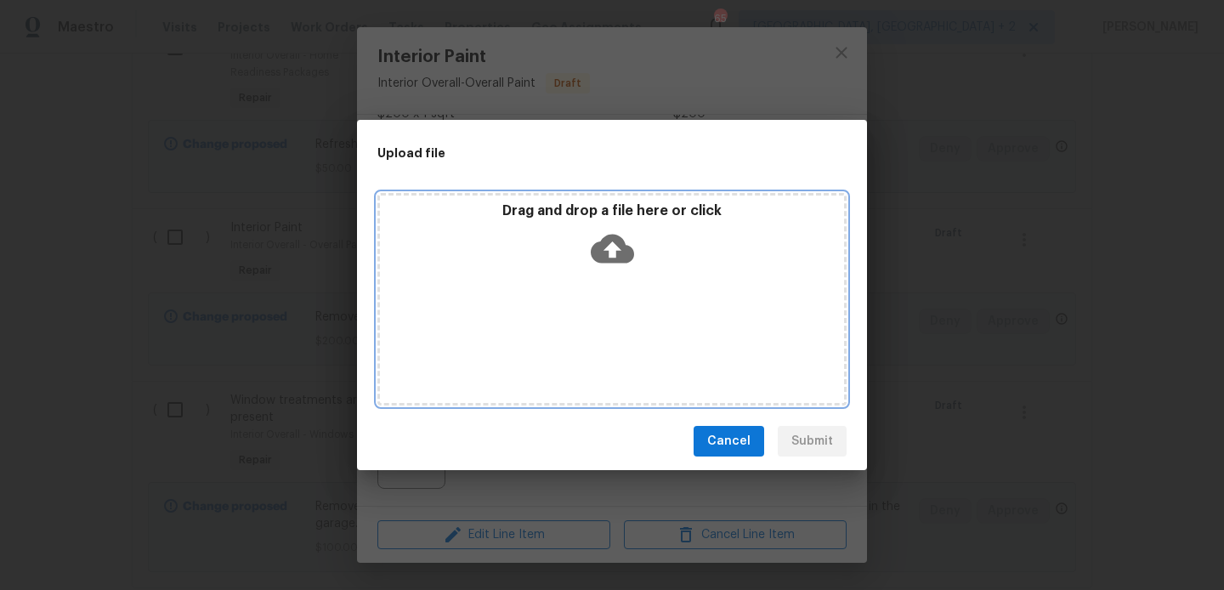
click at [603, 246] on icon at bounding box center [612, 249] width 43 height 29
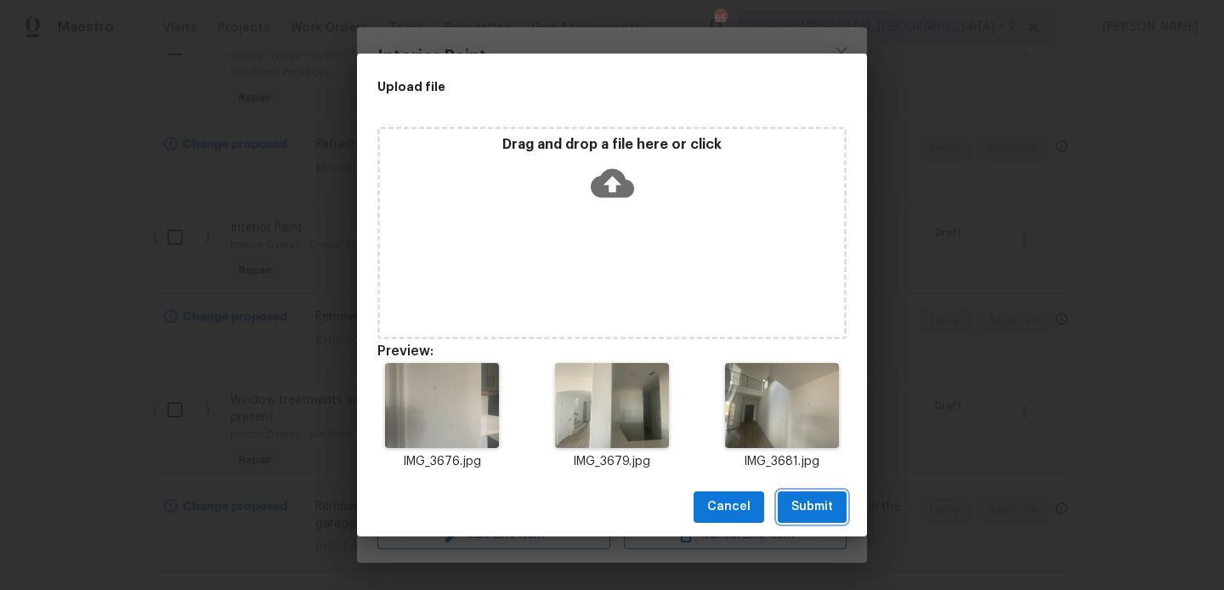
click at [814, 506] on span "Submit" at bounding box center [812, 506] width 42 height 21
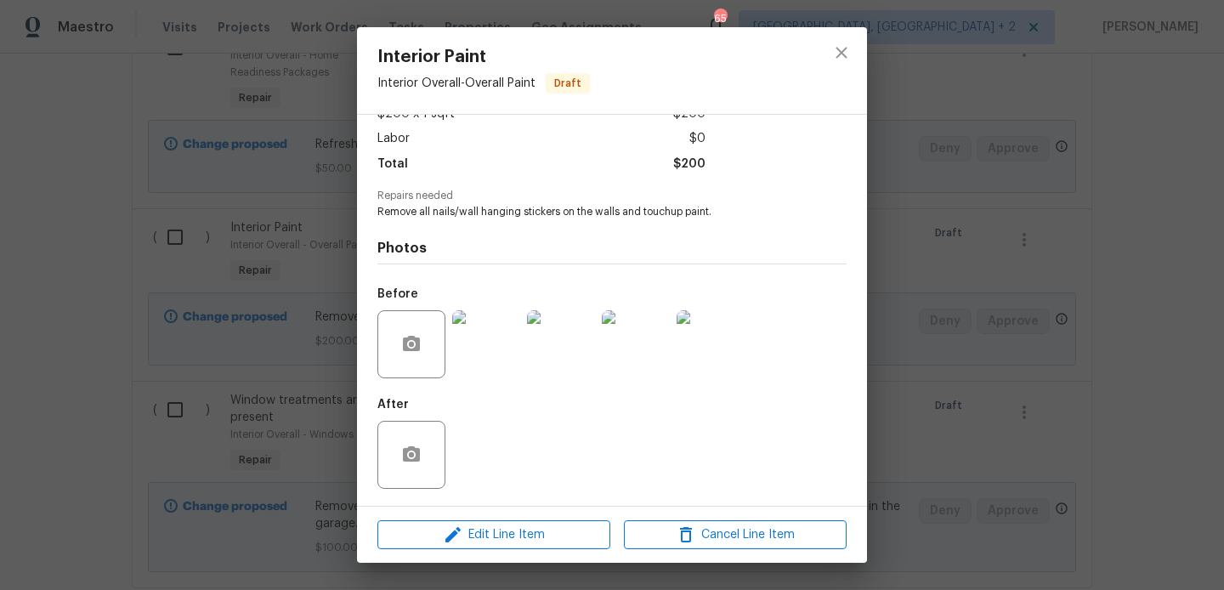
click at [985, 365] on div "Interior Paint Interior Overall - Overall Paint Draft Vendor No assigned vendor…" at bounding box center [612, 295] width 1224 height 590
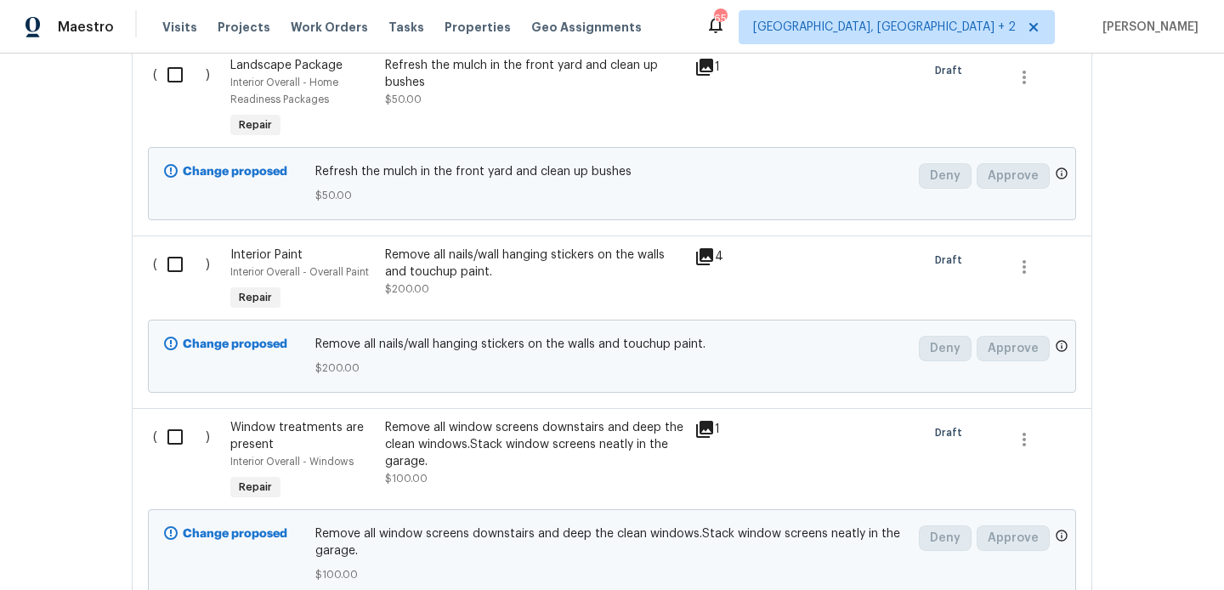
scroll to position [605, 0]
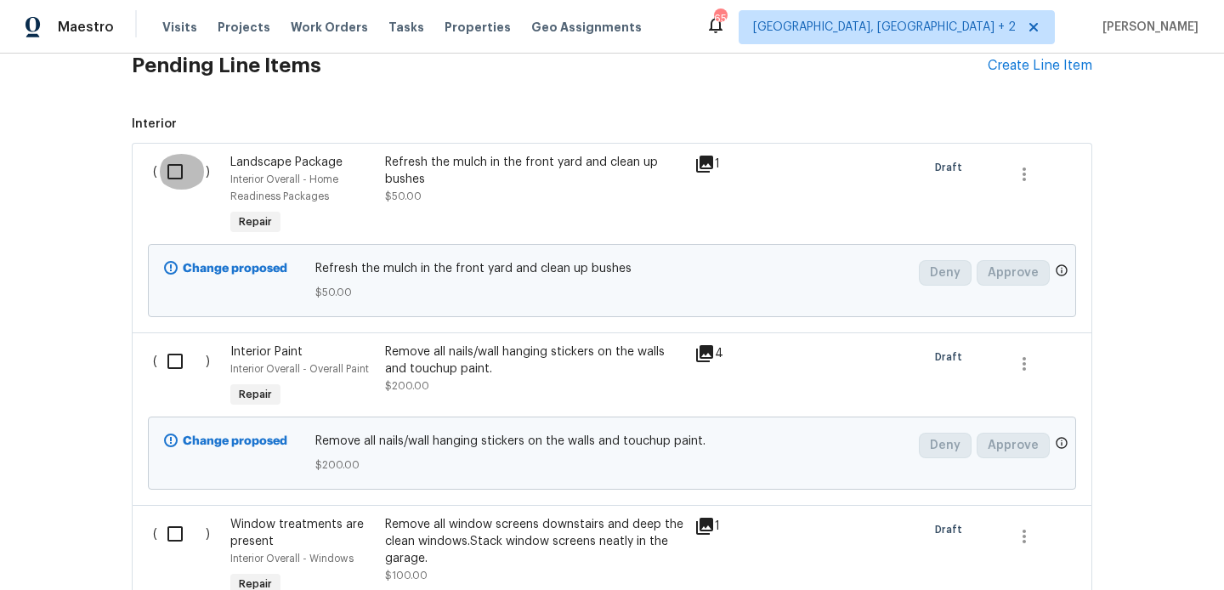
click at [201, 172] on input "checkbox" at bounding box center [181, 172] width 48 height 36
checkbox input "true"
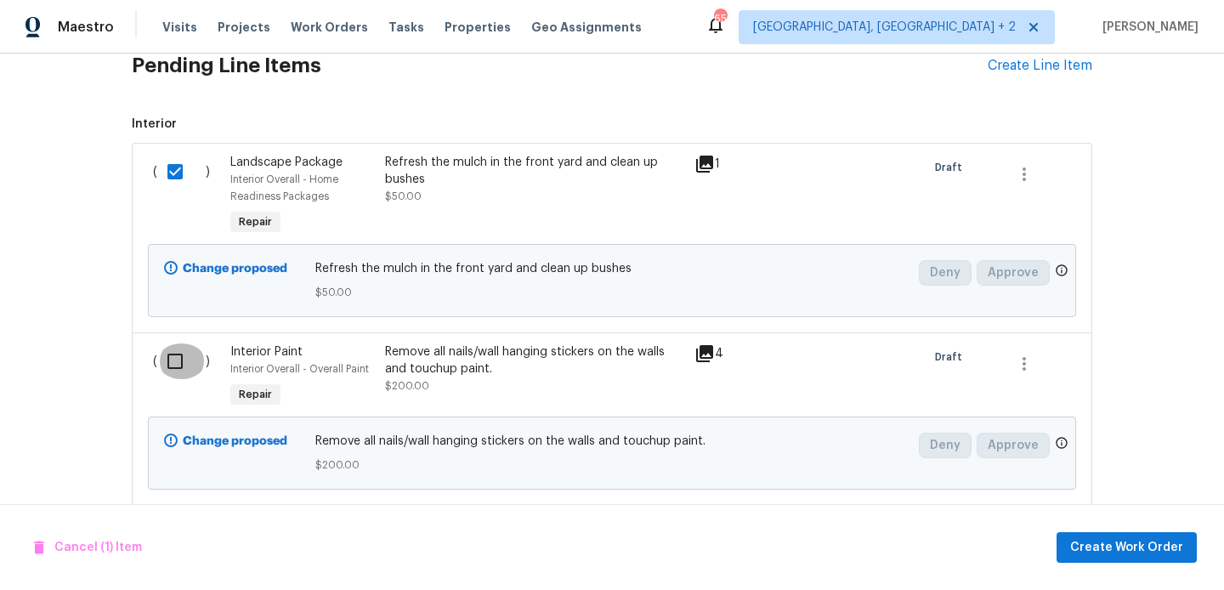
click at [175, 376] on input "checkbox" at bounding box center [181, 361] width 48 height 36
checkbox input "true"
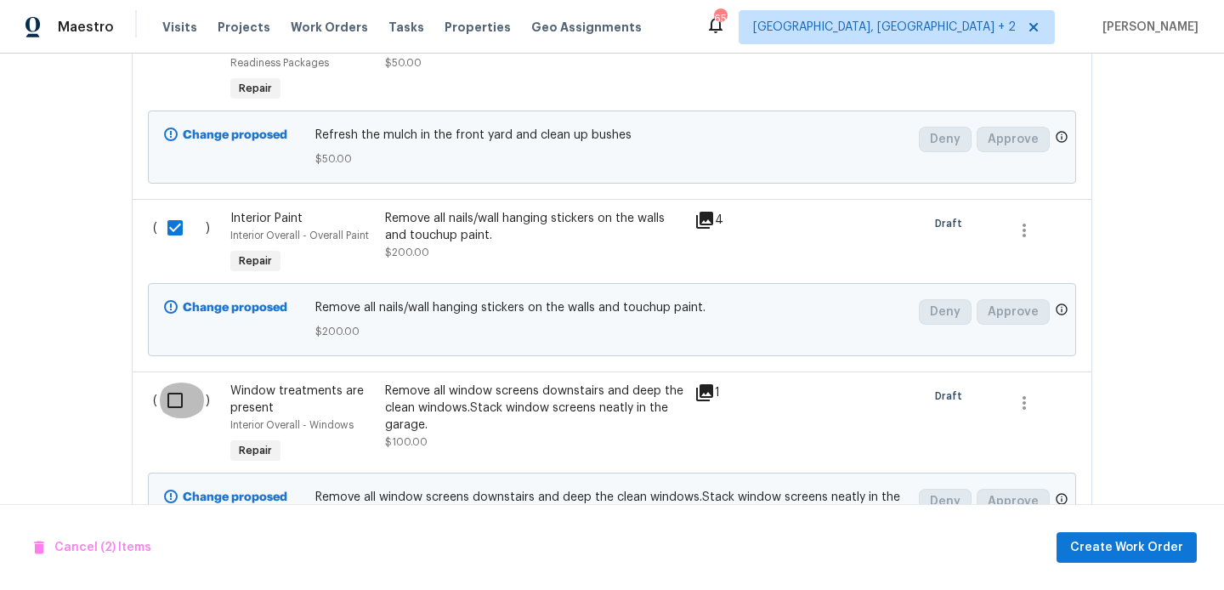
click at [166, 398] on input "checkbox" at bounding box center [181, 400] width 48 height 36
checkbox input "true"
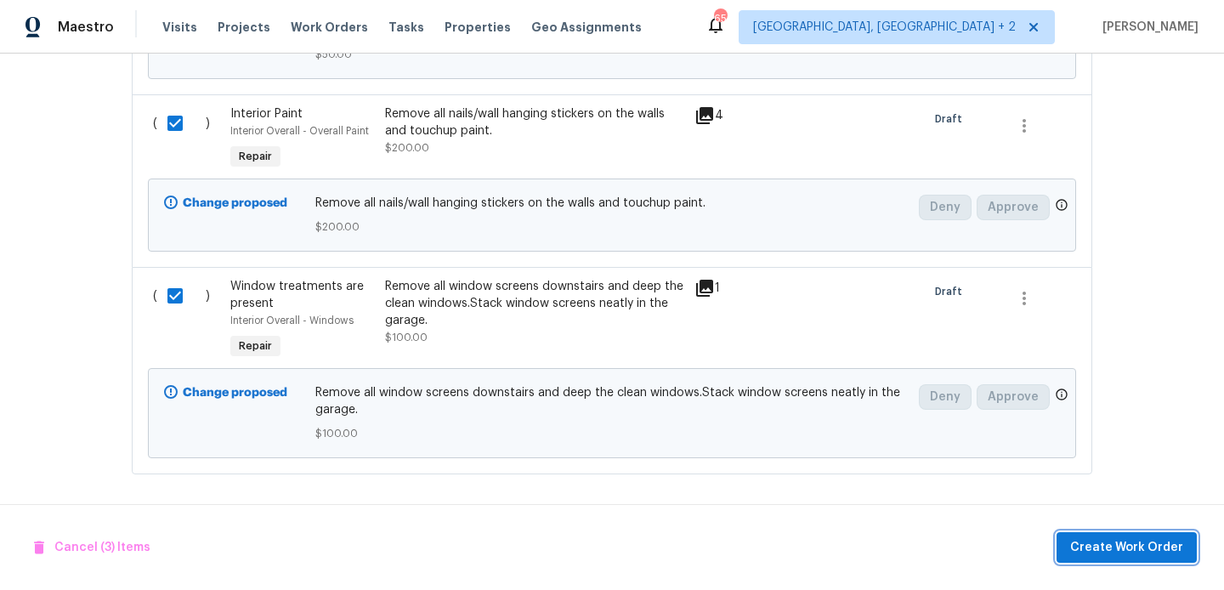
click at [1102, 540] on span "Create Work Order" at bounding box center [1126, 547] width 113 height 21
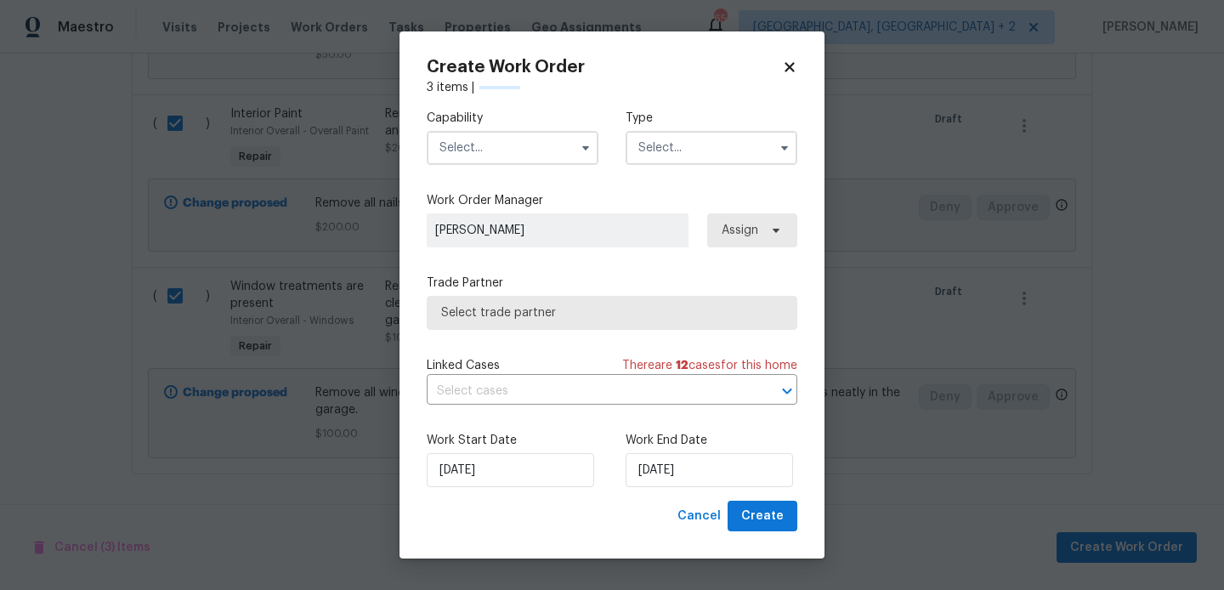
checkbox input "false"
click at [470, 149] on input "text" at bounding box center [513, 148] width 172 height 34
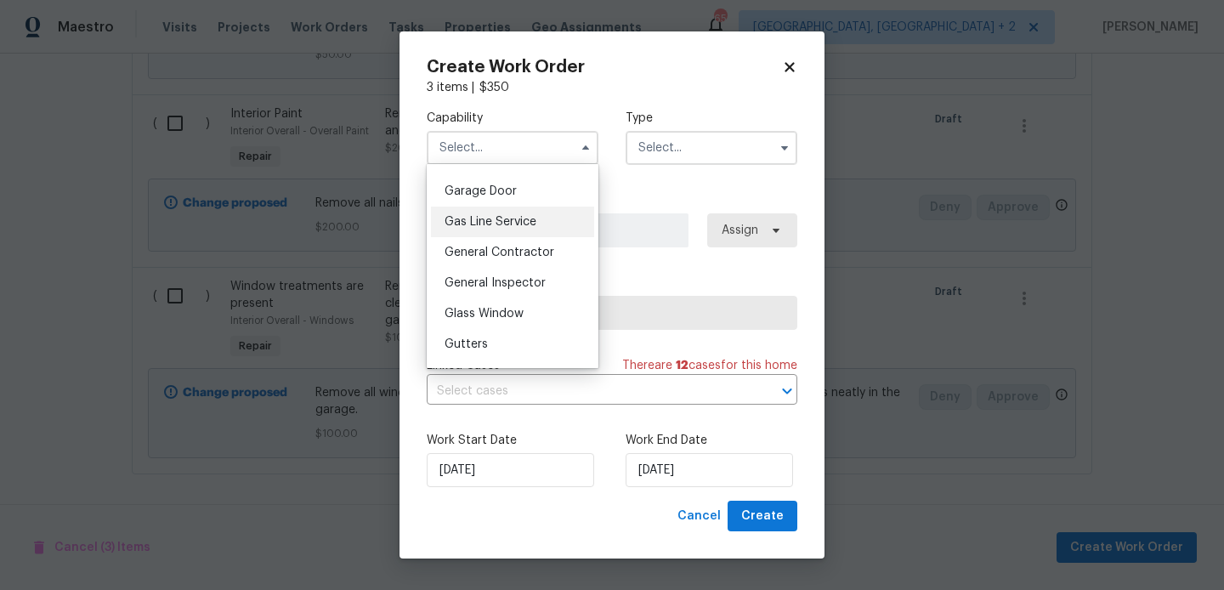
scroll to position [745, 0]
click at [500, 231] on div "Gas Line Service" at bounding box center [512, 220] width 163 height 31
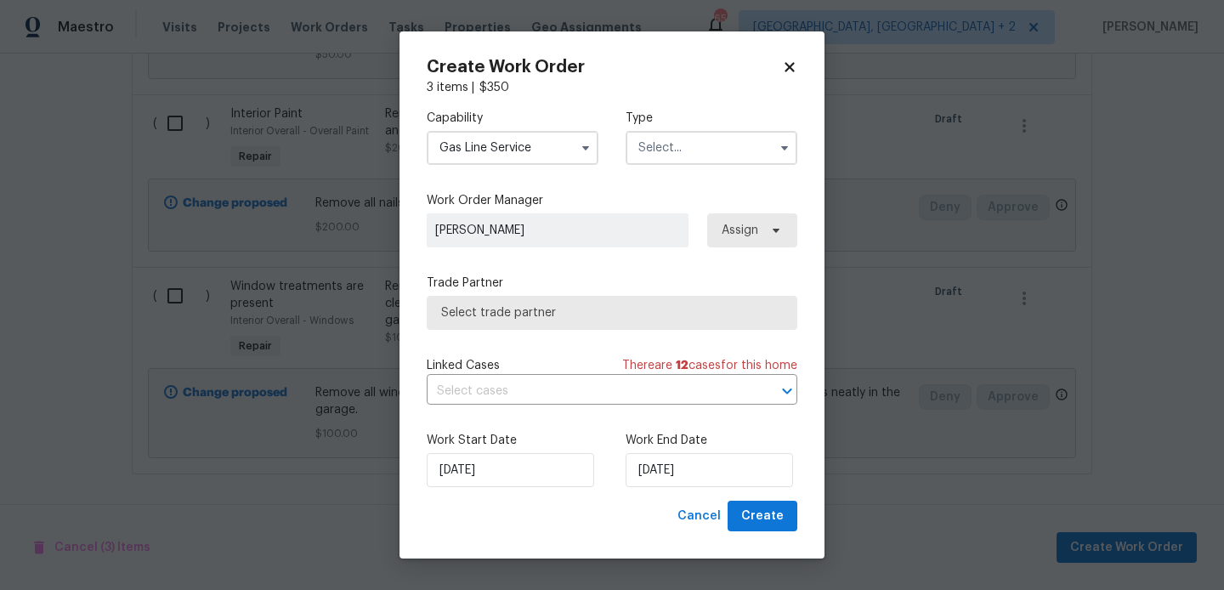
click at [480, 160] on input "Gas Line Service" at bounding box center [513, 148] width 172 height 34
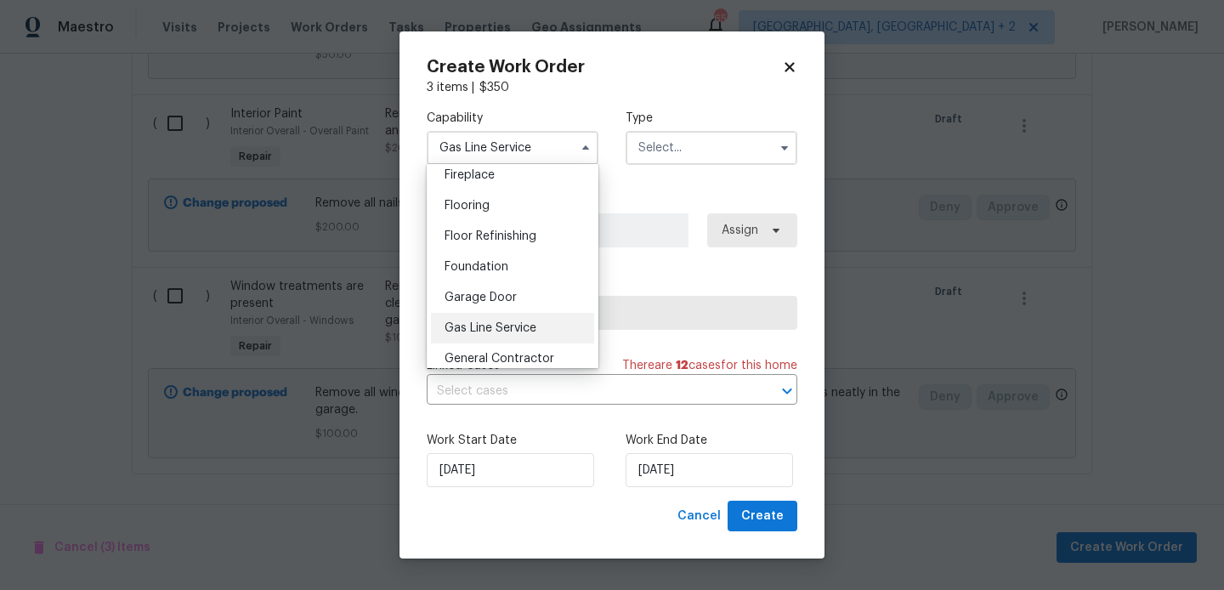
scroll to position [761, 0]
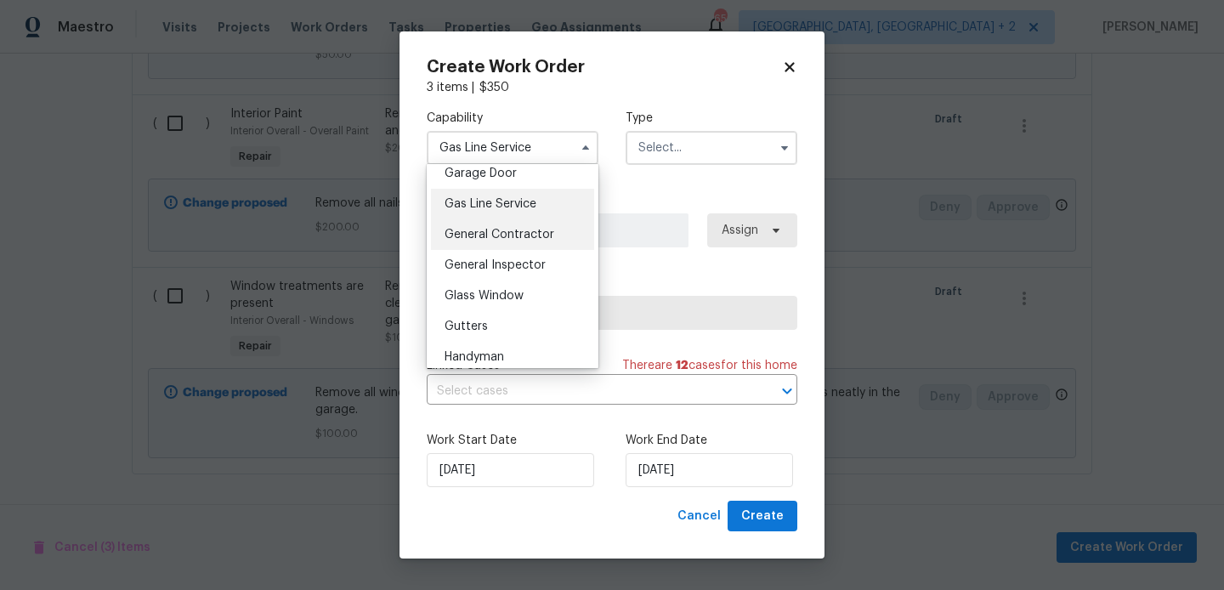
click at [490, 237] on span "General Contractor" at bounding box center [499, 235] width 110 height 12
type input "General Contractor"
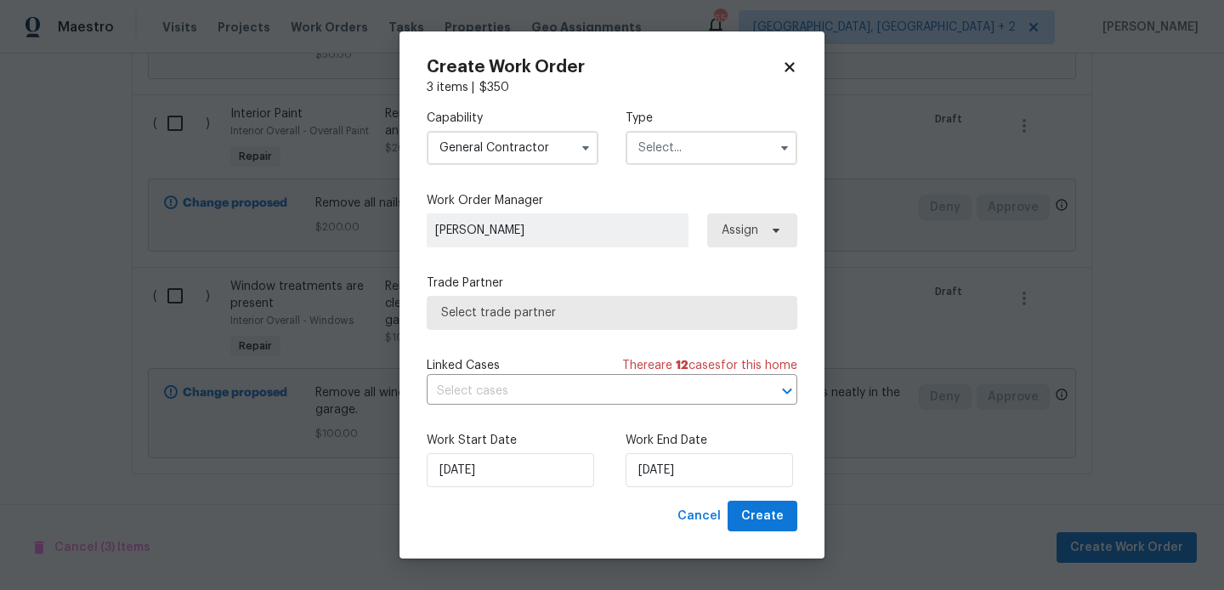
click at [652, 167] on div "Capability General Contractor Agent Appliance Bathtub Resurfacing BRN And Lrr B…" at bounding box center [612, 137] width 371 height 82
click at [652, 156] on input "text" at bounding box center [711, 148] width 172 height 34
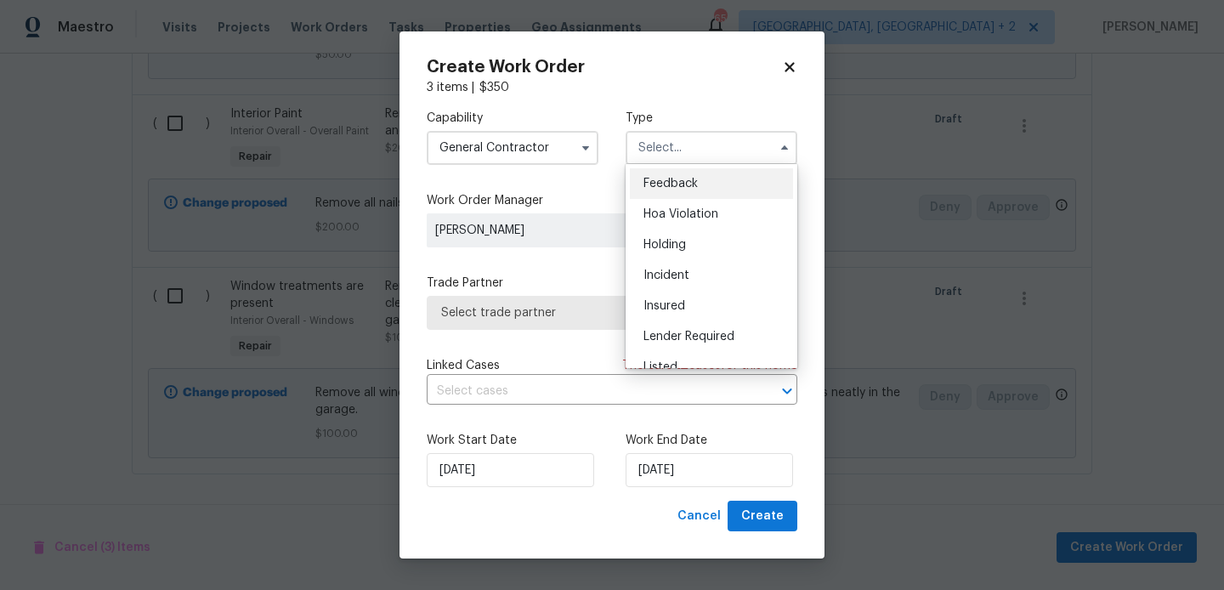
click at [654, 178] on span "Feedback" at bounding box center [670, 184] width 54 height 12
type input "Feedback"
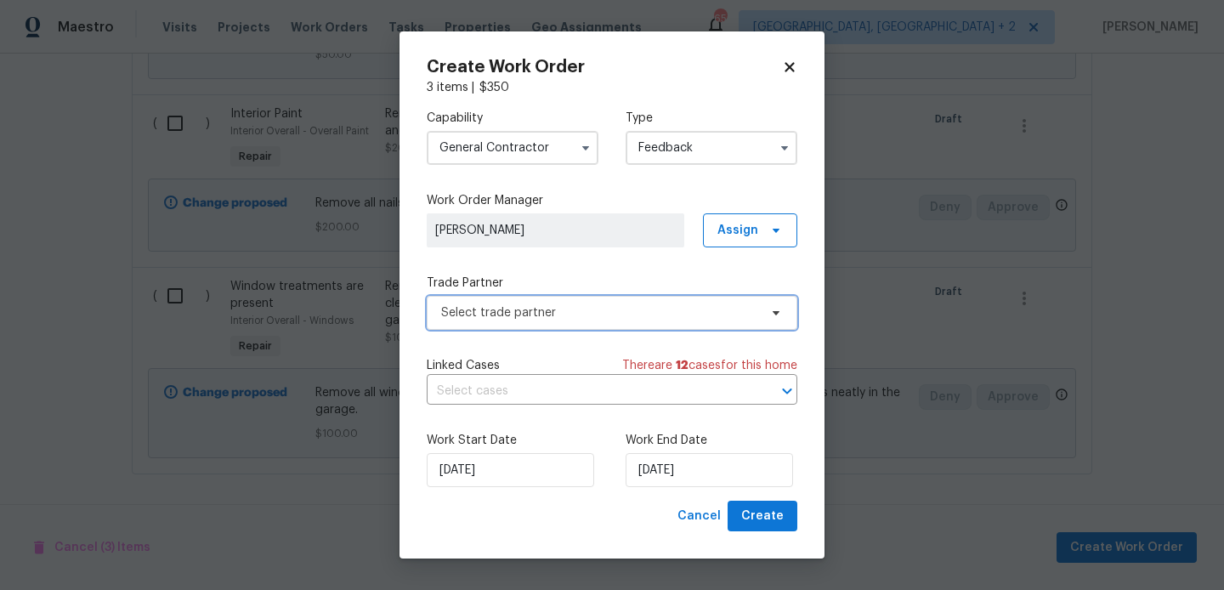
click at [553, 307] on span "Select trade partner" at bounding box center [599, 312] width 317 height 17
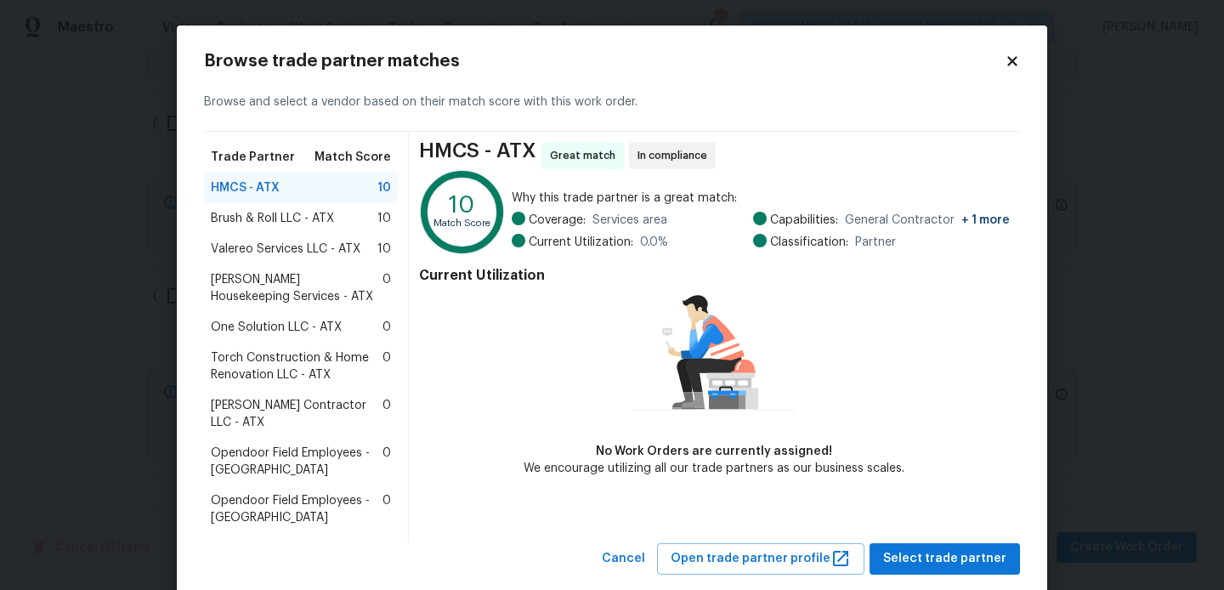
click at [291, 291] on span "[PERSON_NAME] Housekeeping Services - ATX" at bounding box center [297, 288] width 172 height 34
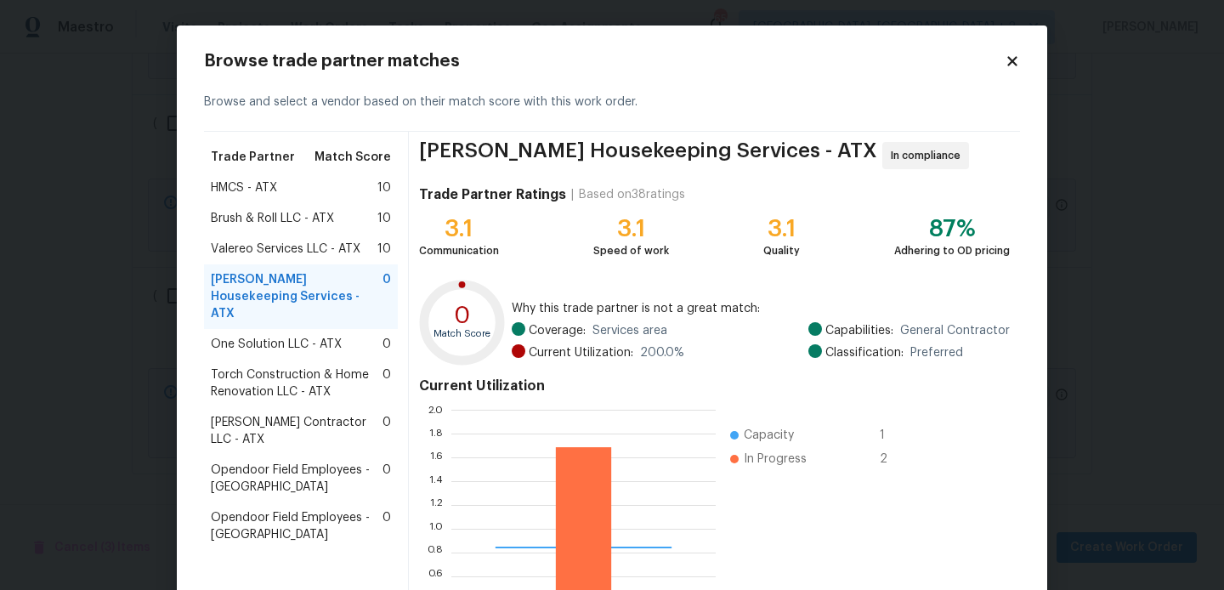
scroll to position [160, 0]
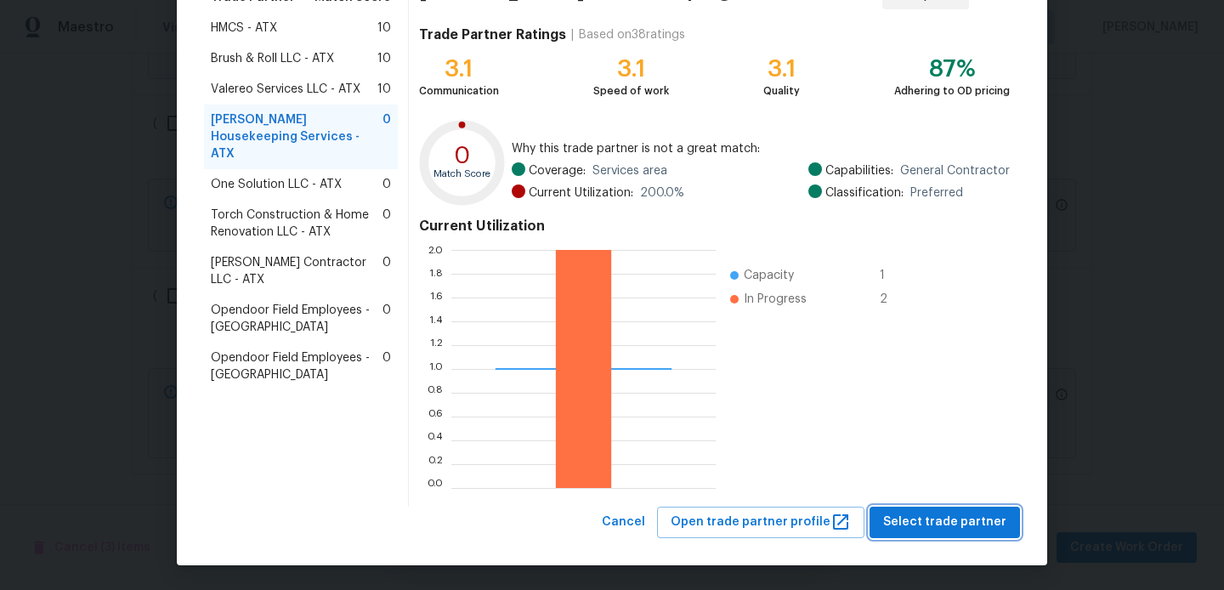
click at [975, 531] on span "Select trade partner" at bounding box center [944, 522] width 123 height 21
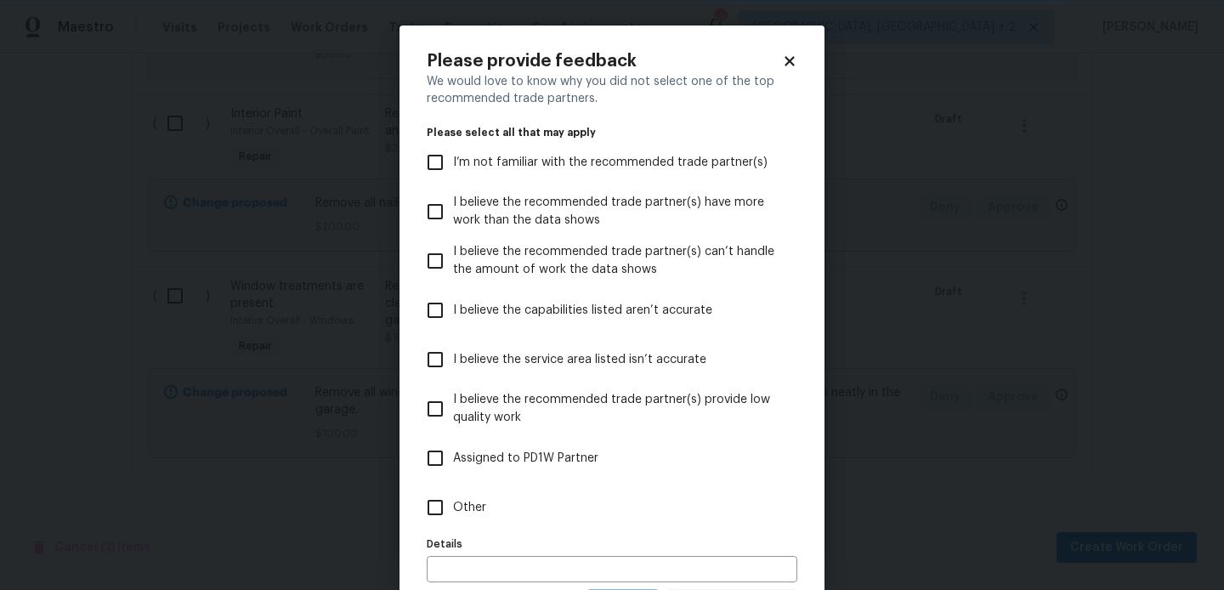
scroll to position [0, 0]
click at [441, 508] on input "Other" at bounding box center [435, 507] width 36 height 36
checkbox input "true"
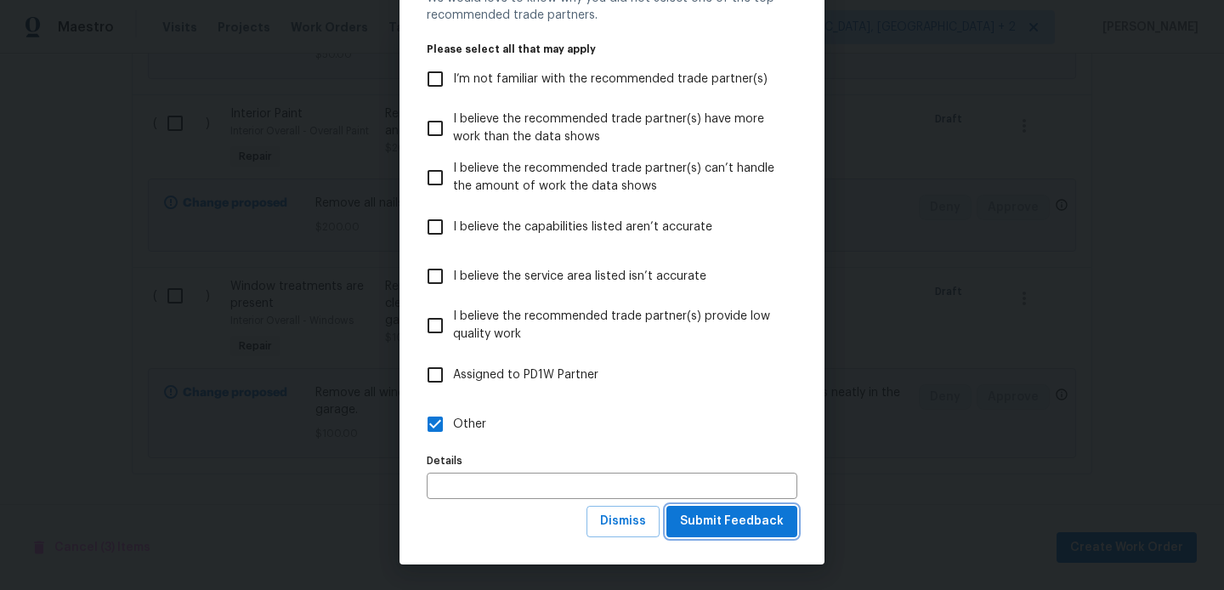
click at [700, 519] on span "Submit Feedback" at bounding box center [732, 521] width 104 height 21
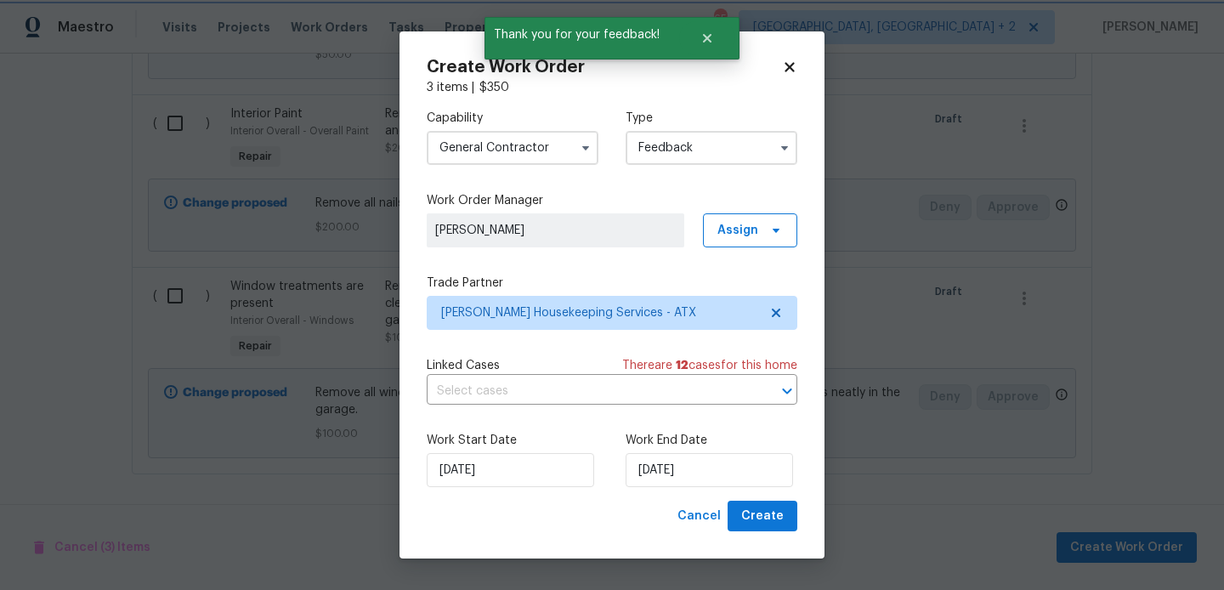
scroll to position [0, 0]
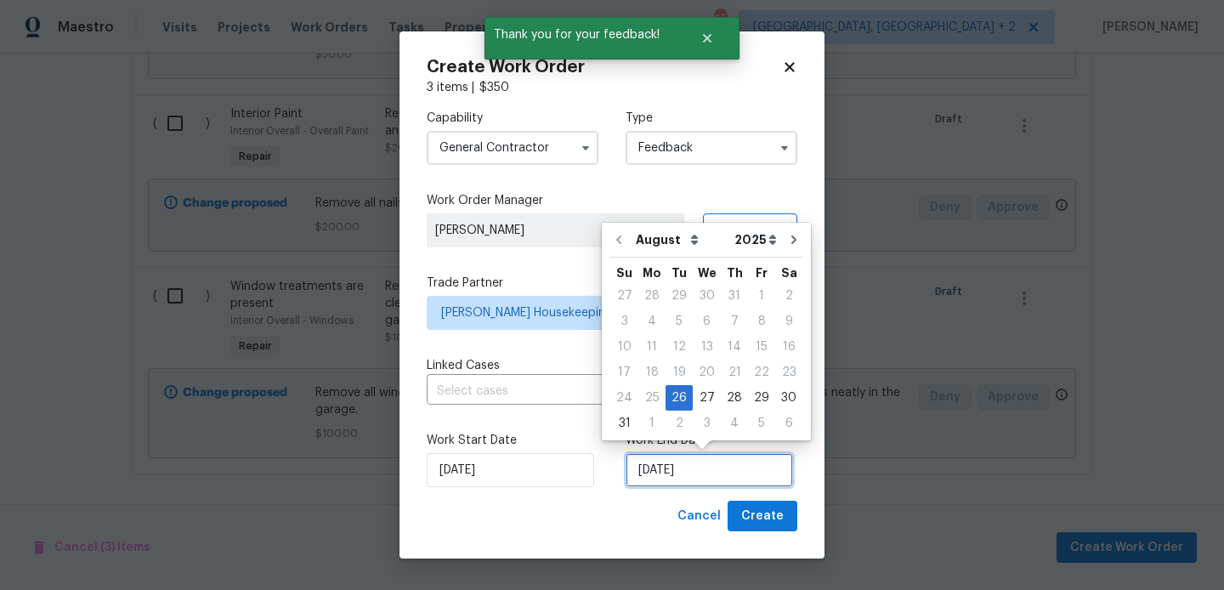
click at [631, 462] on input "[DATE]" at bounding box center [708, 470] width 167 height 34
click at [731, 398] on div "28" at bounding box center [734, 398] width 27 height 24
type input "[DATE]"
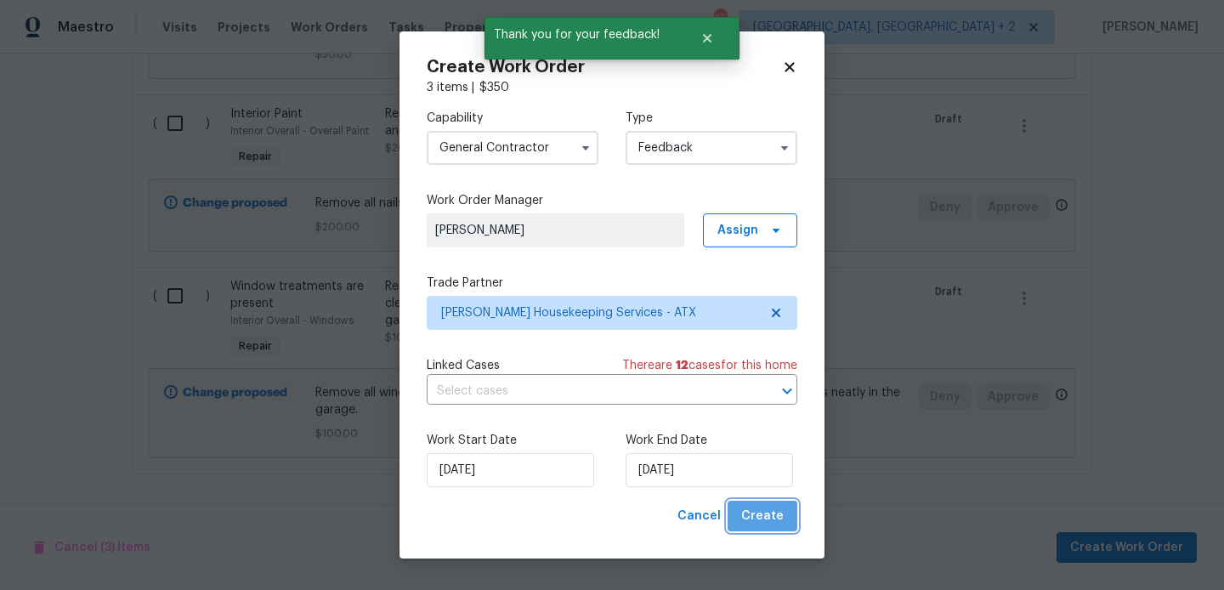
click at [765, 524] on span "Create" at bounding box center [762, 516] width 42 height 21
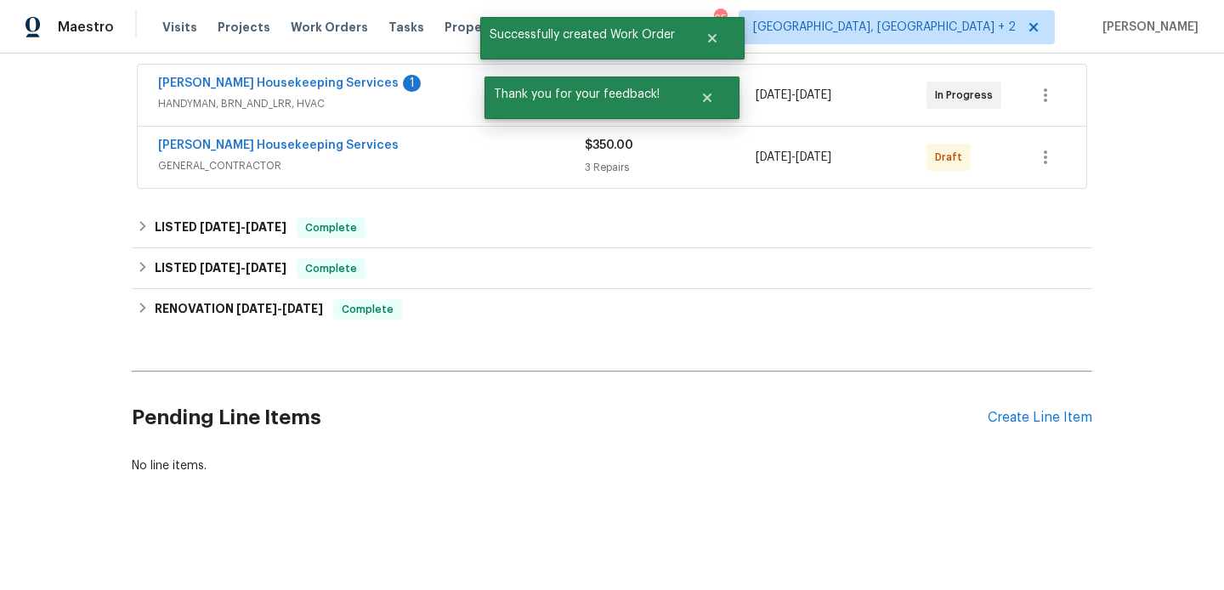
scroll to position [315, 0]
click at [302, 144] on link "[PERSON_NAME] Housekeeping Services" at bounding box center [278, 145] width 240 height 12
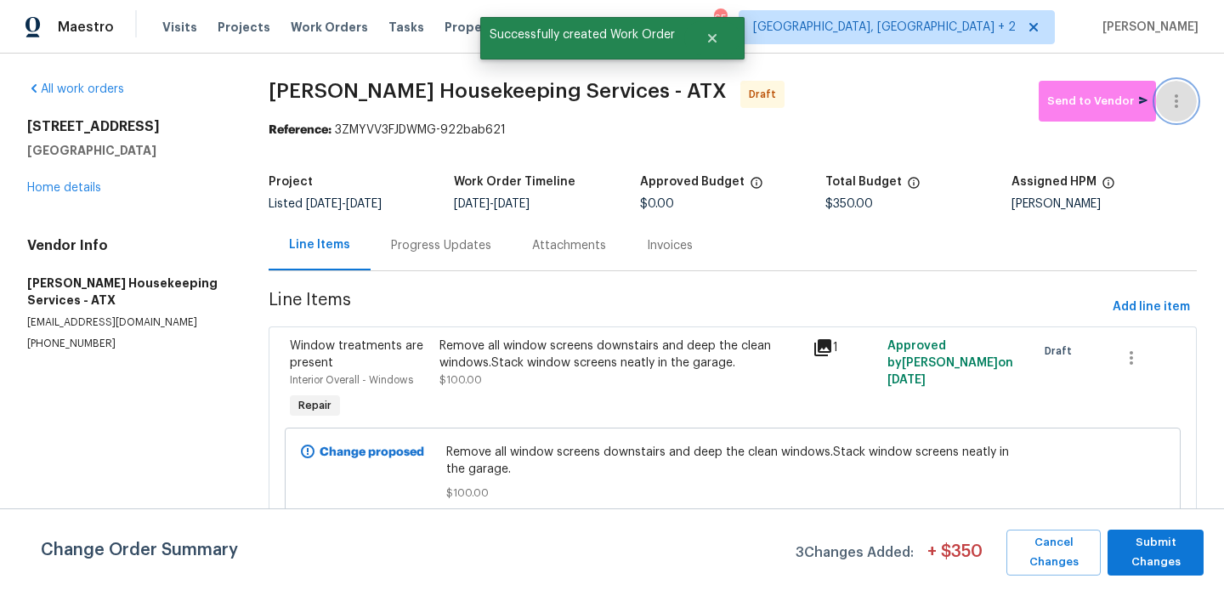
click at [1190, 99] on button "button" at bounding box center [1176, 101] width 41 height 41
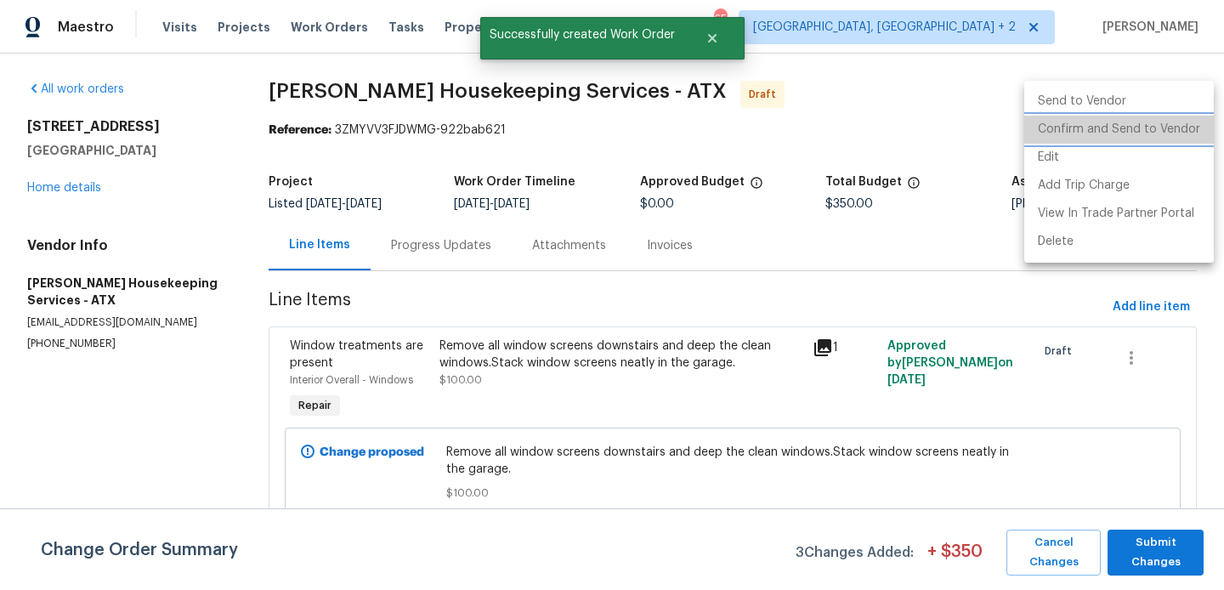
click at [1188, 137] on li "Confirm and Send to Vendor" at bounding box center [1119, 130] width 190 height 28
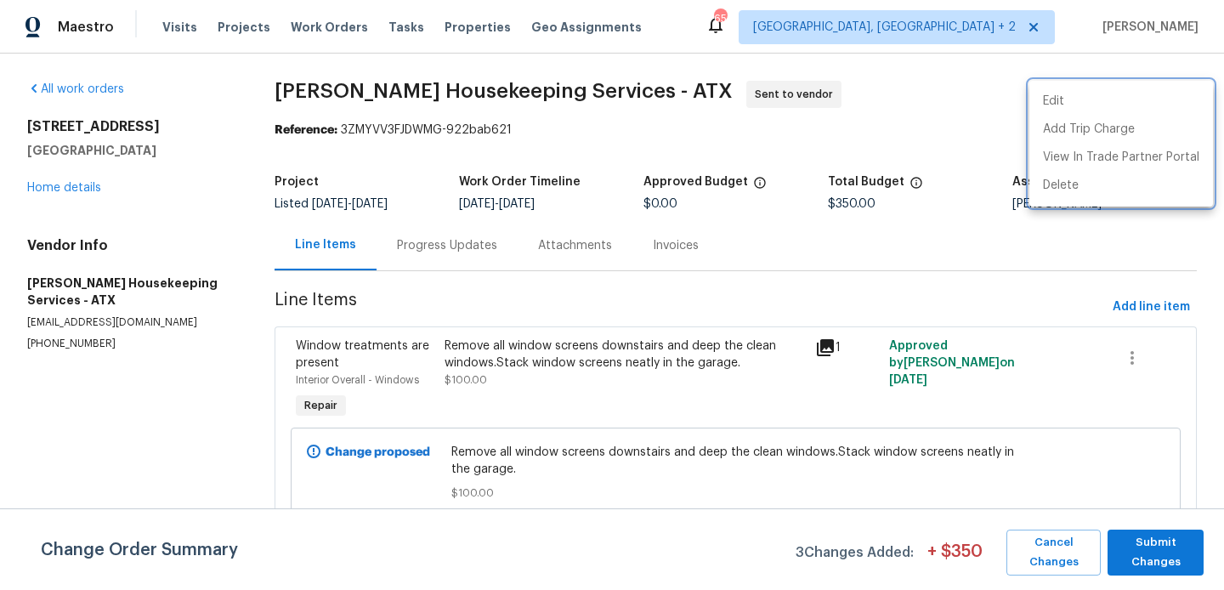
click at [766, 296] on div at bounding box center [612, 295] width 1224 height 590
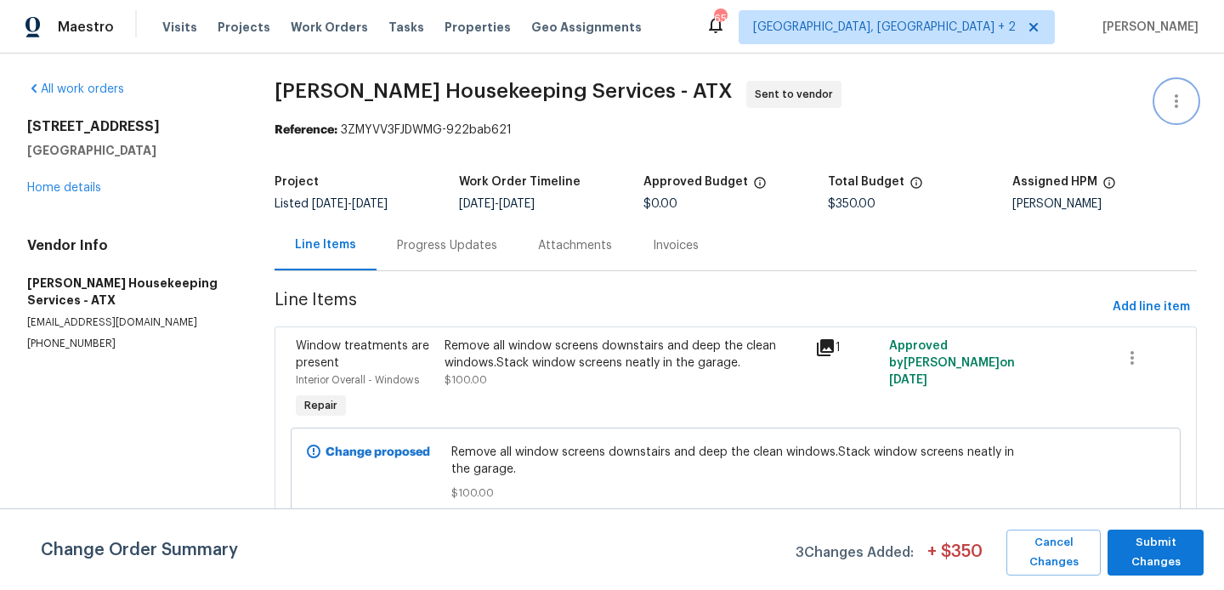
scroll to position [372, 0]
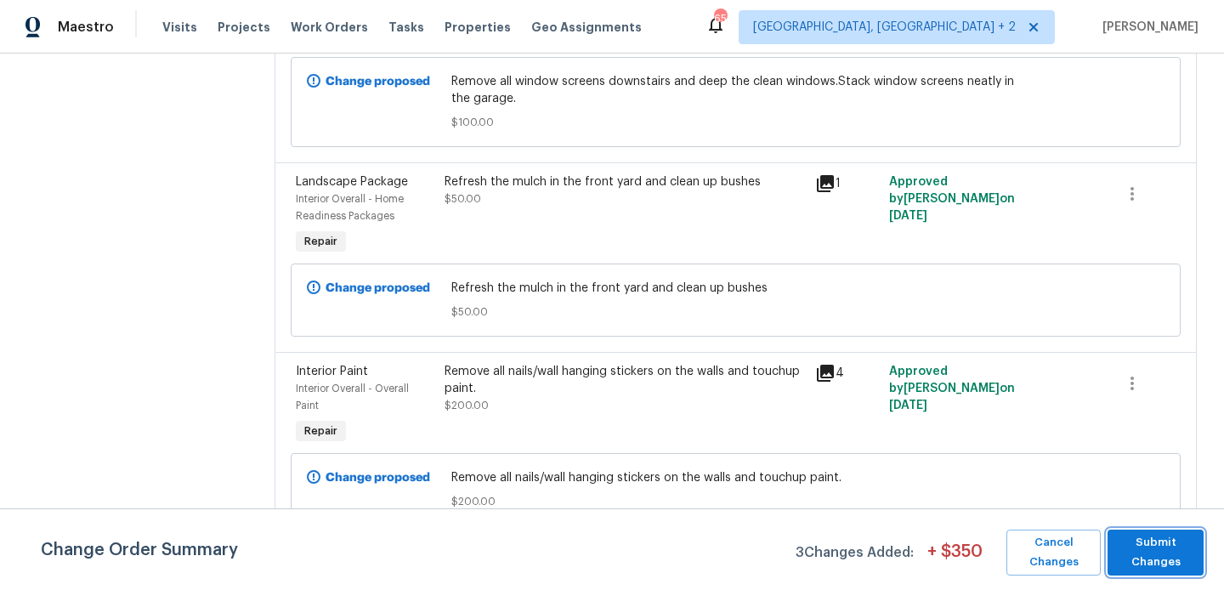
click at [1160, 554] on span "Submit Changes" at bounding box center [1155, 552] width 79 height 39
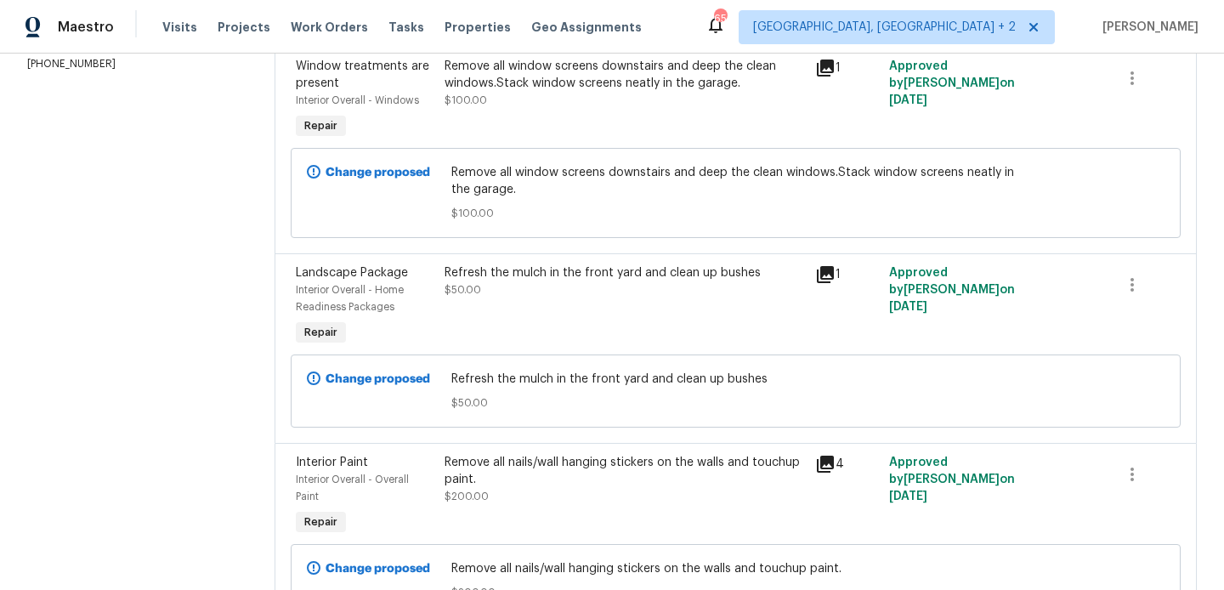
scroll to position [0, 0]
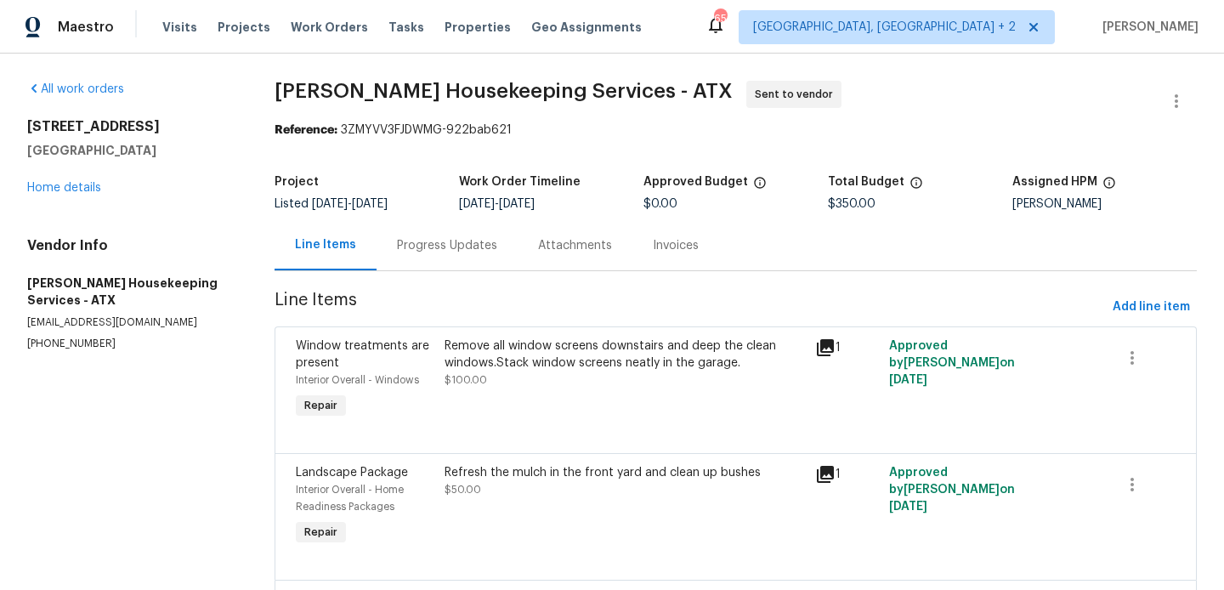
click at [439, 231] on div "Progress Updates" at bounding box center [446, 245] width 141 height 50
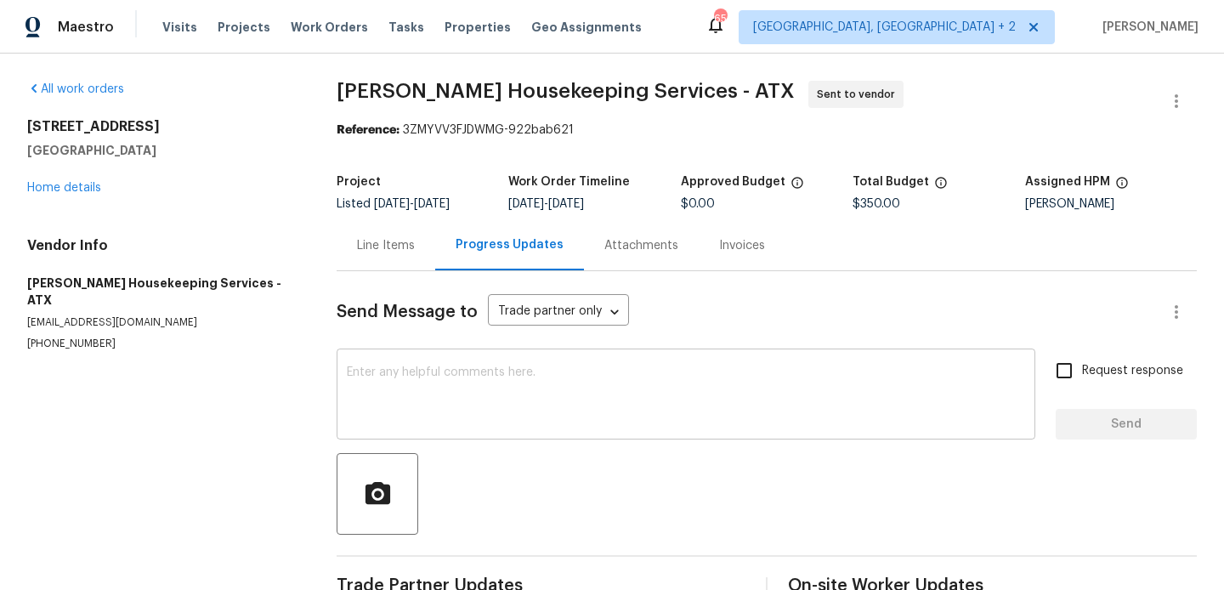
click at [511, 359] on div "x ​" at bounding box center [686, 396] width 699 height 87
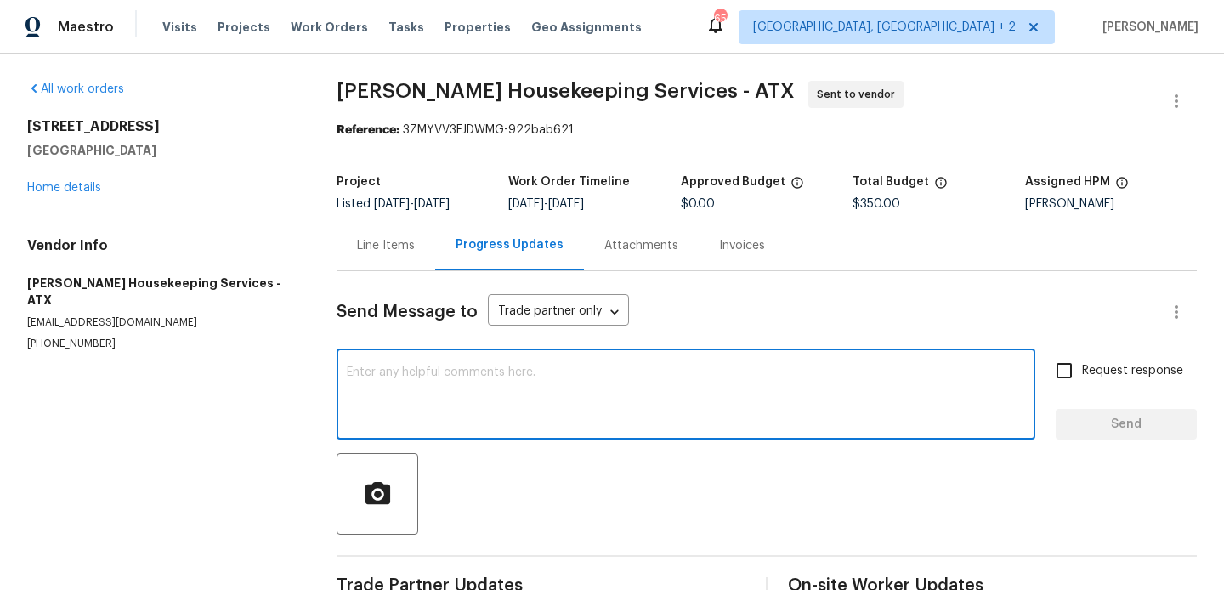
paste textarea "Hi, this is Blessida with Opendoor. I’m confirming you received the WO for the …"
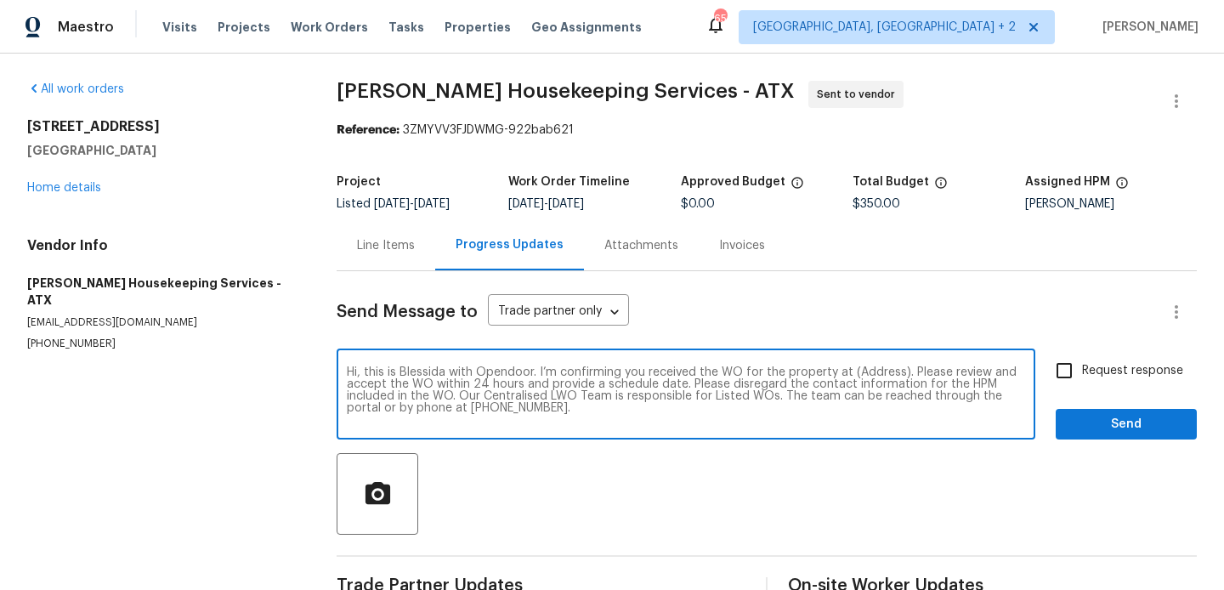
click at [866, 368] on textarea "Hi, this is Blessida with Opendoor. I’m confirming you received the WO for the …" at bounding box center [686, 395] width 678 height 59
paste textarea "[STREET_ADDRESS]"
type textarea "Hi, this is Blessida with Opendoor. I’m confirming you received the WO for the …"
click at [1113, 383] on label "Request response" at bounding box center [1114, 371] width 137 height 36
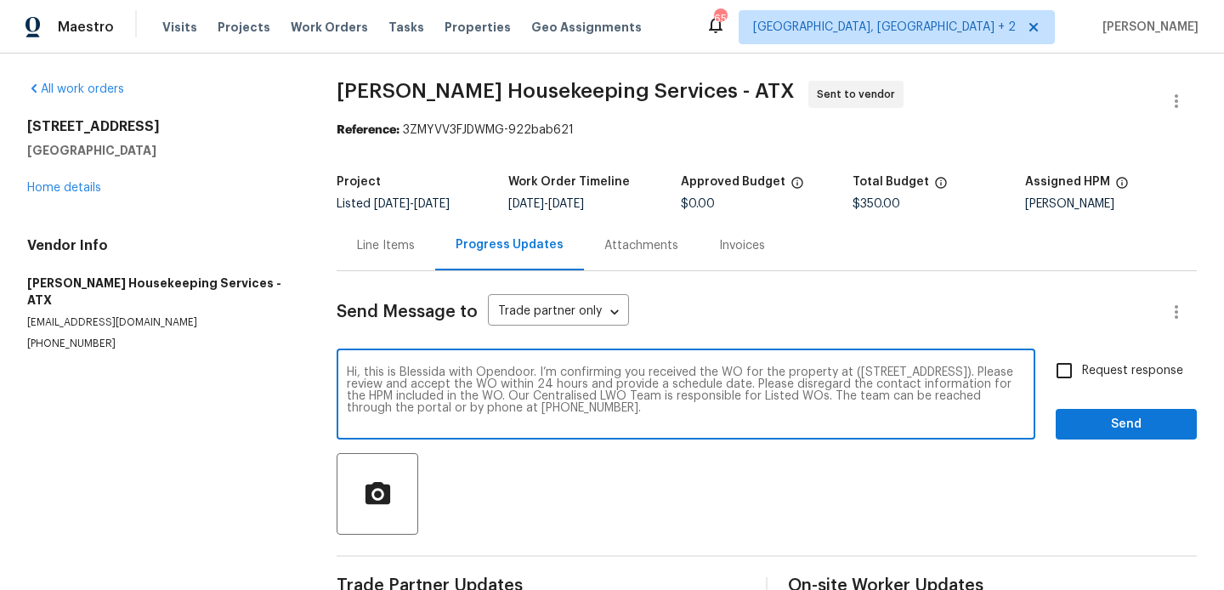
click at [1082, 383] on input "Request response" at bounding box center [1064, 371] width 36 height 36
checkbox input "true"
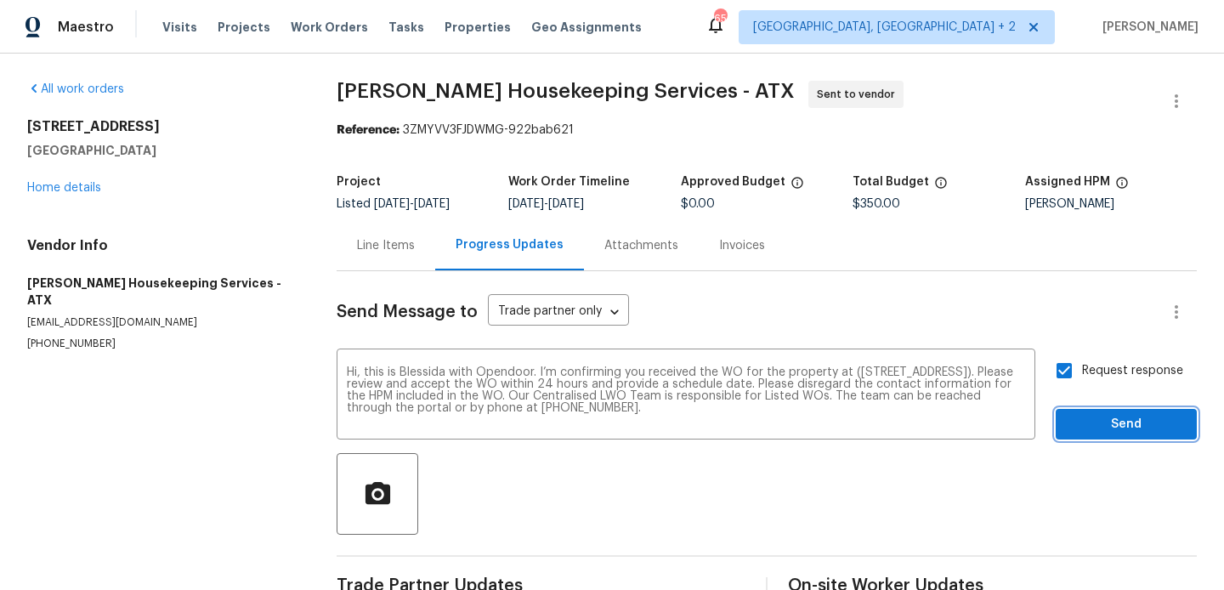
click at [1073, 421] on span "Send" at bounding box center [1126, 424] width 114 height 21
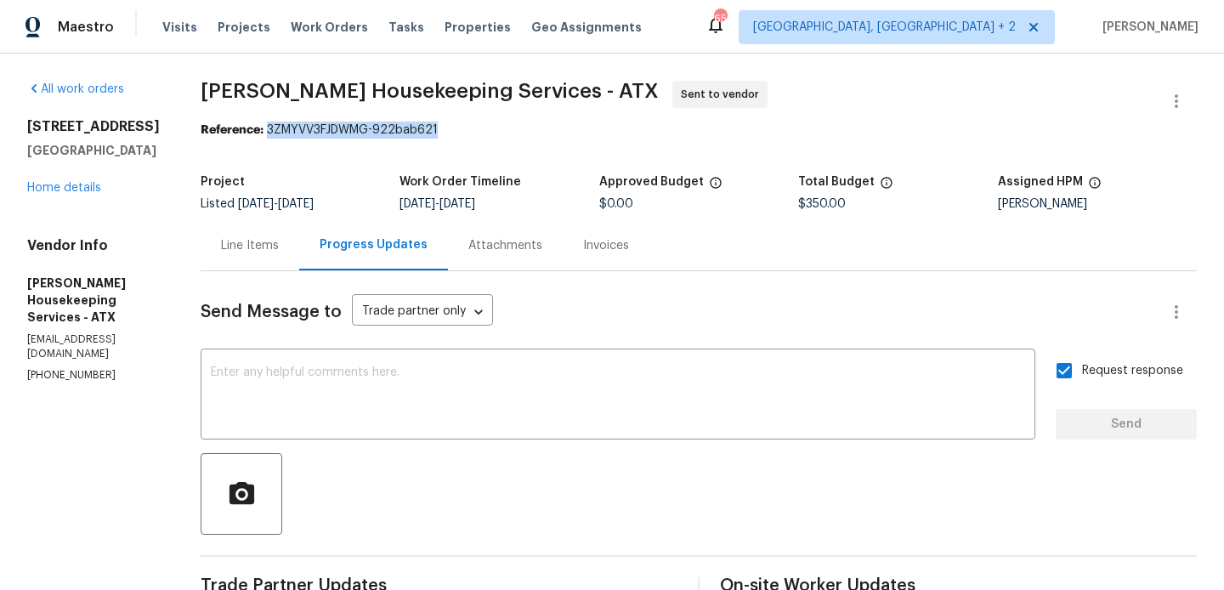
drag, startPoint x: 288, startPoint y: 129, endPoint x: 468, endPoint y: 133, distance: 180.2
click at [468, 133] on div "Reference: 3ZMYVV3FJDWMG-922bab621" at bounding box center [699, 130] width 996 height 17
copy div "3ZMYVV3FJDWMG-922bab621"
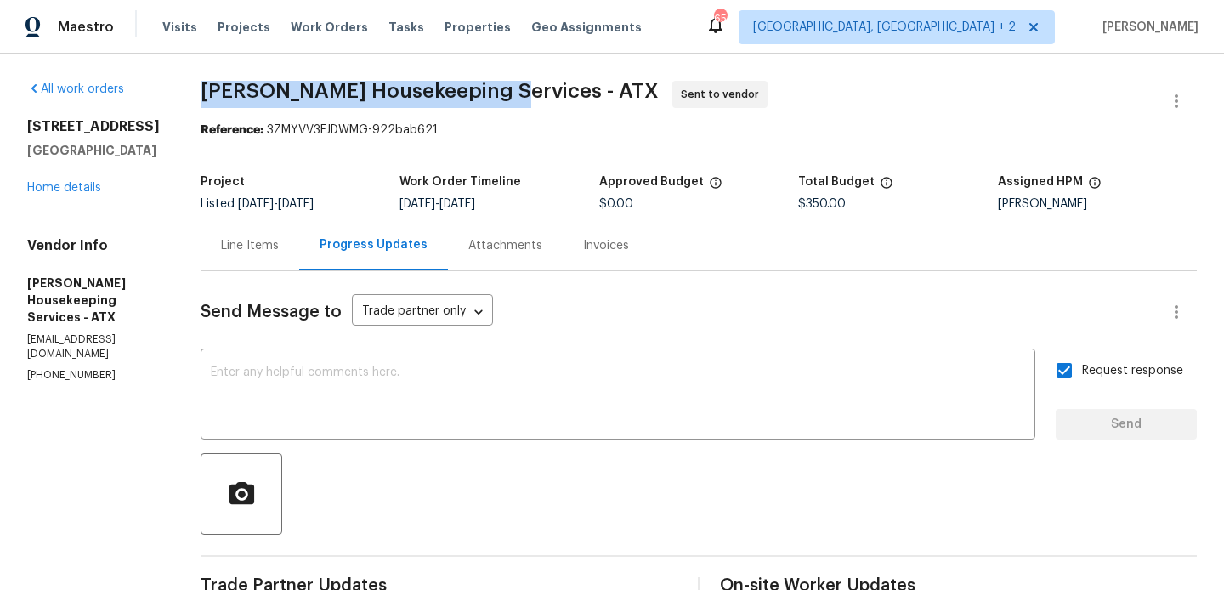
drag, startPoint x: 214, startPoint y: 86, endPoint x: 505, endPoint y: 88, distance: 290.6
click at [505, 88] on div "All work orders [STREET_ADDRESS] Home details Vendor Info [PERSON_NAME] Houseke…" at bounding box center [612, 410] width 1224 height 712
copy span "[PERSON_NAME] Housekeeping Services"
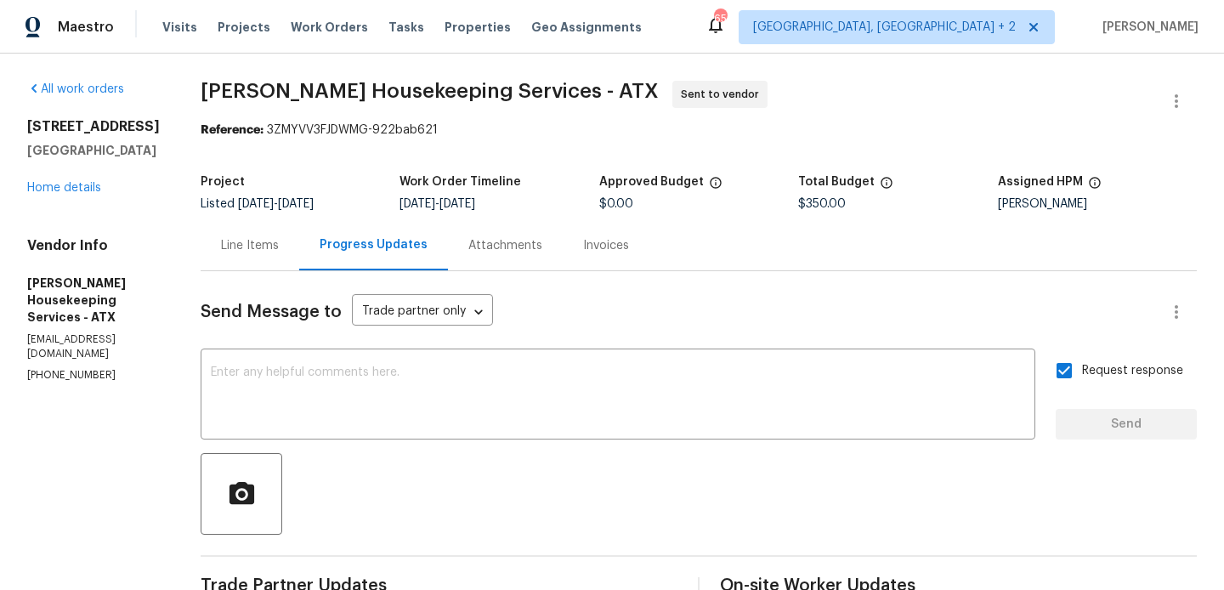
click at [275, 227] on div "Line Items" at bounding box center [250, 245] width 99 height 50
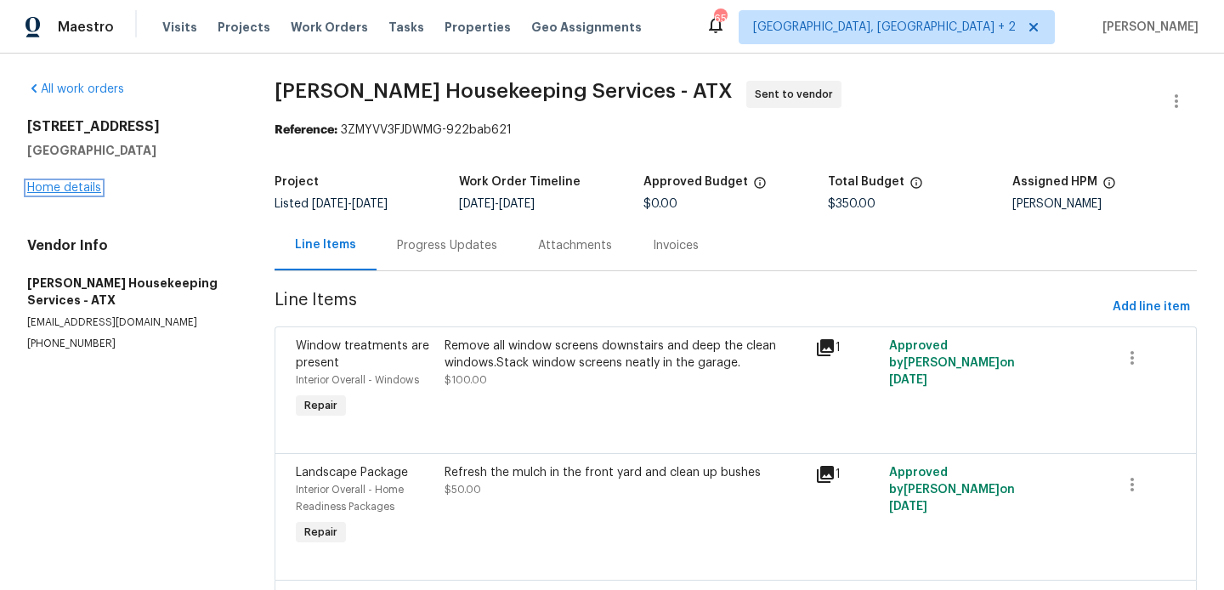
click at [74, 188] on link "Home details" at bounding box center [64, 188] width 74 height 12
